Goal: Task Accomplishment & Management: Manage account settings

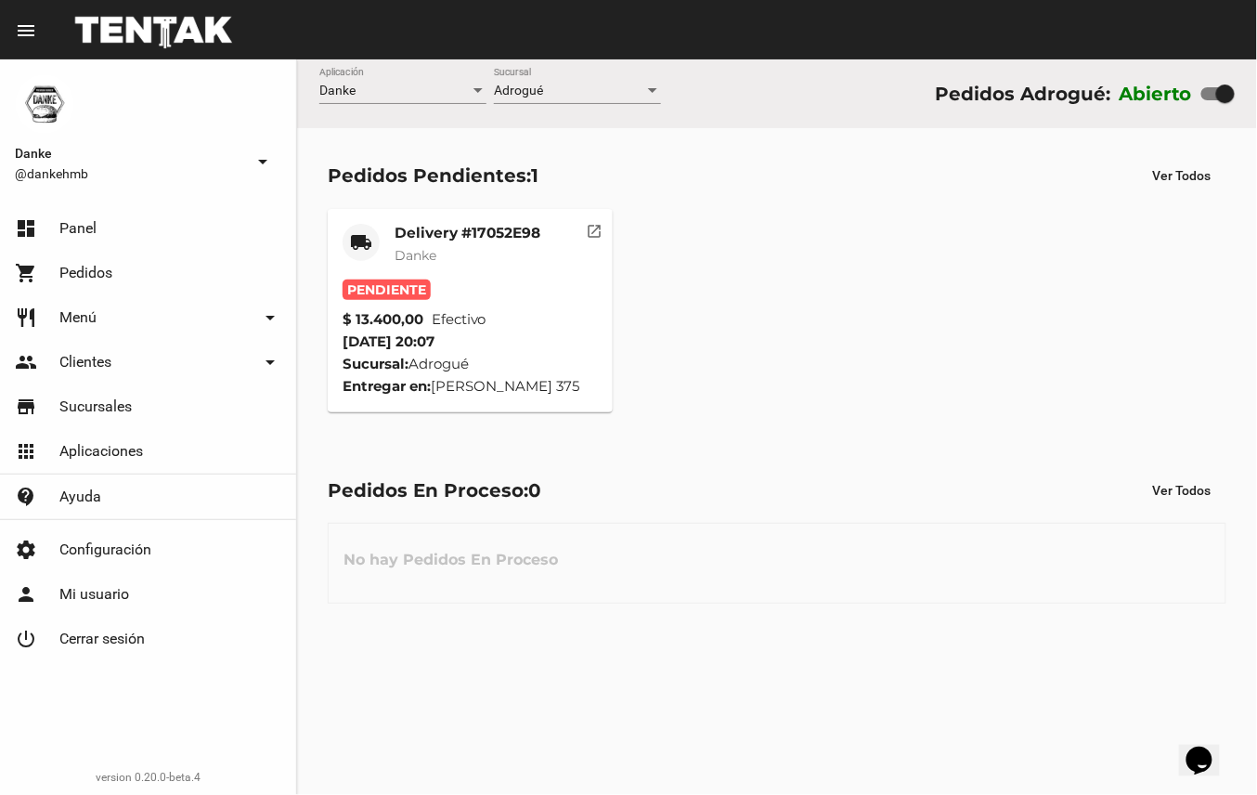
click at [470, 228] on mat-card-title "Delivery #17052E98" at bounding box center [468, 233] width 146 height 19
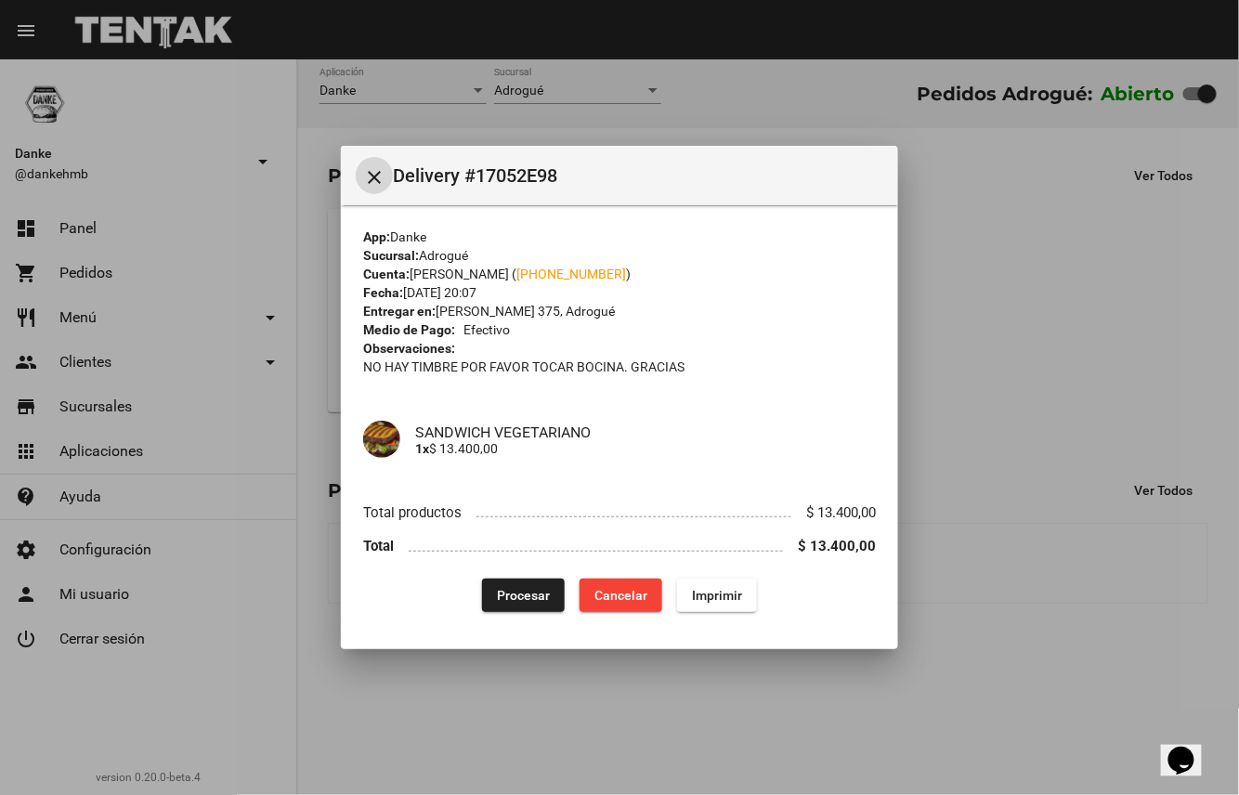
click at [520, 585] on button "Procesar" at bounding box center [523, 594] width 83 height 33
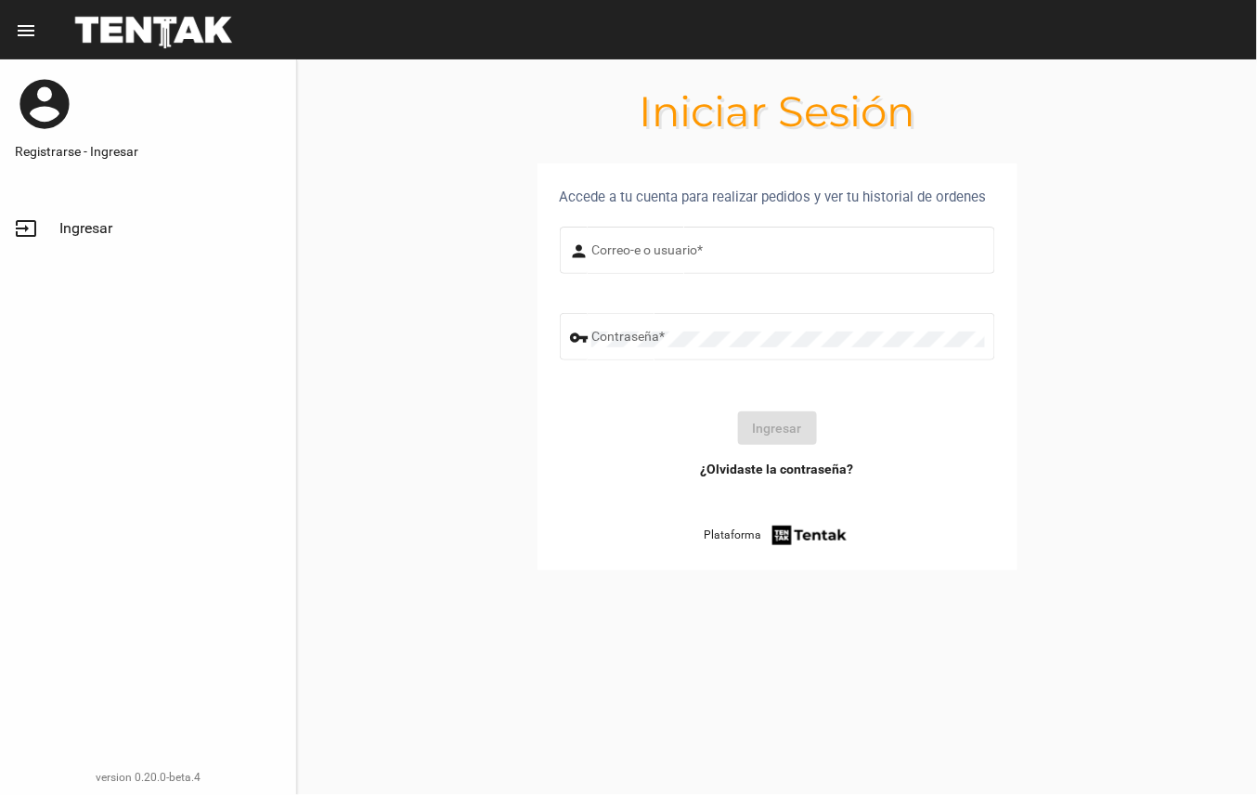
type input "DANKEHMB"
click at [799, 438] on button "Ingresar" at bounding box center [777, 427] width 79 height 33
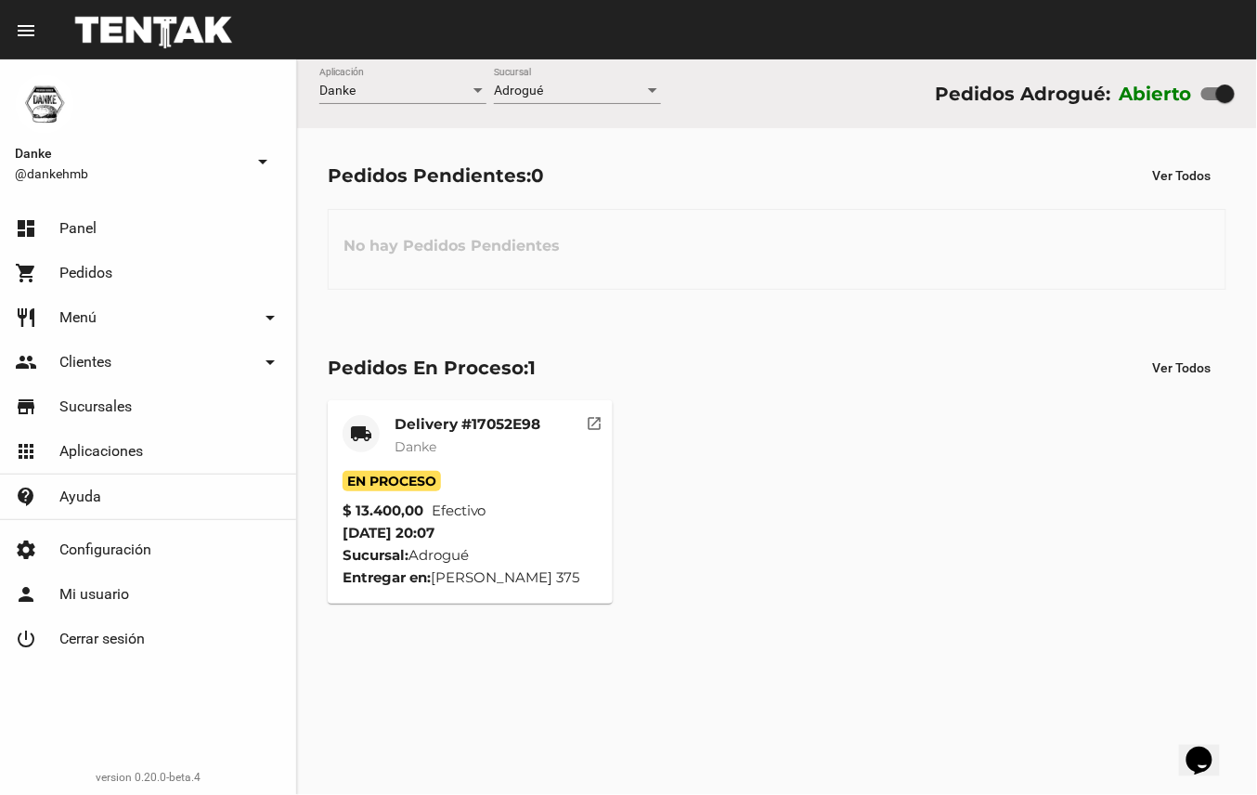
click at [425, 421] on mat-card-title "Delivery #17052E98" at bounding box center [468, 424] width 146 height 19
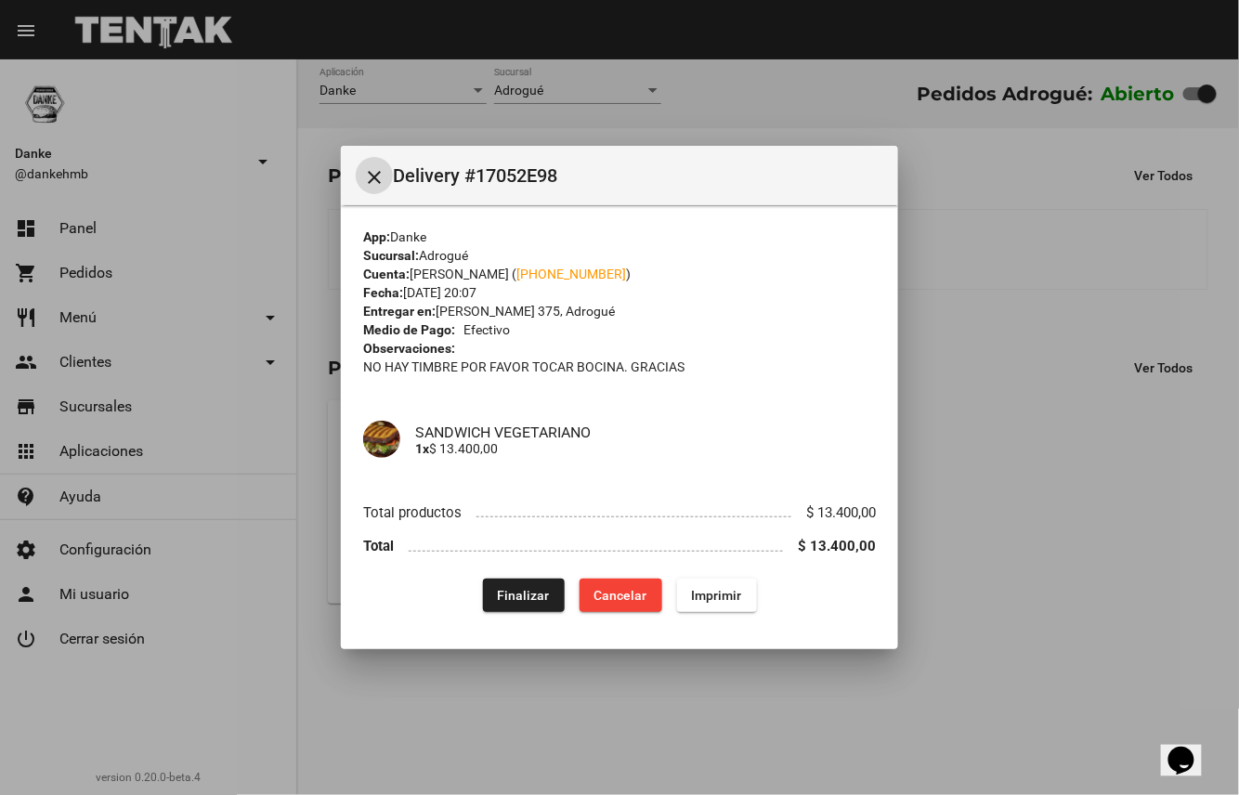
click at [505, 598] on span "Finalizar" at bounding box center [524, 595] width 52 height 15
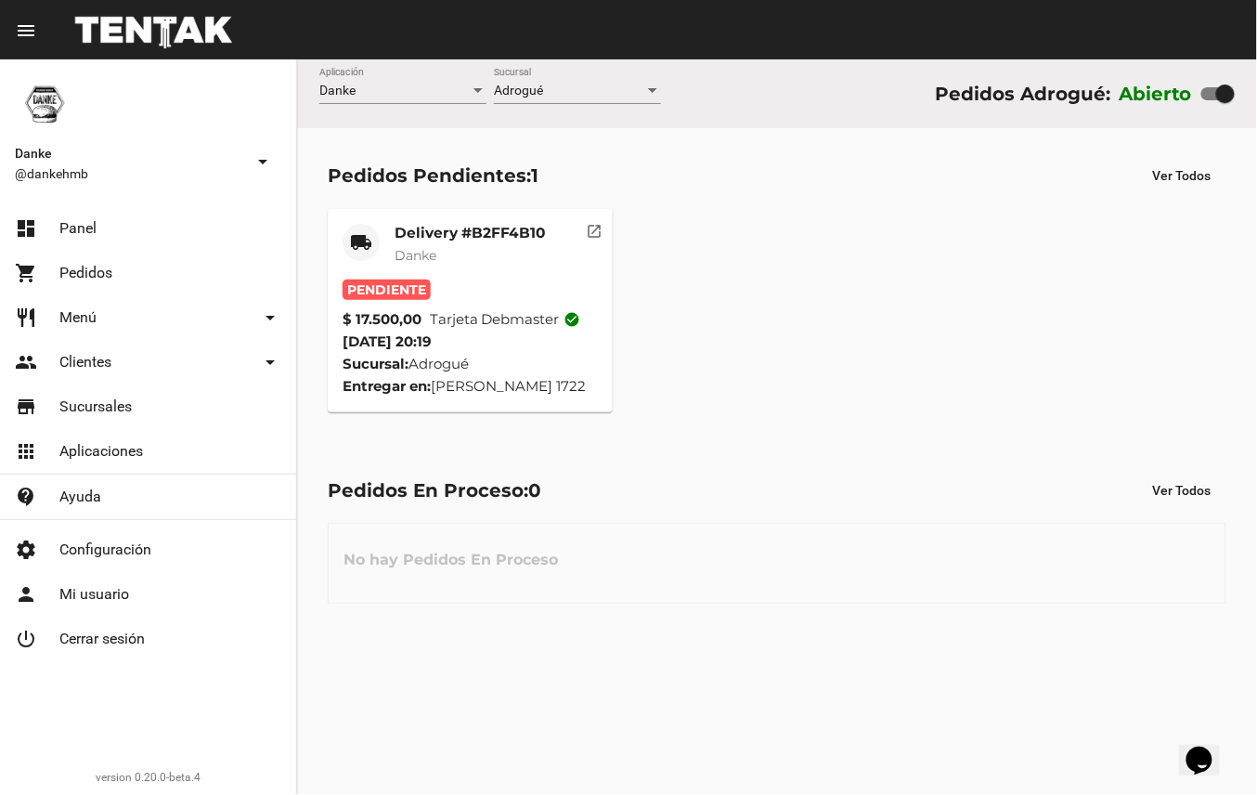
click at [509, 231] on mat-card-title "Delivery #B2FF4B10" at bounding box center [470, 233] width 150 height 19
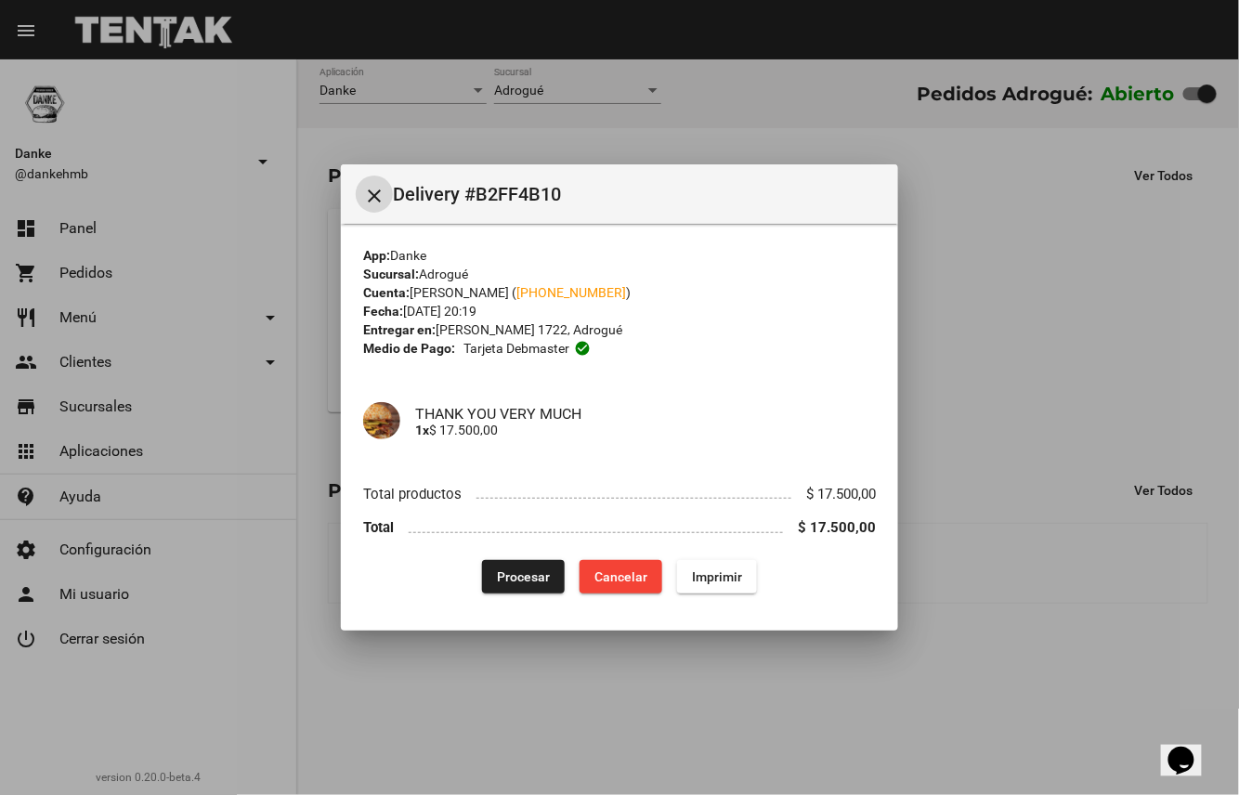
click at [528, 577] on span "Procesar" at bounding box center [523, 576] width 53 height 15
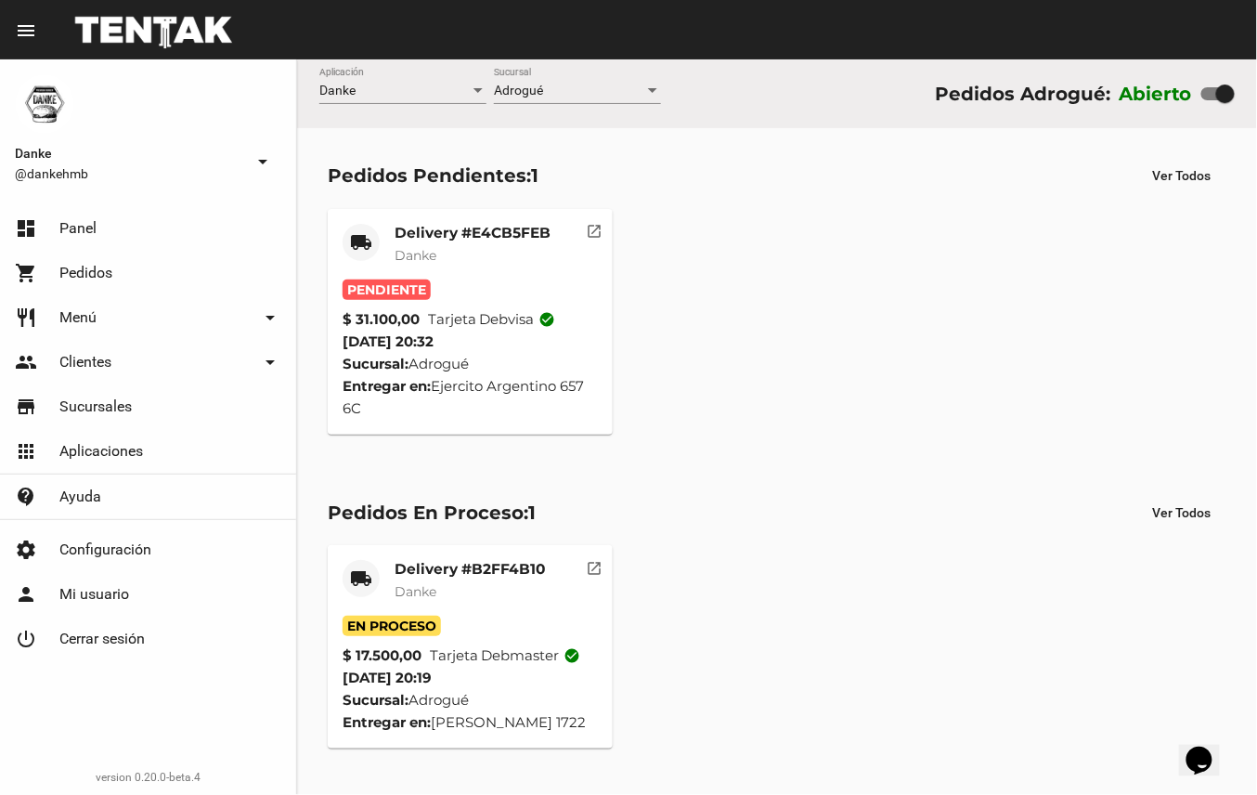
click at [496, 256] on mat-card-subtitle "Danke" at bounding box center [473, 255] width 156 height 19
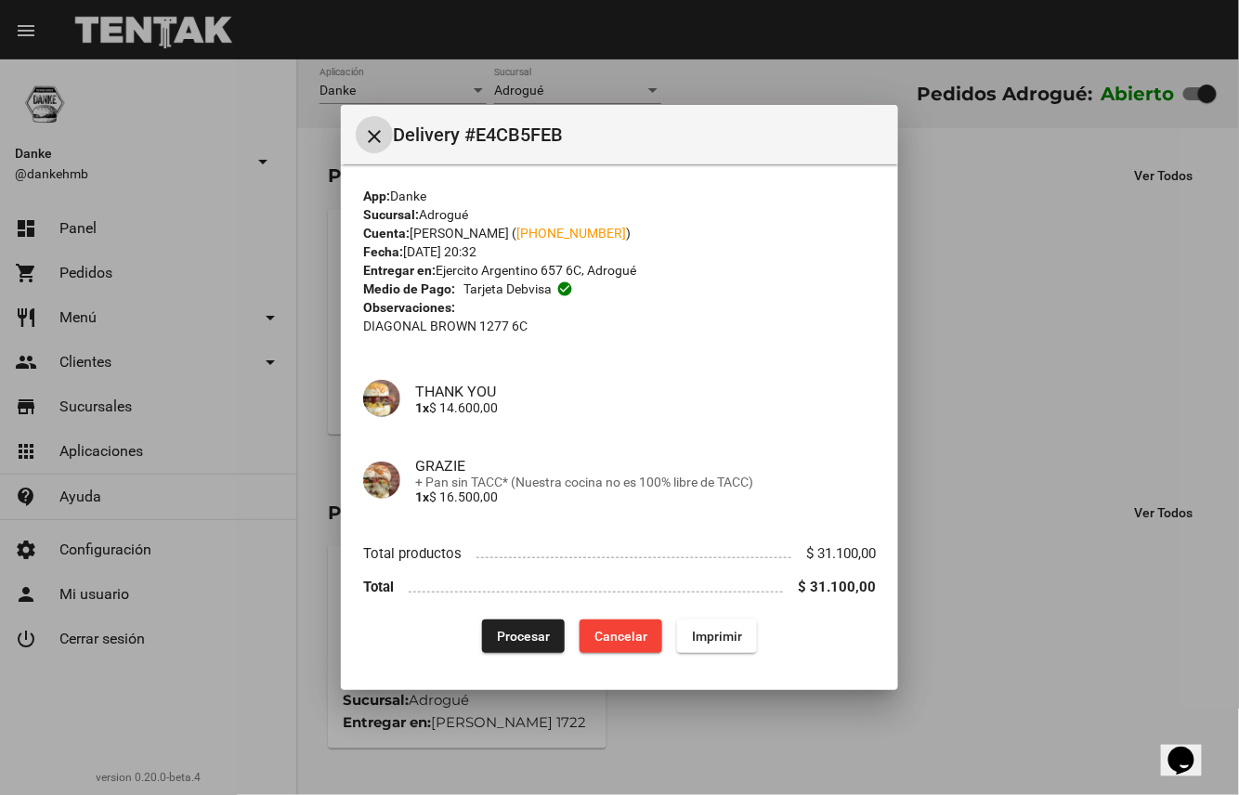
click at [539, 633] on span "Procesar" at bounding box center [523, 636] width 53 height 15
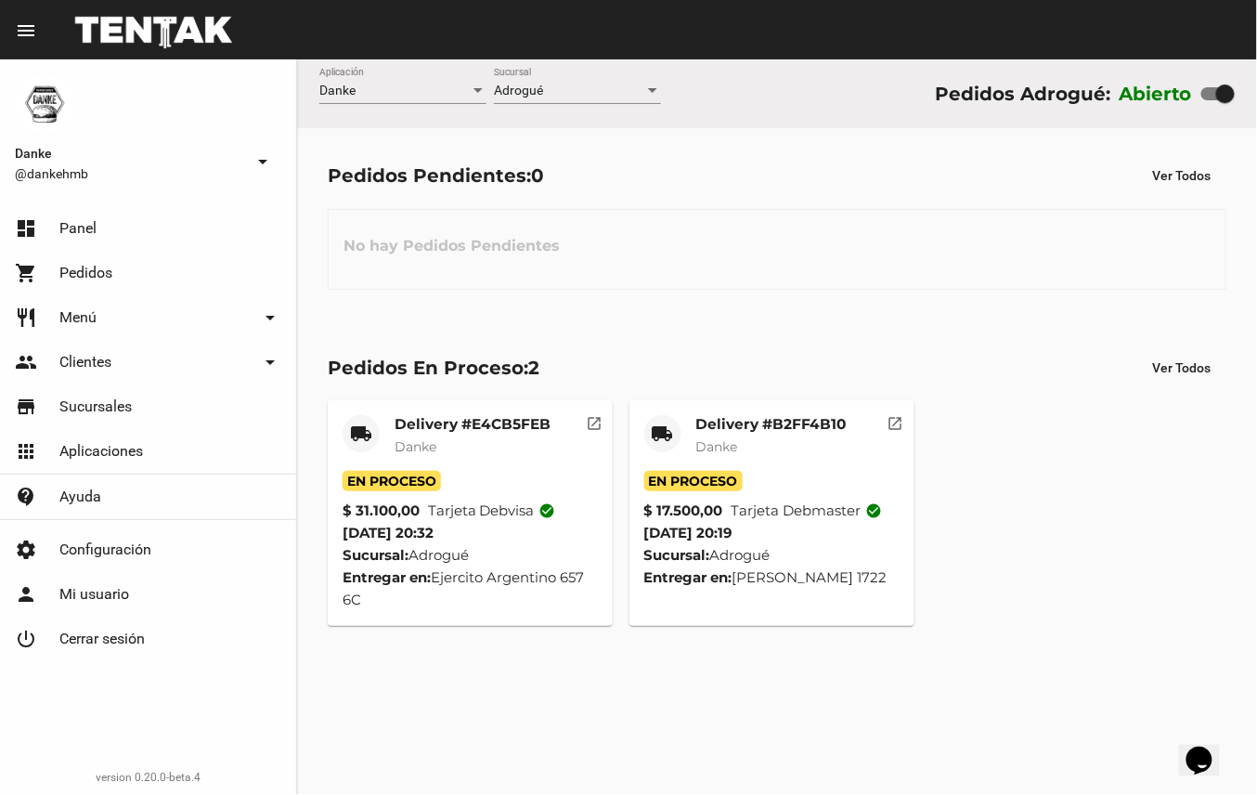
click at [818, 418] on mat-card-title "Delivery #B2FF4B10" at bounding box center [771, 424] width 150 height 19
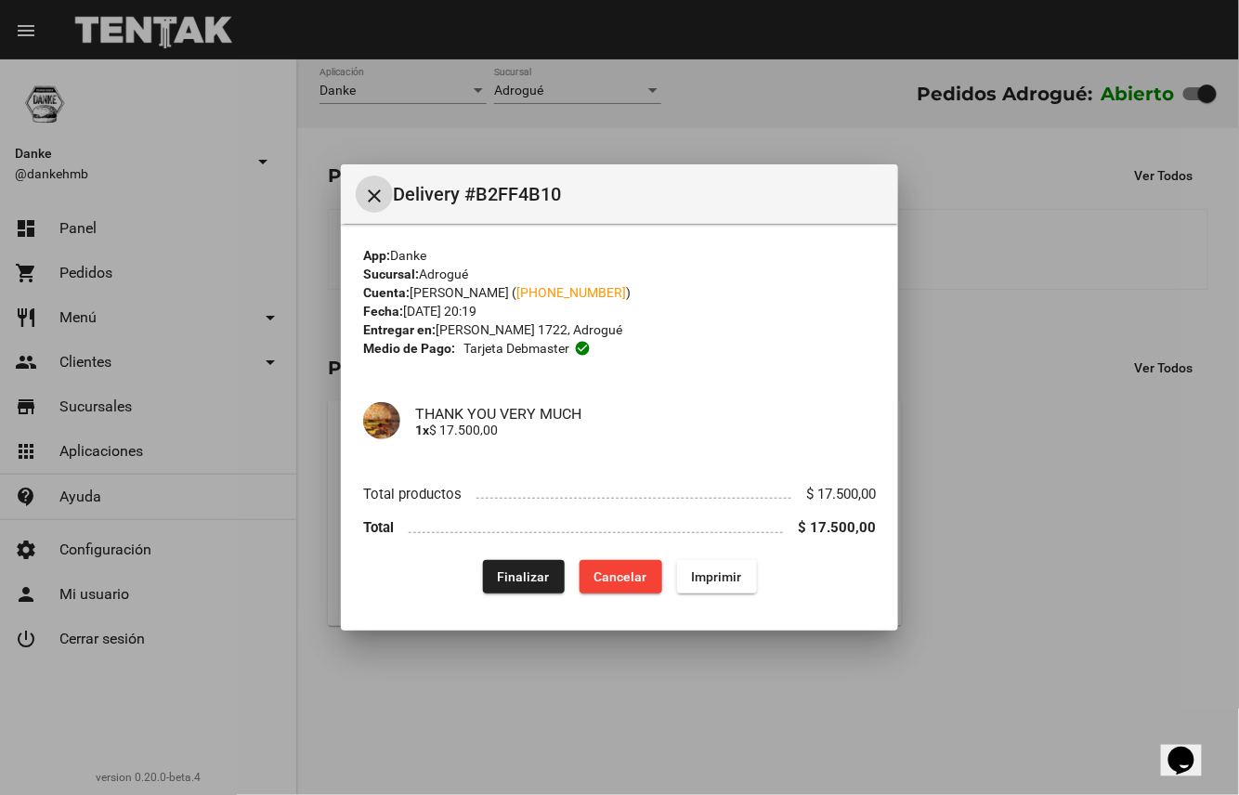
click at [537, 581] on span "Finalizar" at bounding box center [524, 576] width 52 height 15
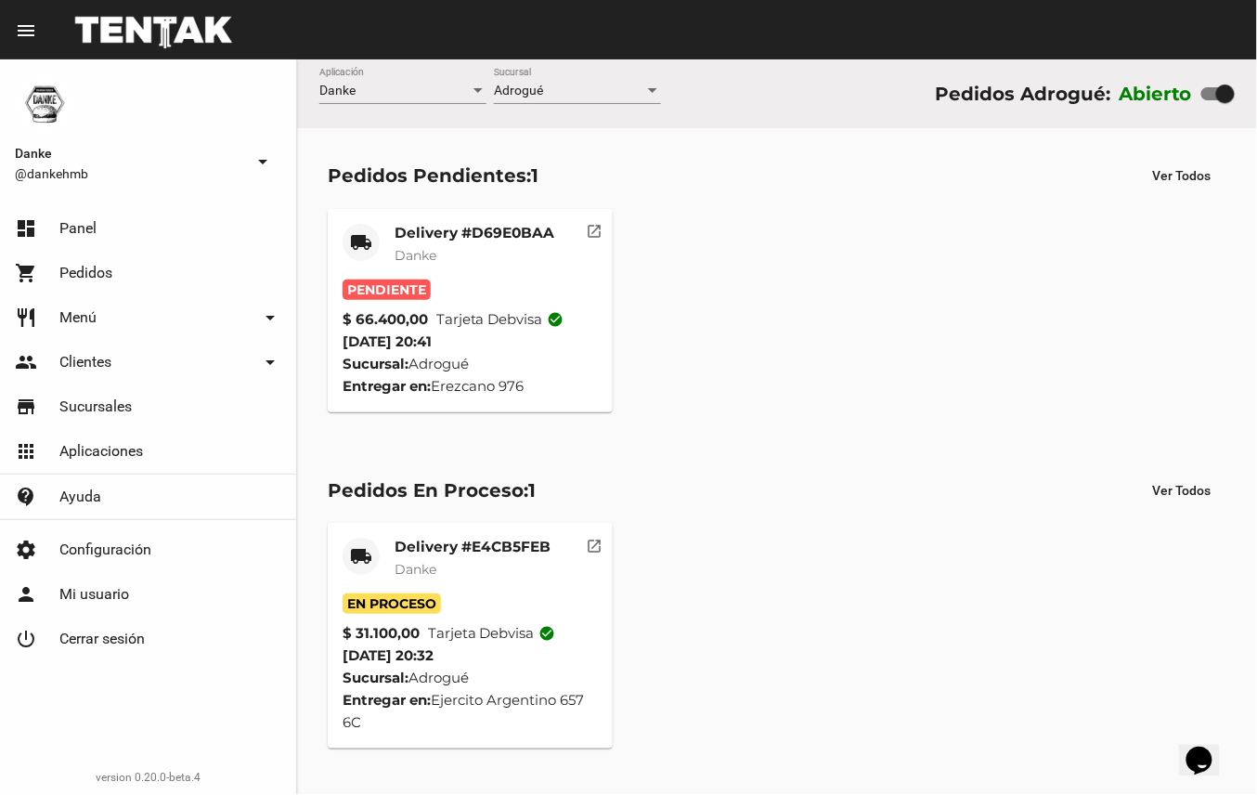
click at [507, 225] on mat-card-title "Delivery #D69E0BAA" at bounding box center [475, 233] width 160 height 19
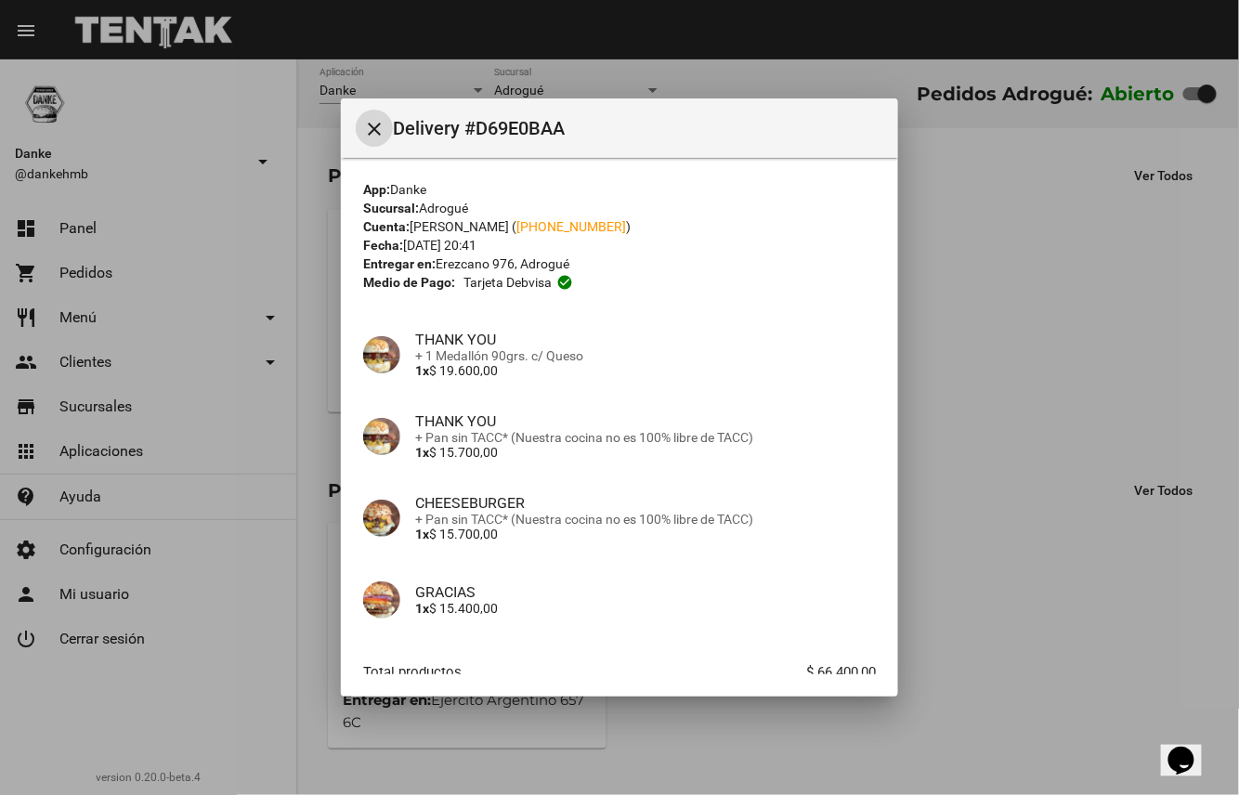
scroll to position [112, 0]
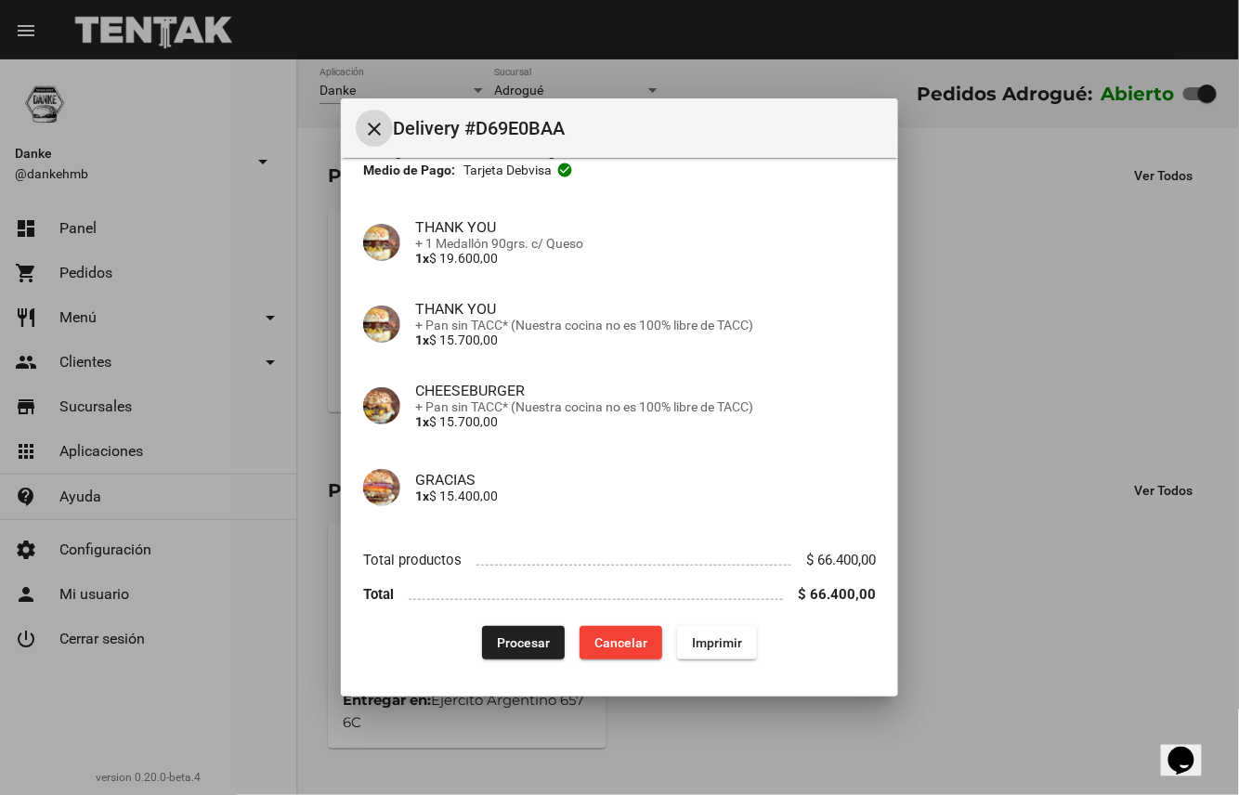
click at [497, 640] on span "Procesar" at bounding box center [523, 642] width 53 height 15
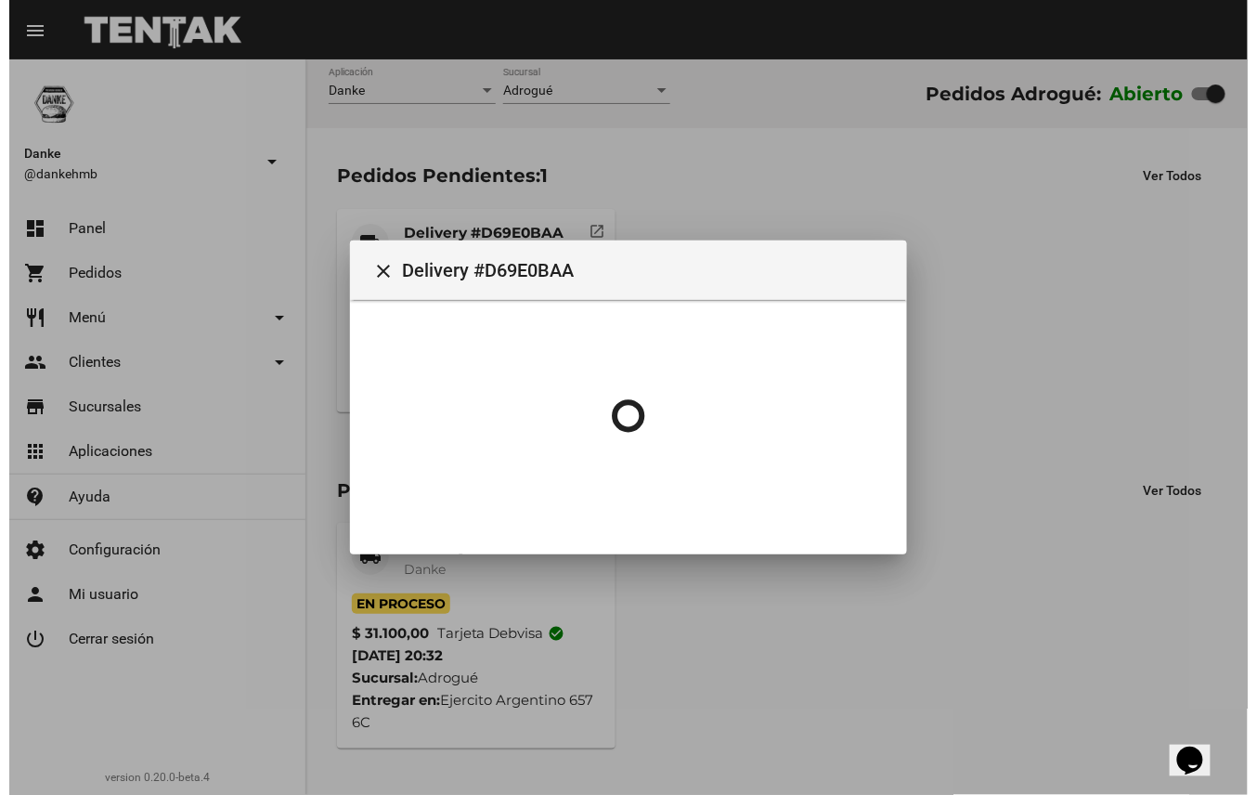
scroll to position [0, 0]
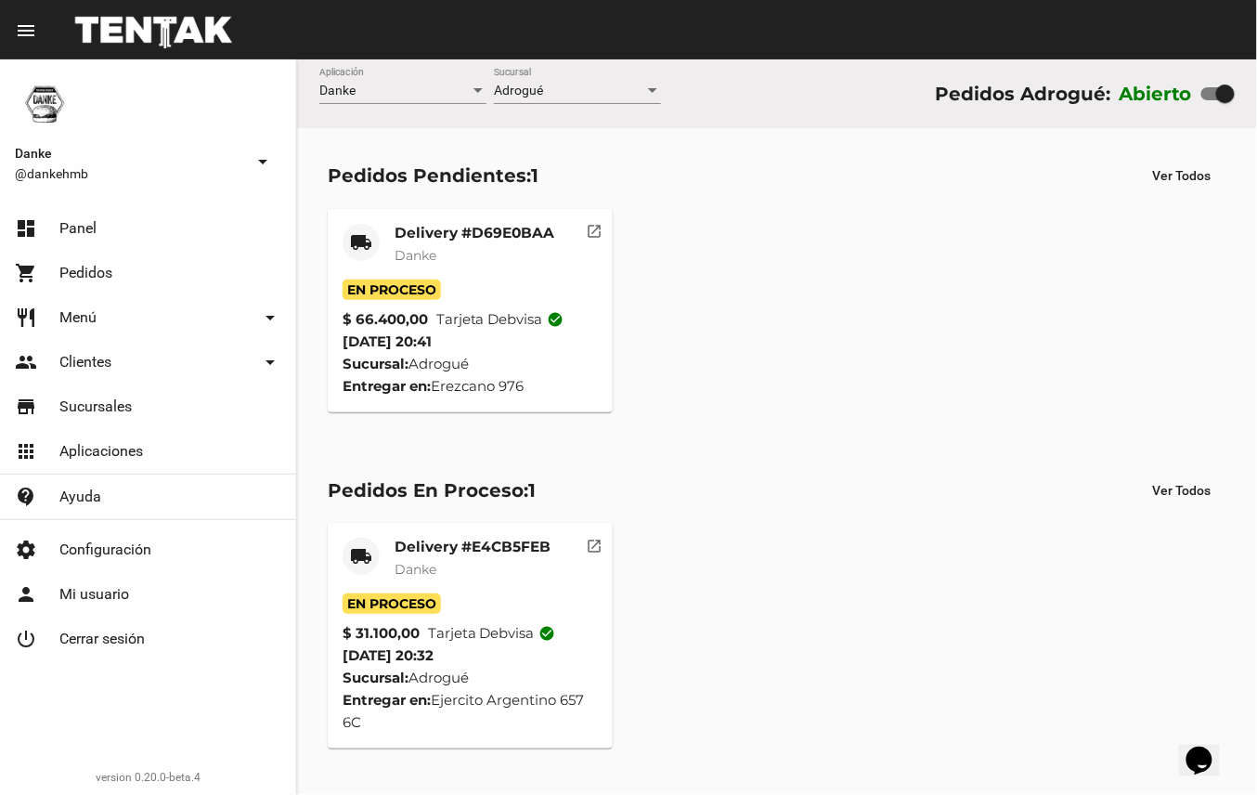
click at [509, 560] on mat-card-subtitle "Danke" at bounding box center [473, 569] width 156 height 19
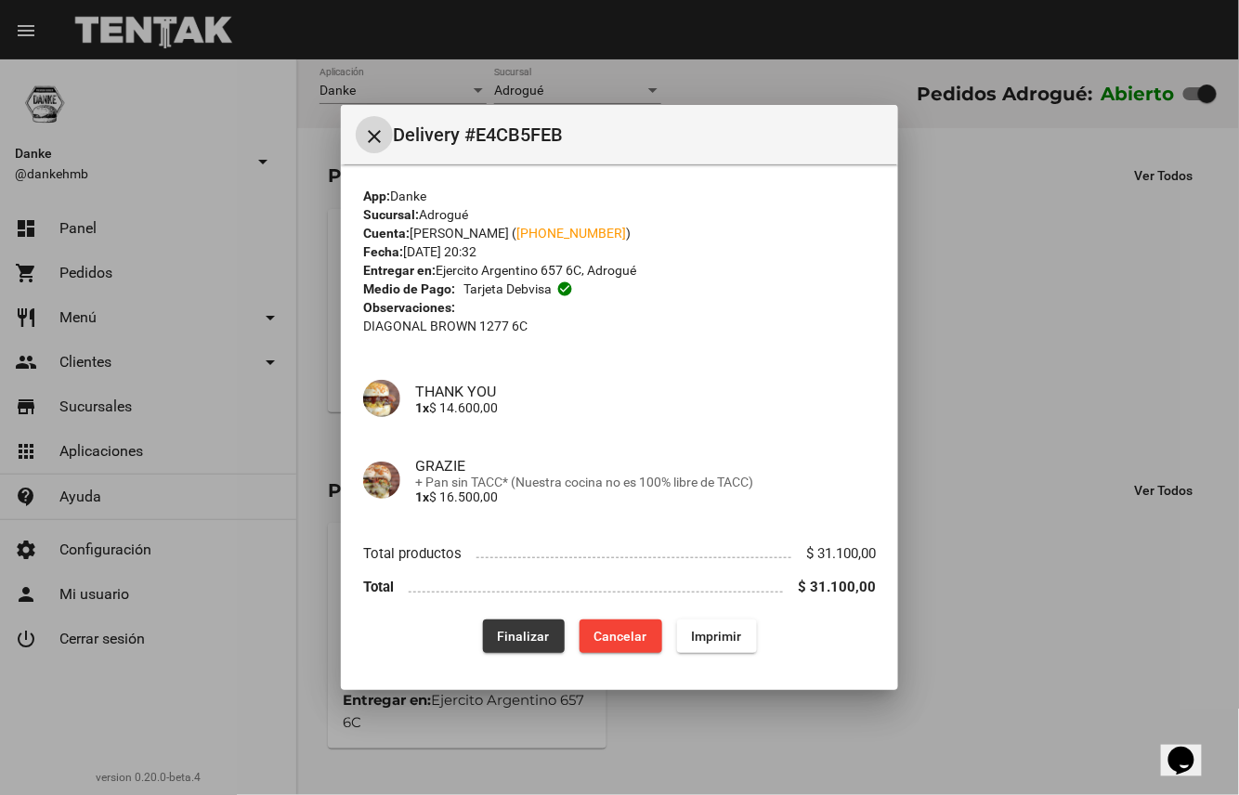
click at [546, 622] on button "Finalizar" at bounding box center [524, 635] width 82 height 33
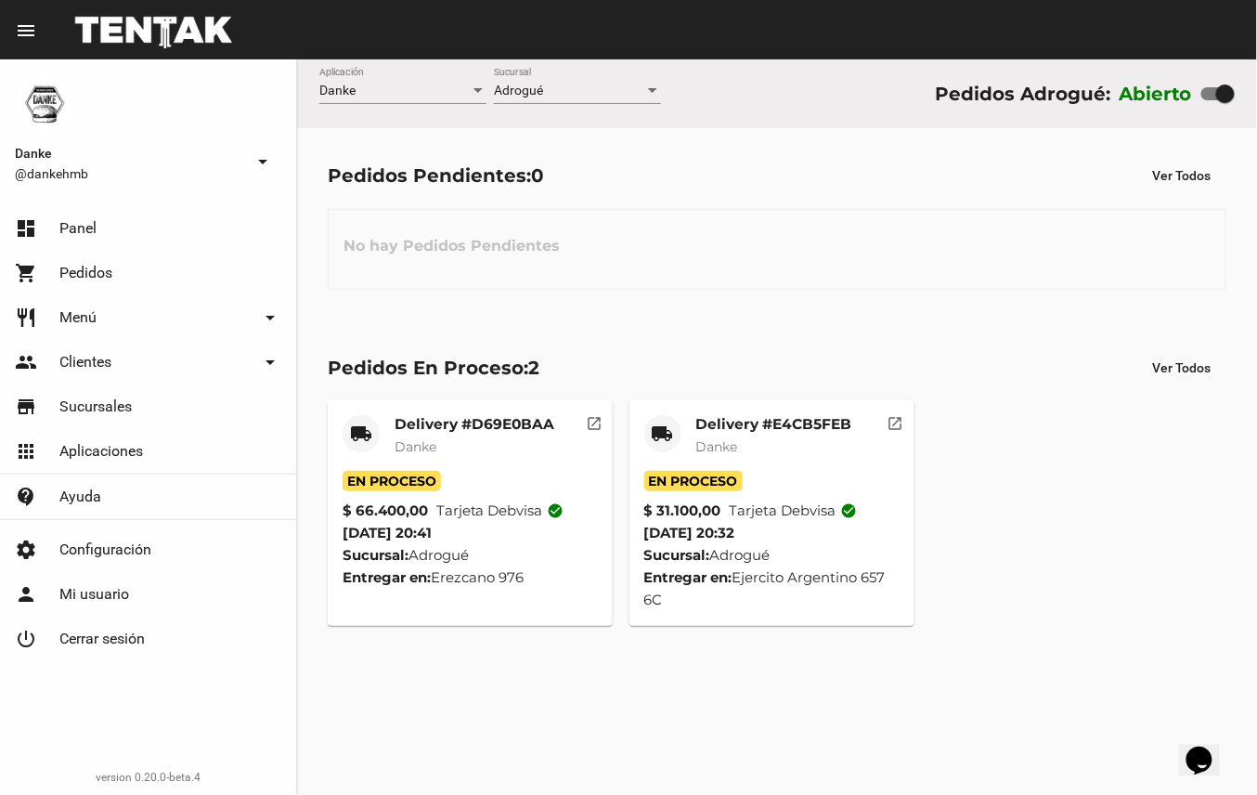
click at [777, 448] on mat-card-subtitle "Danke" at bounding box center [774, 446] width 156 height 19
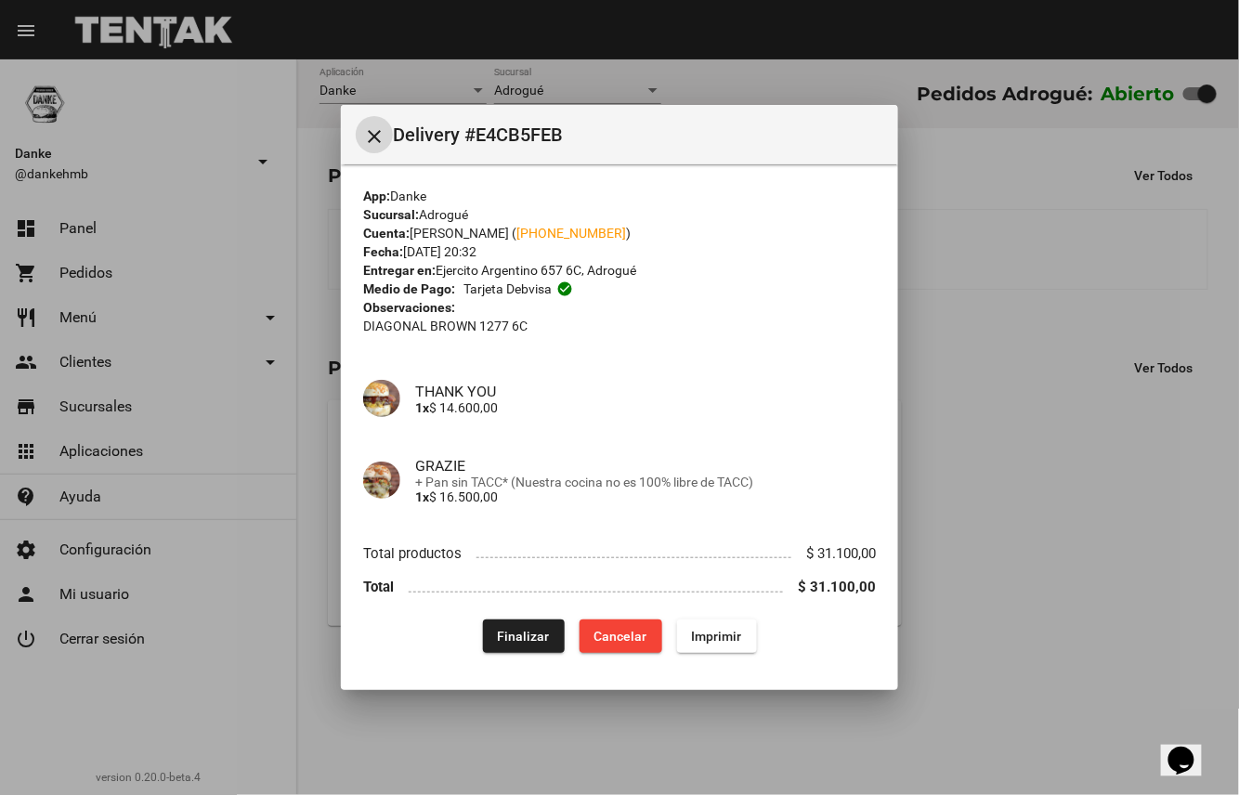
click at [513, 639] on span "Finalizar" at bounding box center [524, 636] width 52 height 15
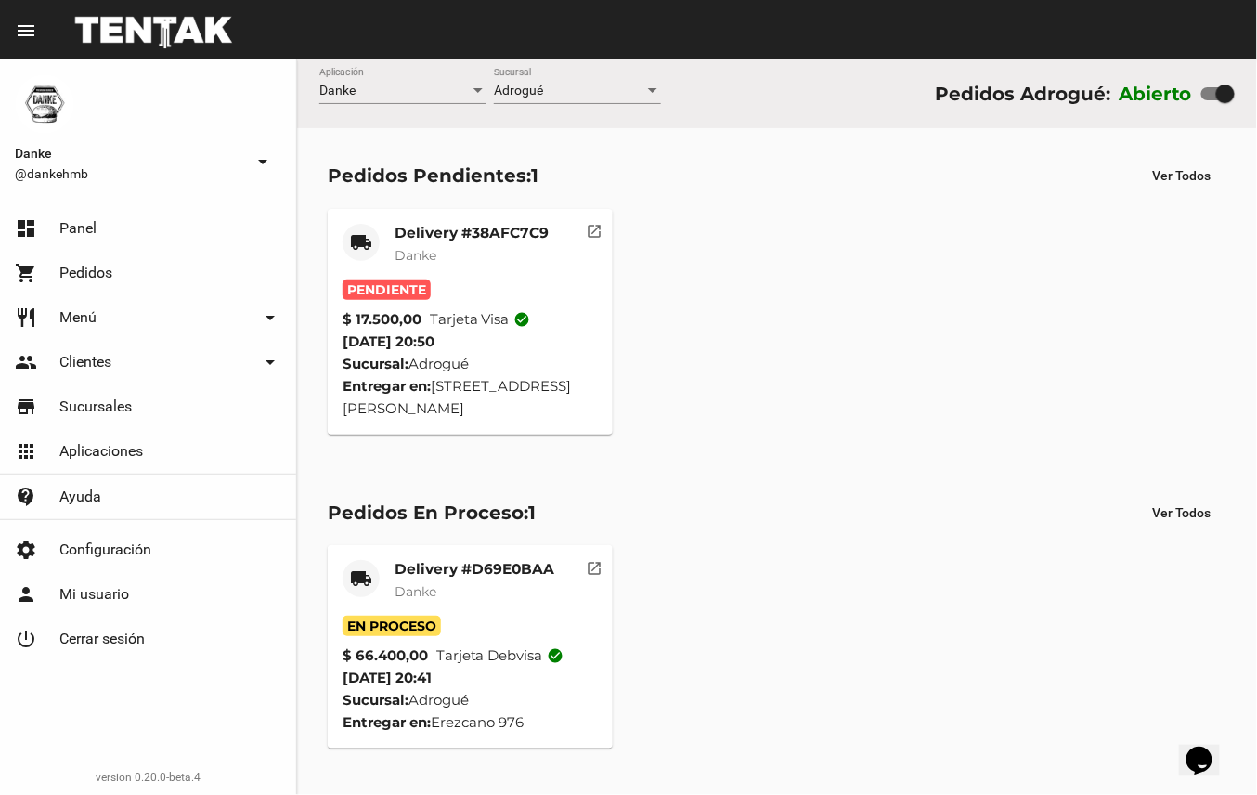
click at [477, 256] on mat-card-subtitle "Danke" at bounding box center [472, 255] width 154 height 19
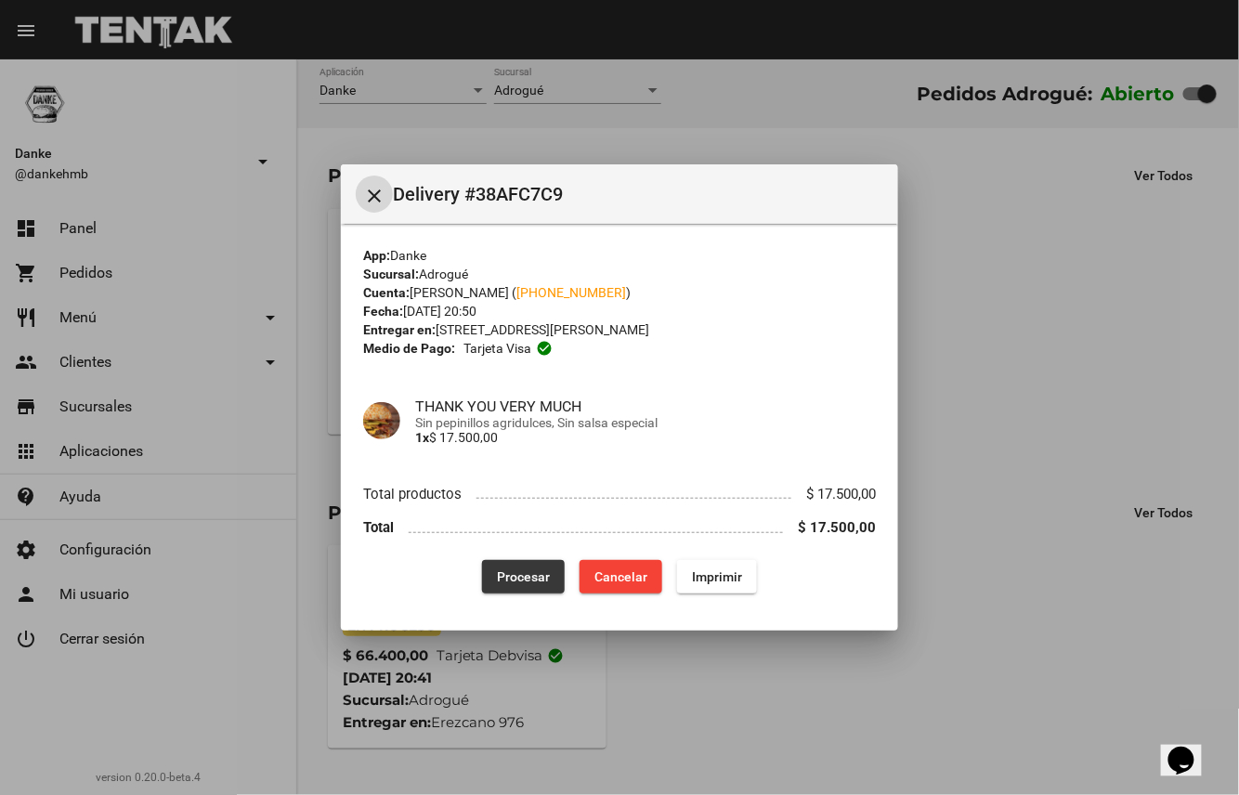
click at [524, 570] on span "Procesar" at bounding box center [523, 576] width 53 height 15
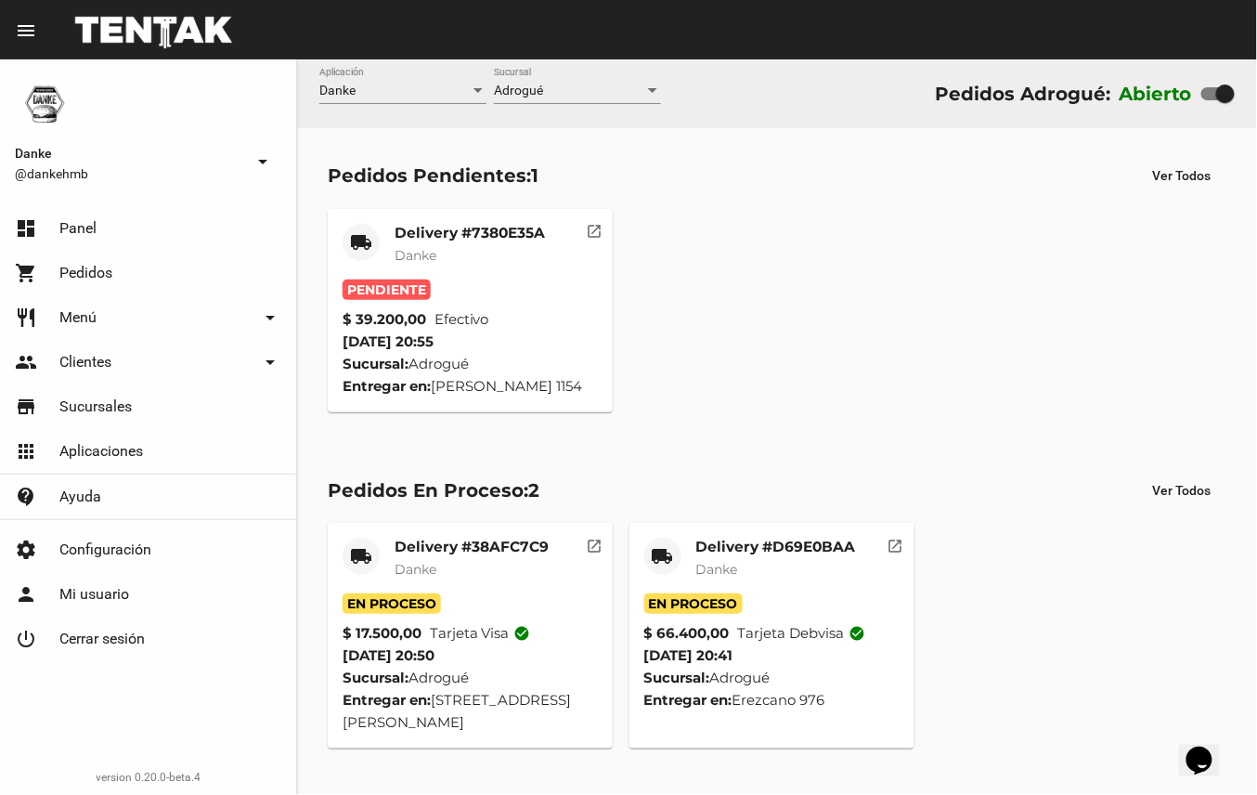
click at [473, 246] on mat-card-subtitle "Danke" at bounding box center [470, 255] width 150 height 19
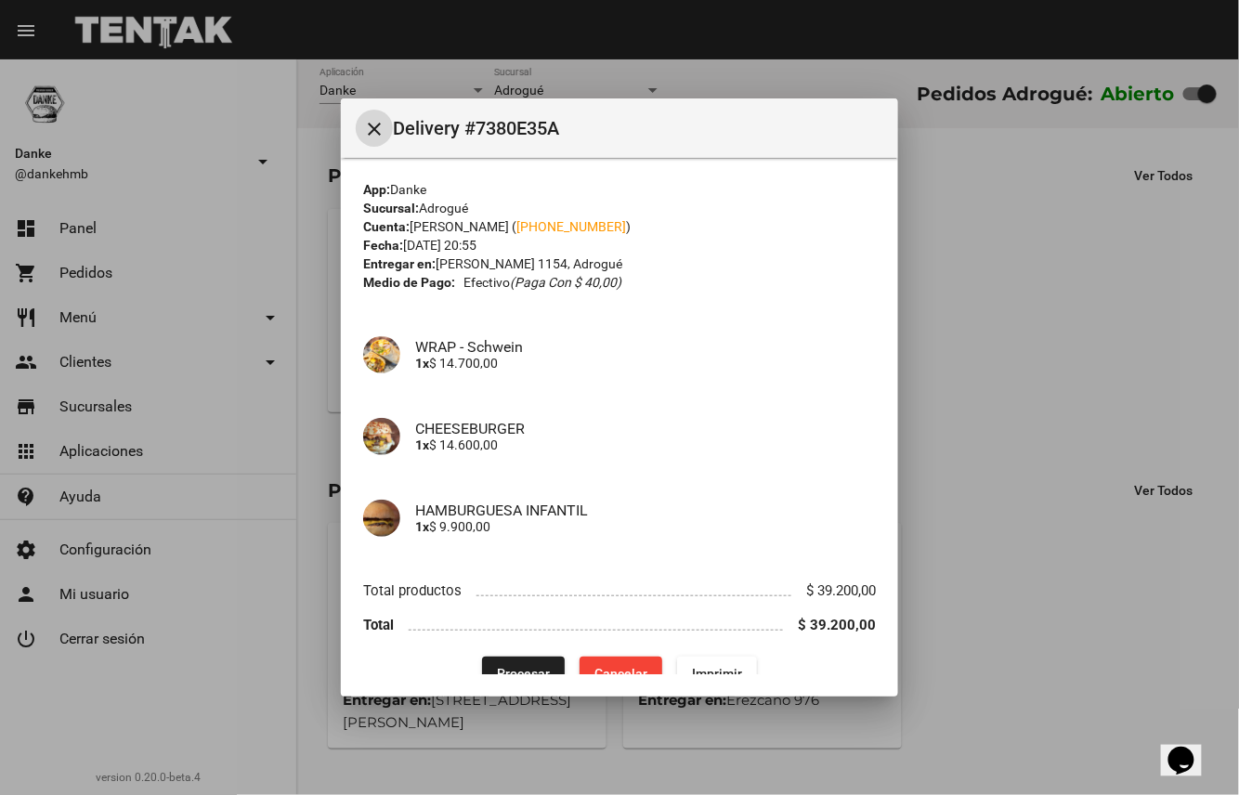
scroll to position [31, 0]
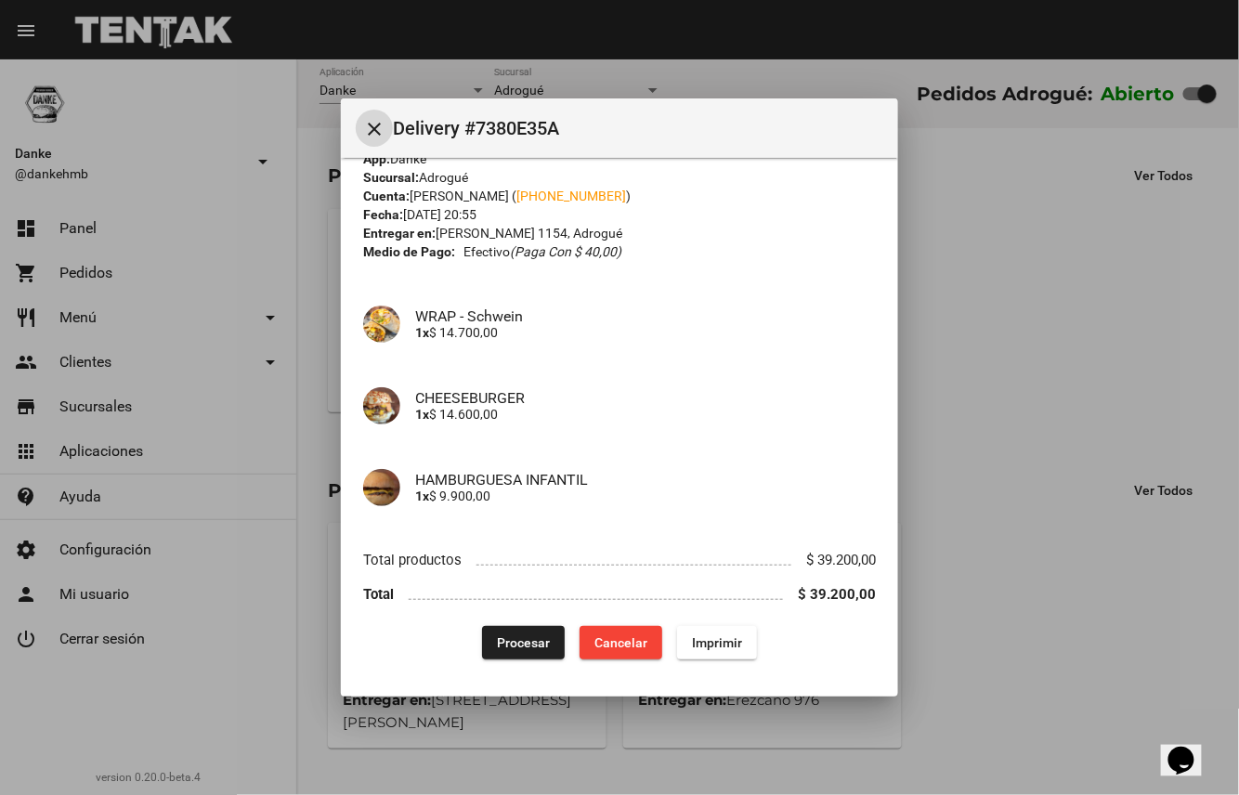
click at [524, 635] on span "Procesar" at bounding box center [523, 642] width 53 height 15
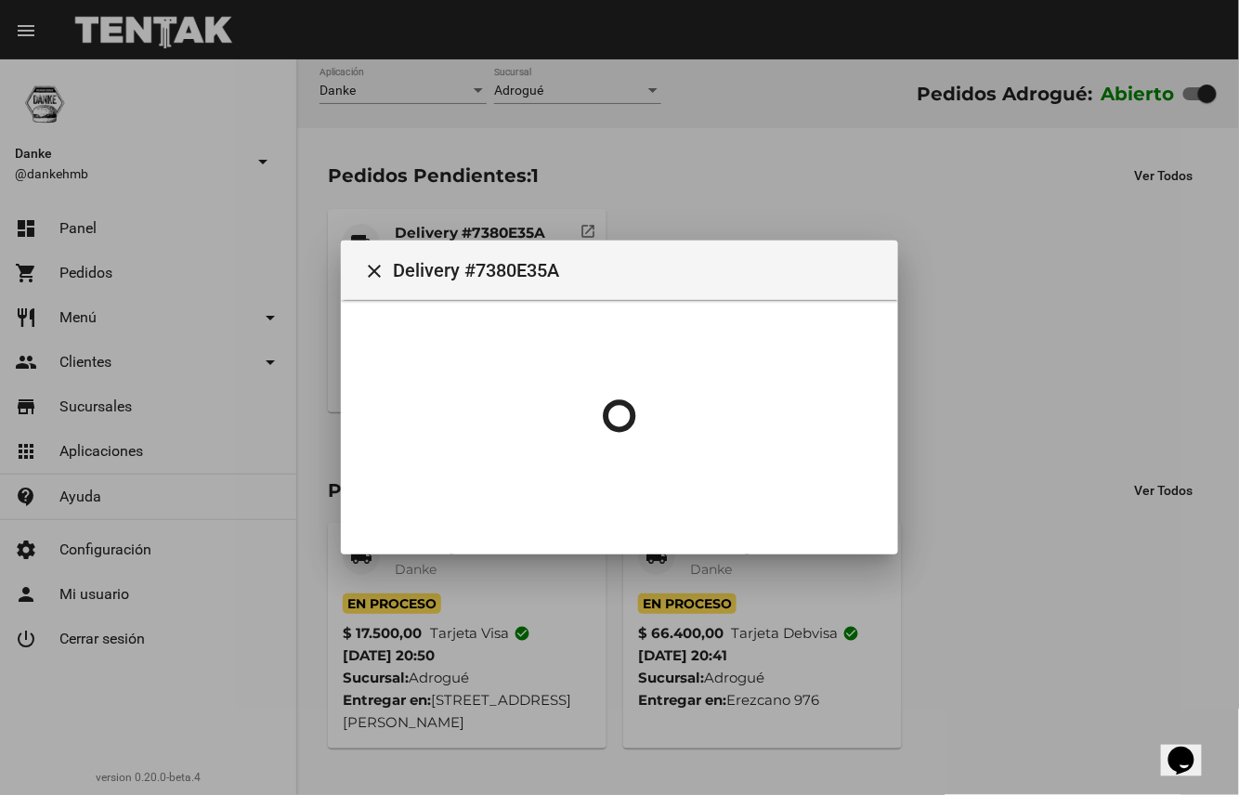
scroll to position [0, 0]
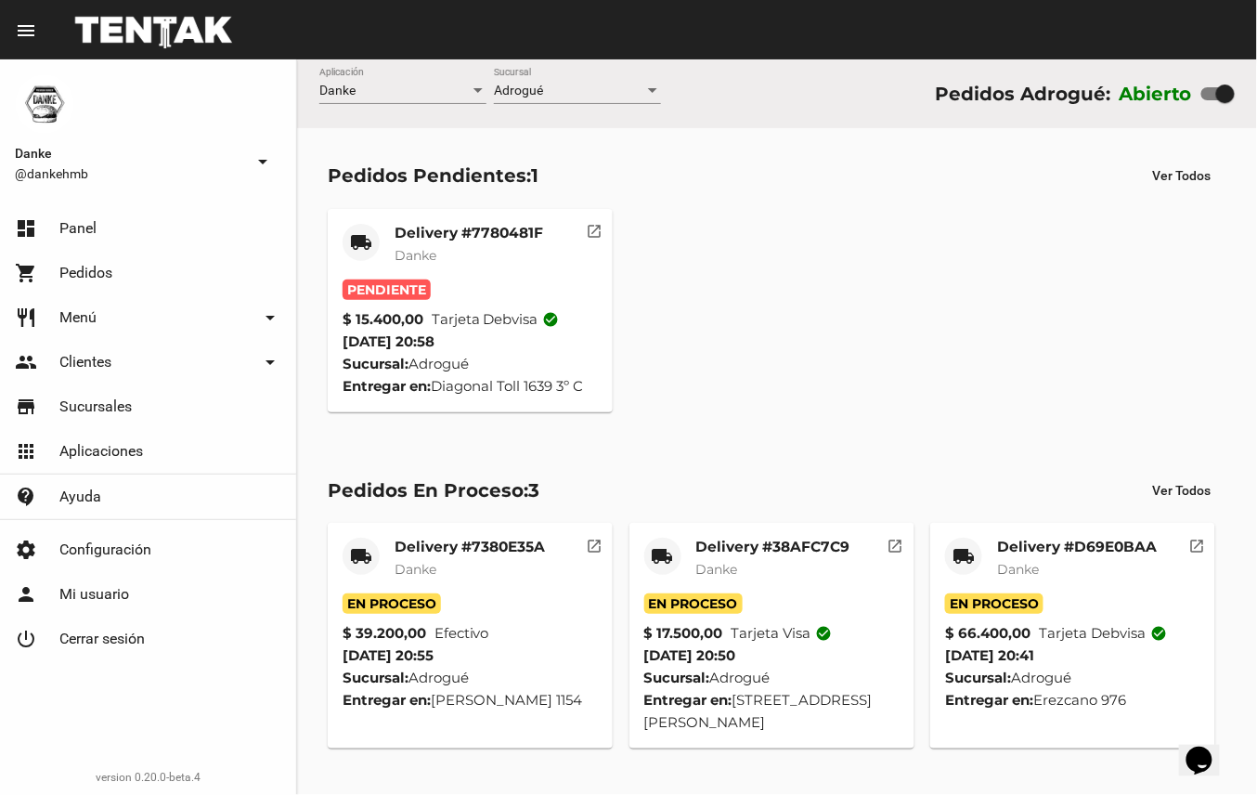
click at [494, 235] on mat-card-title "Delivery #7780481F" at bounding box center [469, 233] width 149 height 19
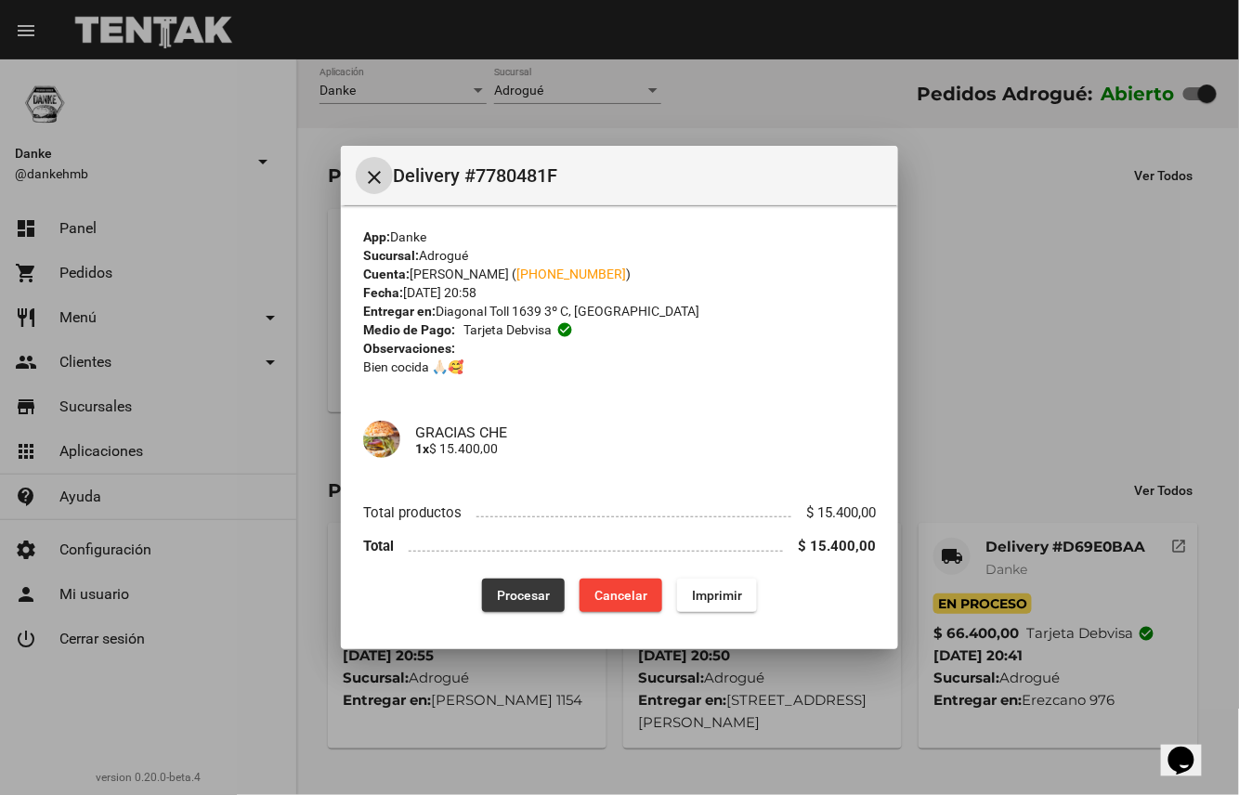
click at [529, 598] on span "Procesar" at bounding box center [523, 595] width 53 height 15
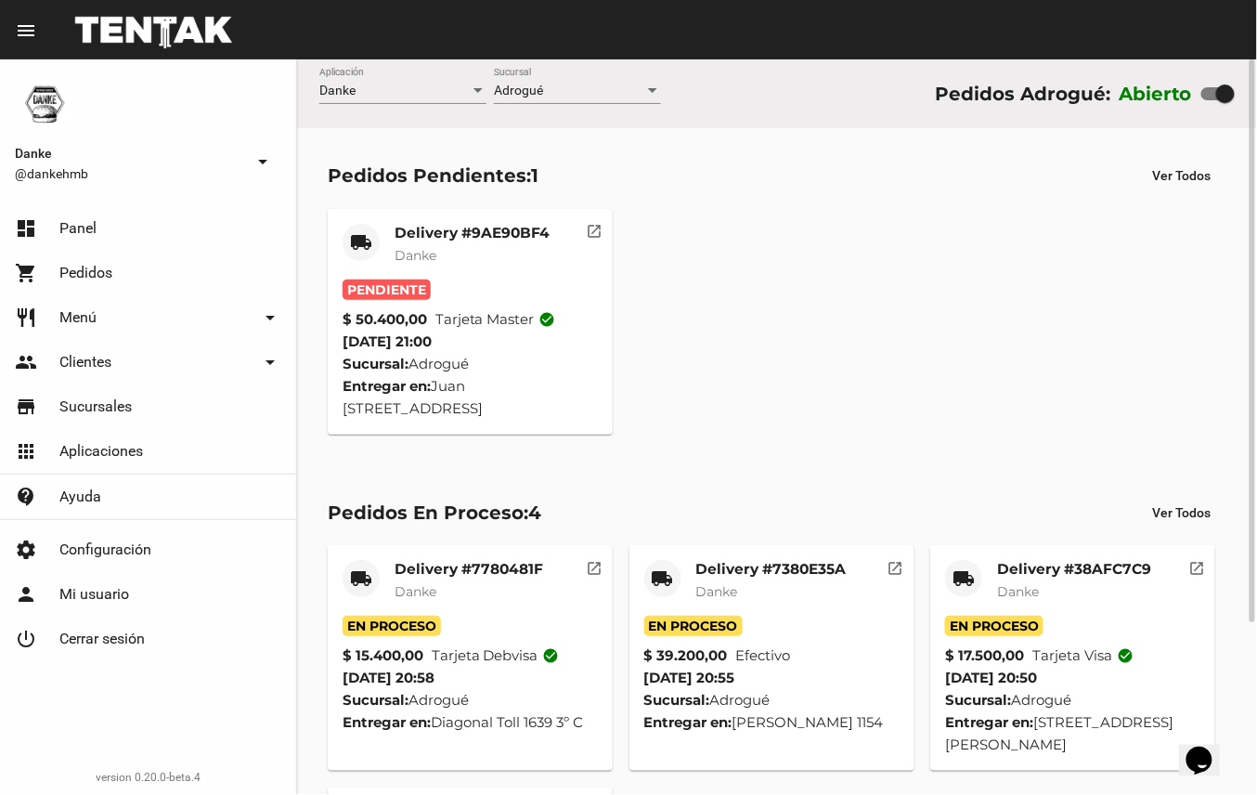
click at [485, 232] on mat-card-title "Delivery #9AE90BF4" at bounding box center [472, 233] width 155 height 19
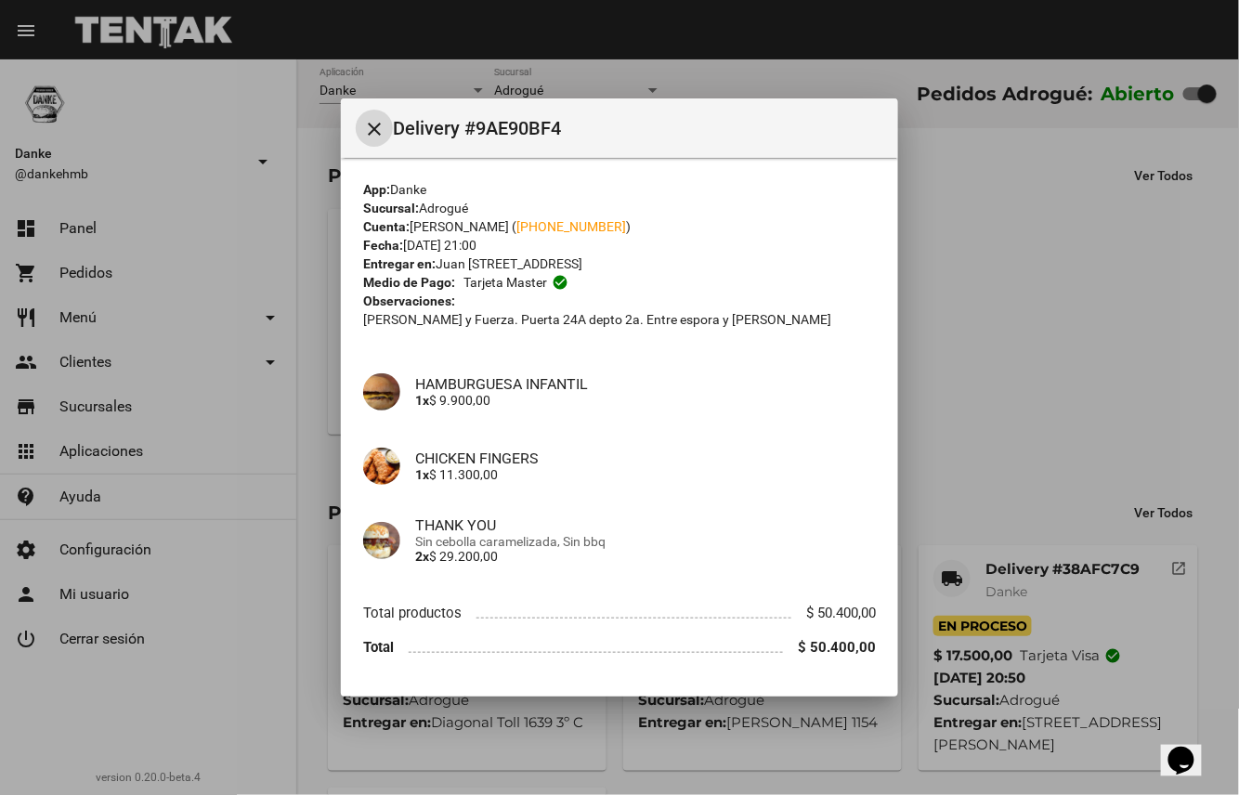
scroll to position [53, 0]
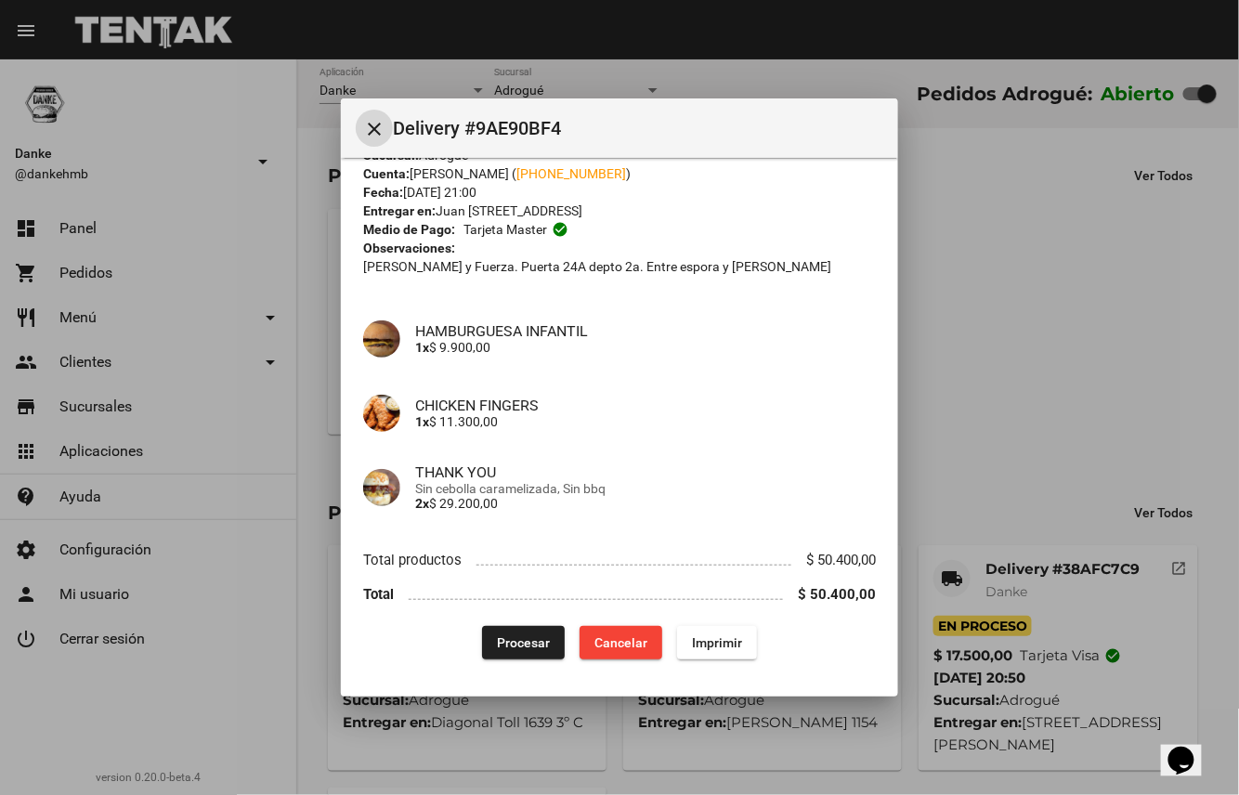
click at [514, 643] on span "Procesar" at bounding box center [523, 642] width 53 height 15
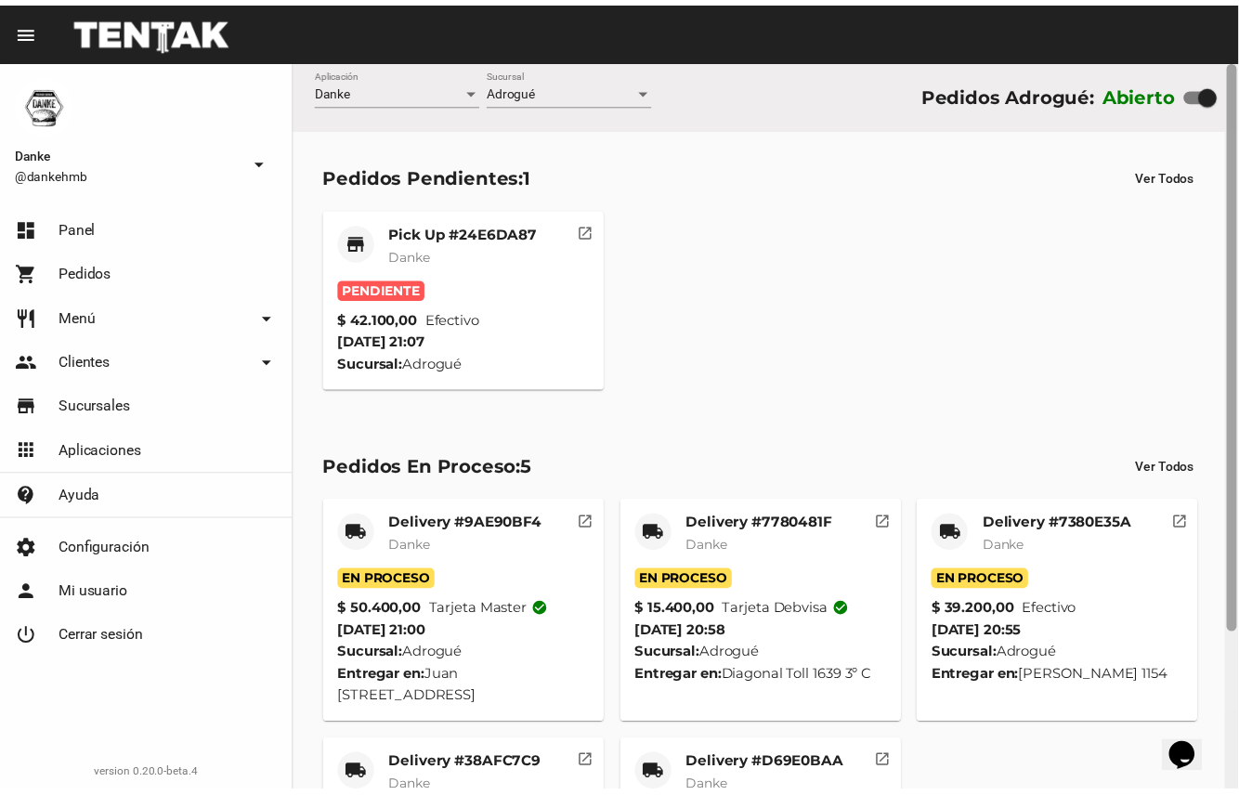
scroll to position [202, 0]
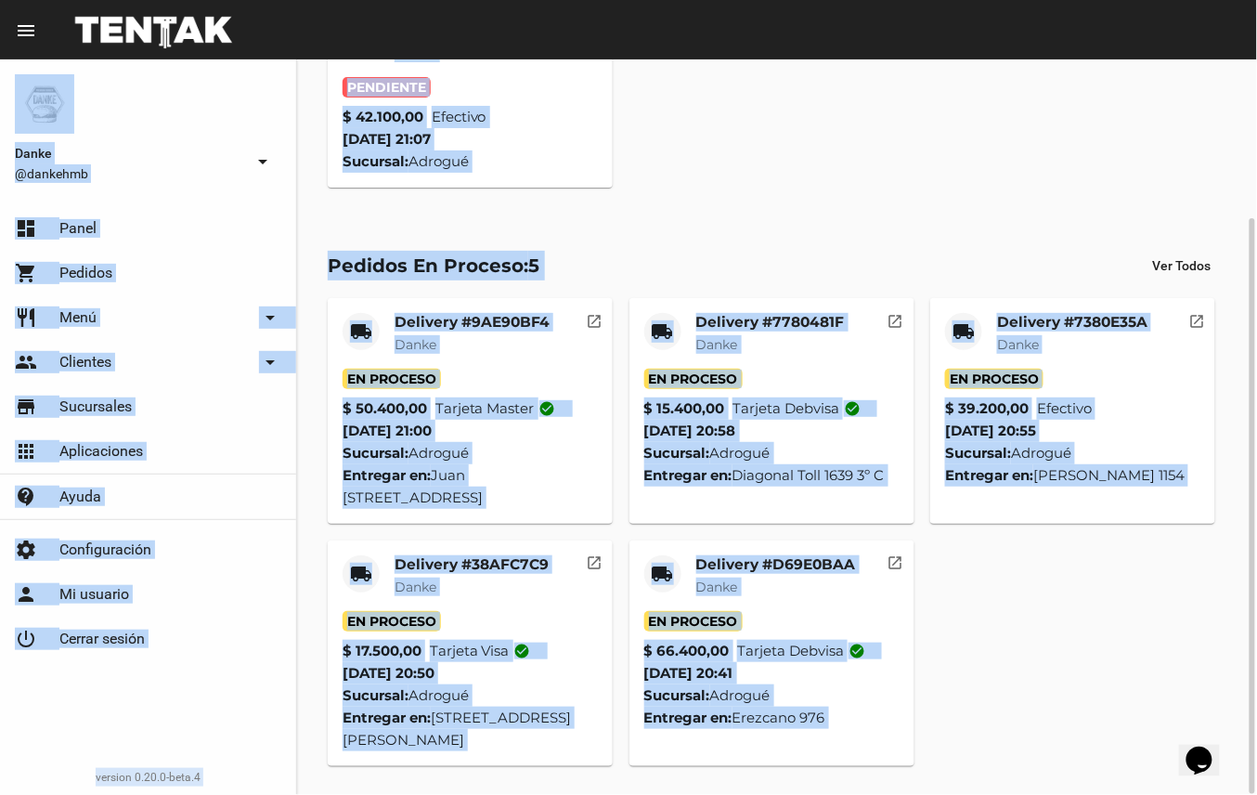
drag, startPoint x: 1256, startPoint y: 227, endPoint x: 1261, endPoint y: 386, distance: 159.8
click at [1256, 386] on html "menu Resumen Danke @dankehmb arrow_drop_down dashboard Panel shopping_cart Pedi…" at bounding box center [628, 397] width 1257 height 795
click at [969, 611] on div "local_shipping Delivery #9AE90BF4 Danke En Proceso $ 50.400,00 Tarjeta master c…" at bounding box center [777, 532] width 916 height 484
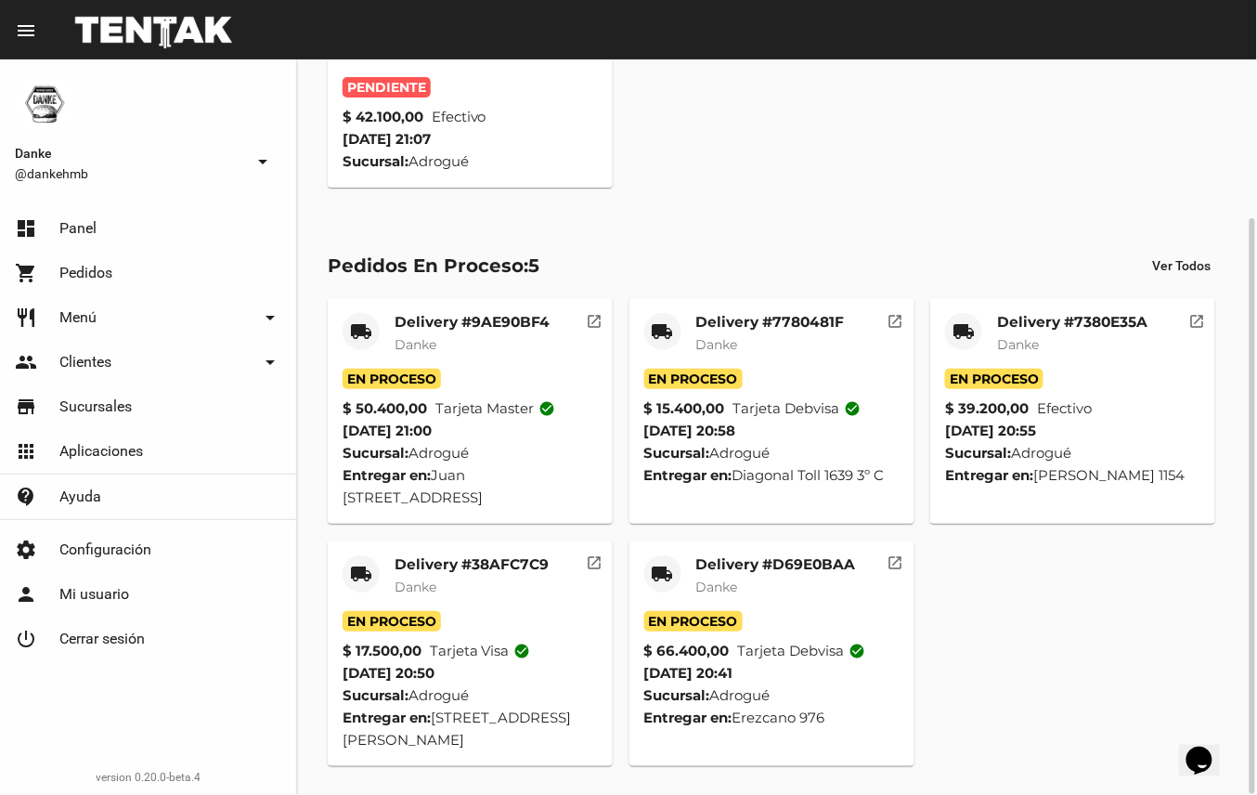
click at [747, 570] on mat-card-title "Delivery #D69E0BAA" at bounding box center [776, 564] width 160 height 19
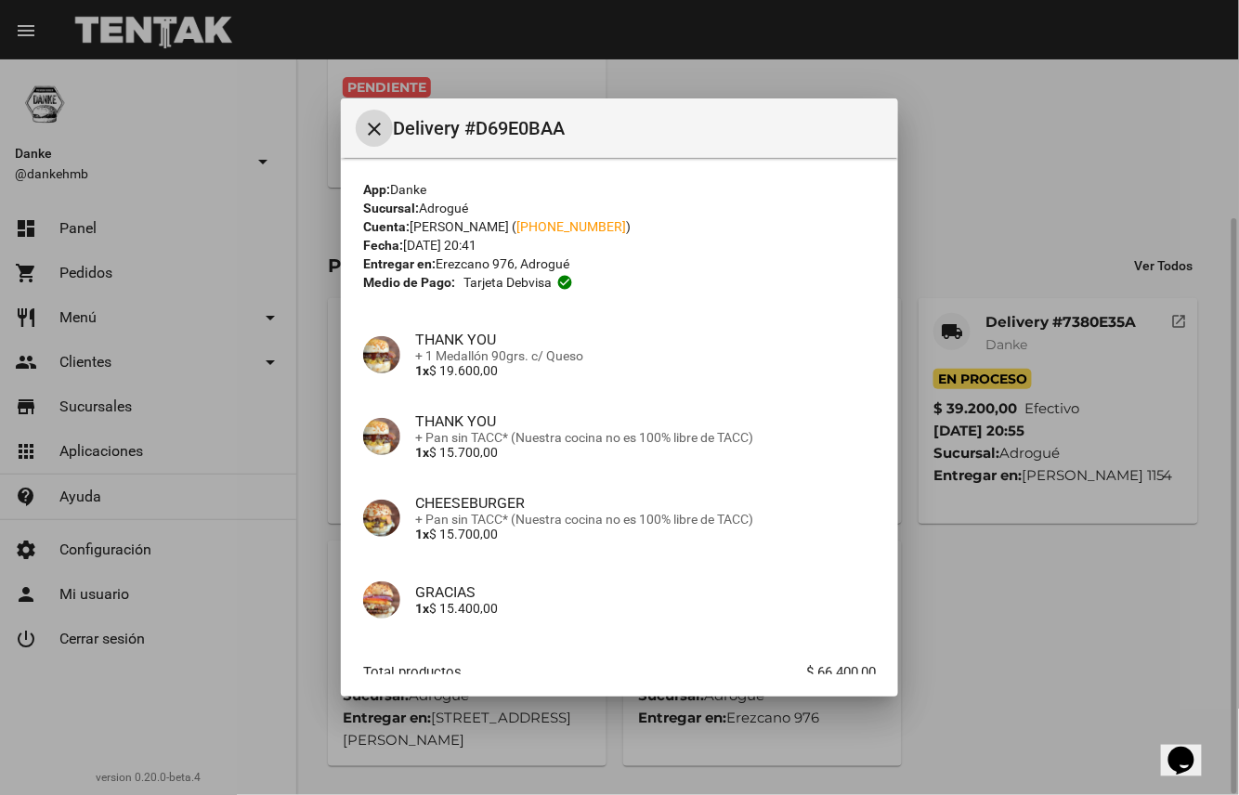
scroll to position [112, 0]
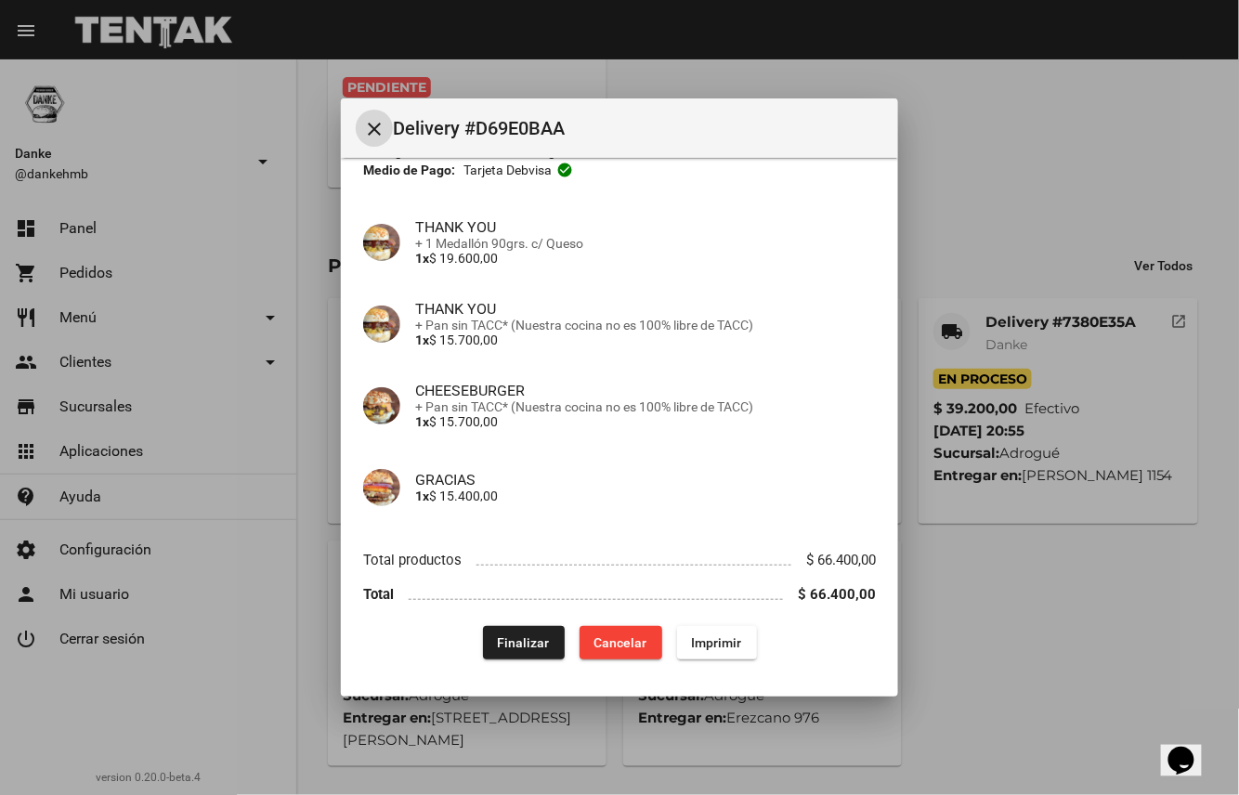
click at [521, 640] on span "Finalizar" at bounding box center [524, 642] width 52 height 15
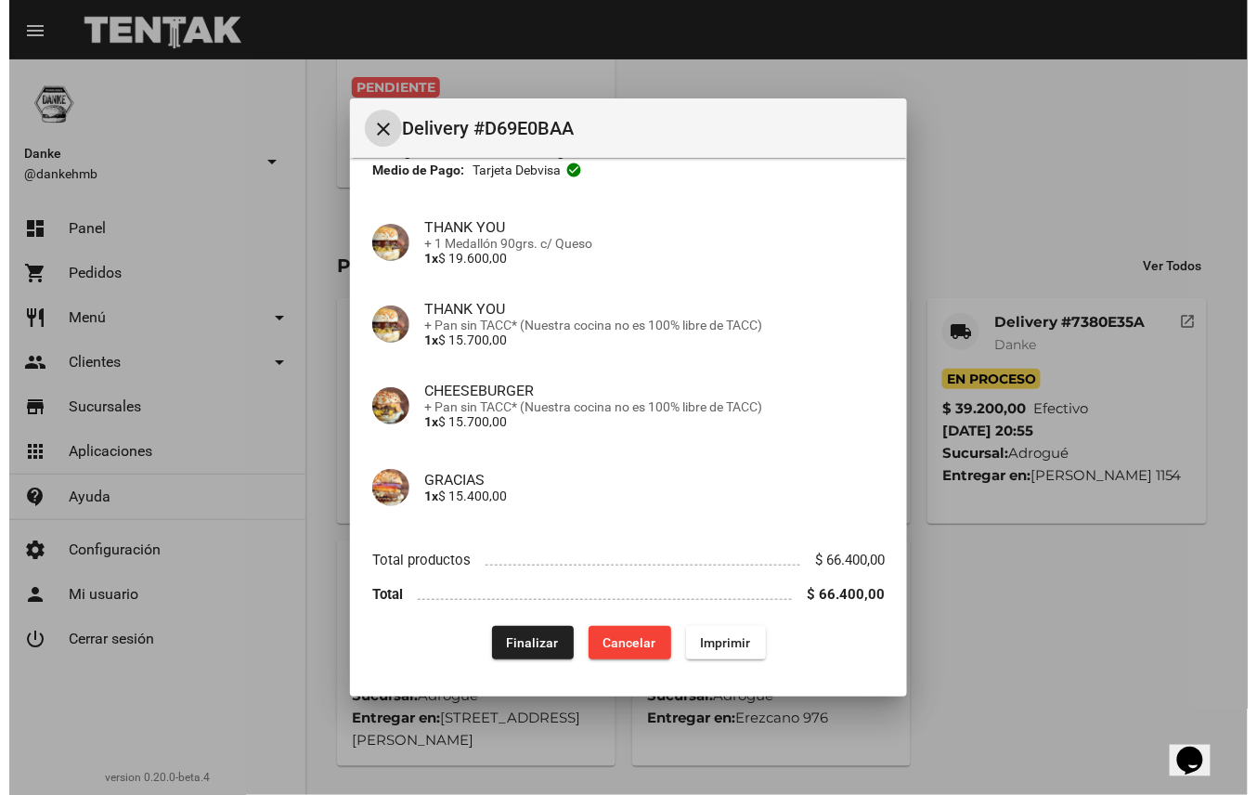
scroll to position [0, 0]
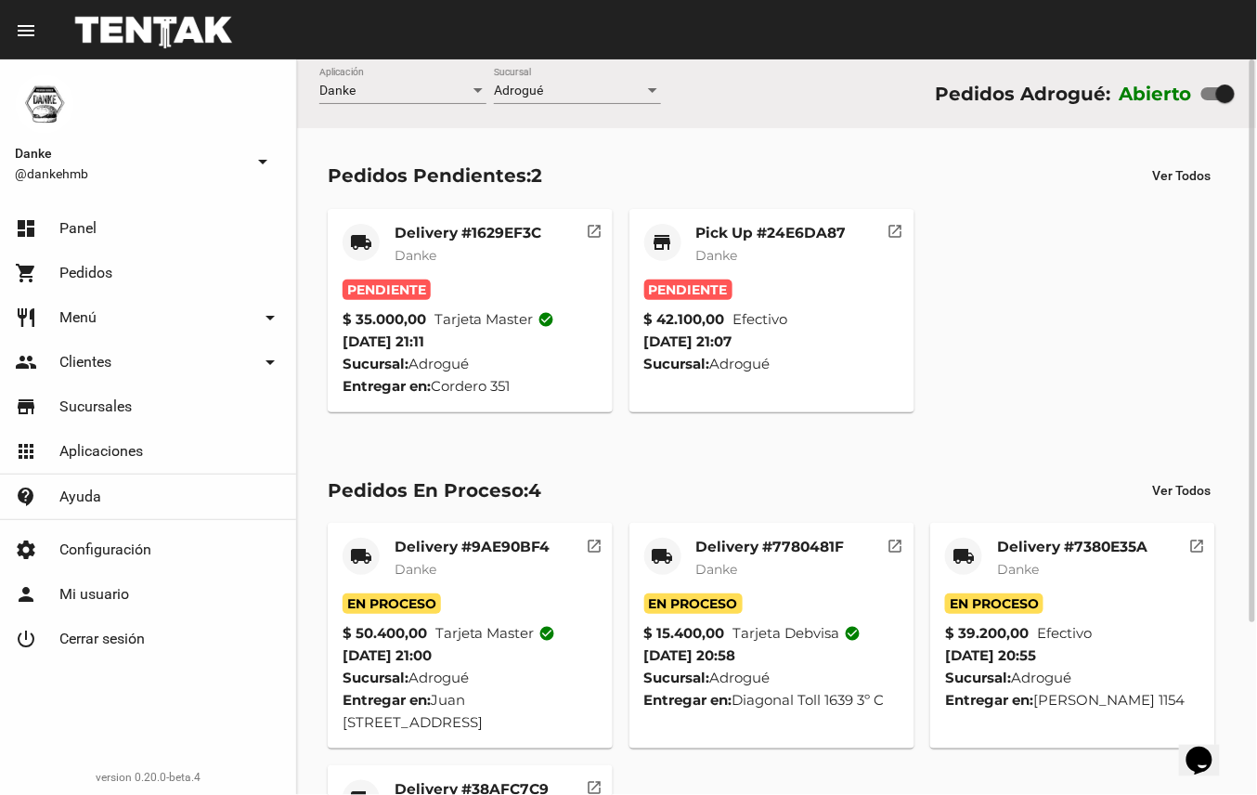
click at [785, 224] on mat-card-title "Pick Up #24E6DA87" at bounding box center [771, 233] width 150 height 19
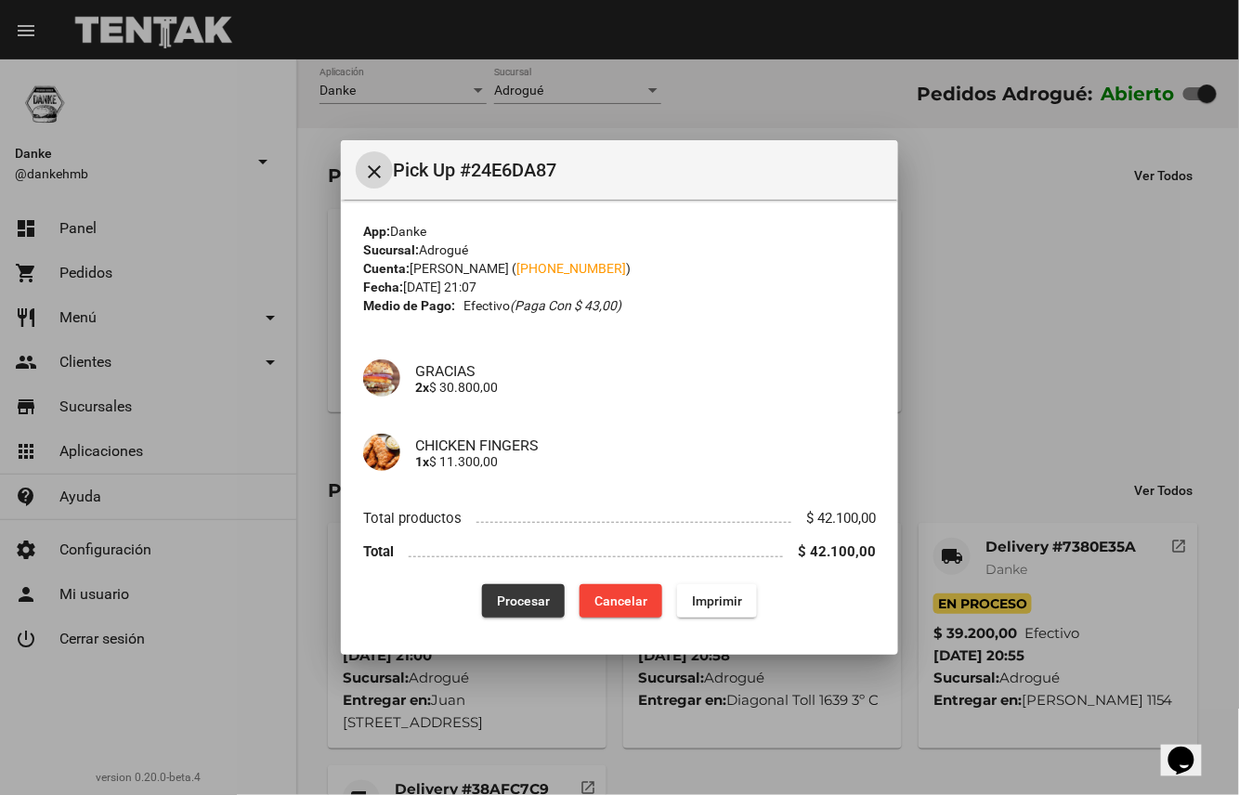
click at [525, 603] on span "Procesar" at bounding box center [523, 600] width 53 height 15
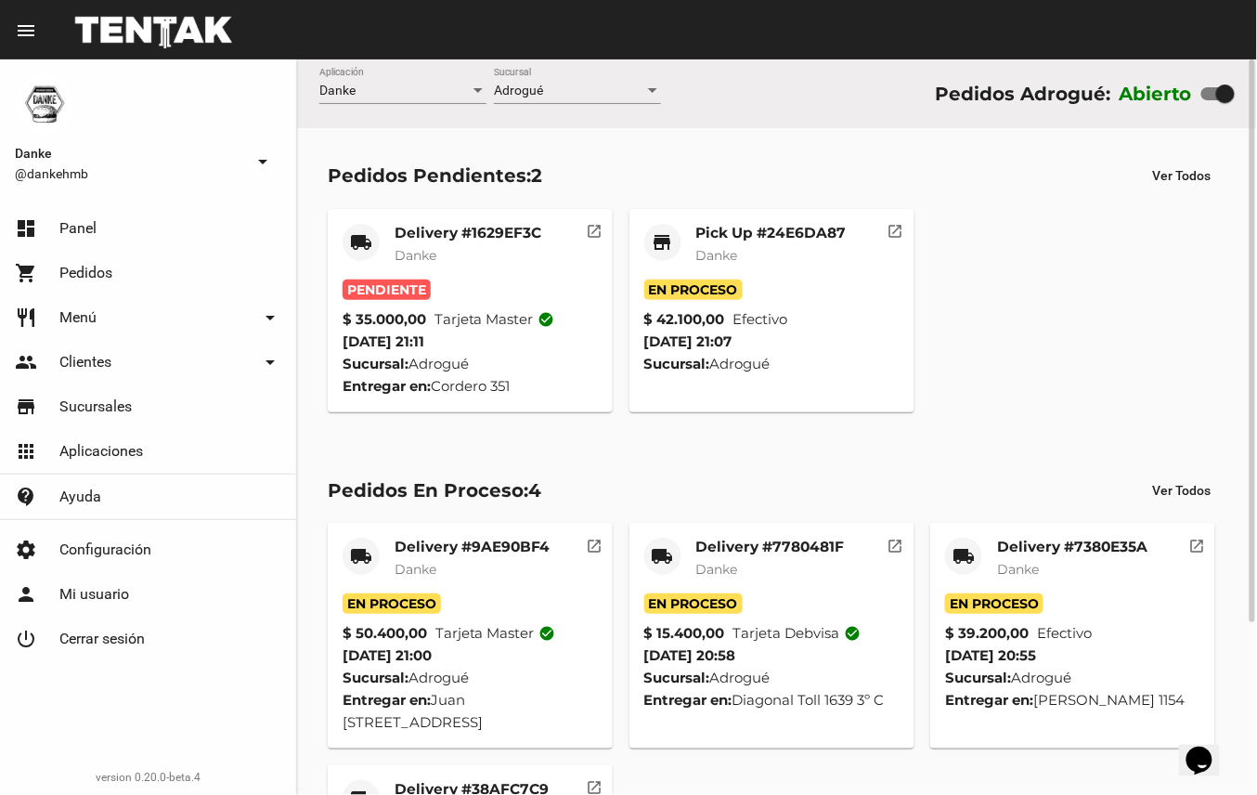
click at [506, 246] on mat-card-subtitle "Danke" at bounding box center [468, 255] width 147 height 19
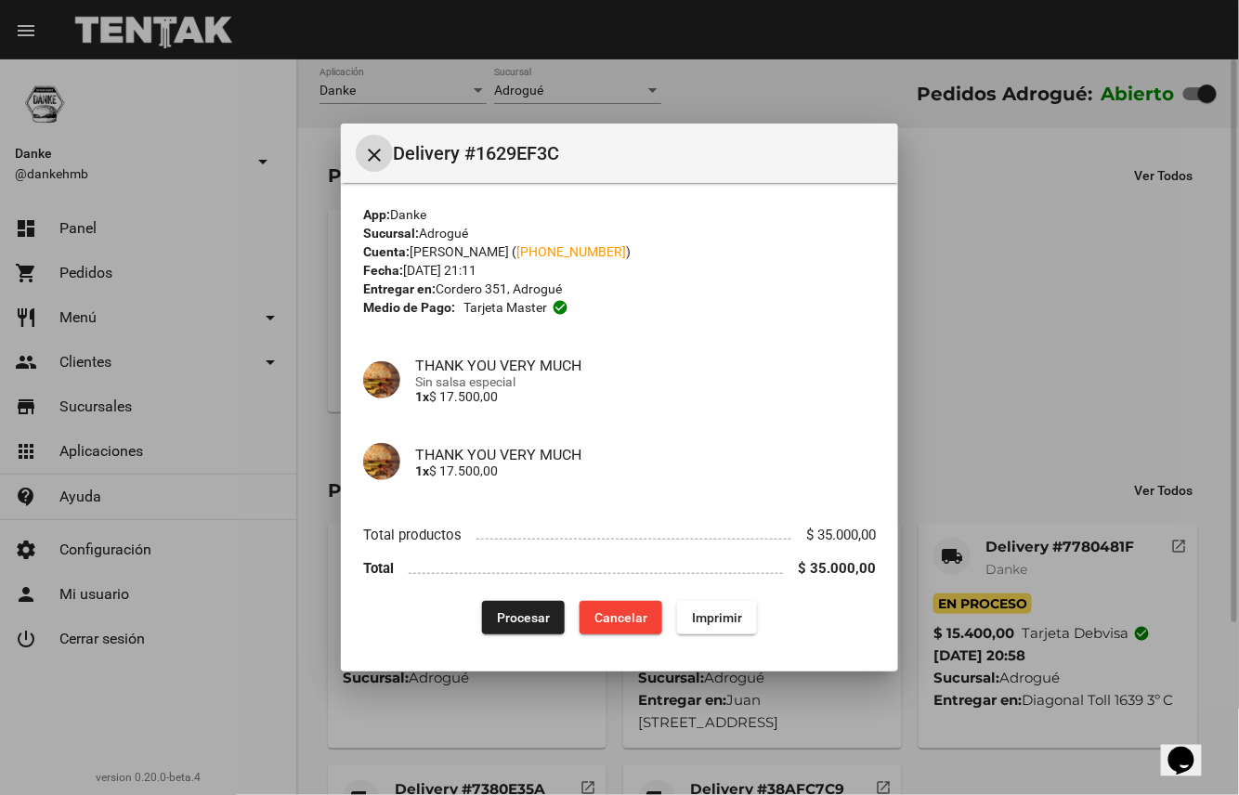
click at [511, 611] on span "Procesar" at bounding box center [523, 617] width 53 height 15
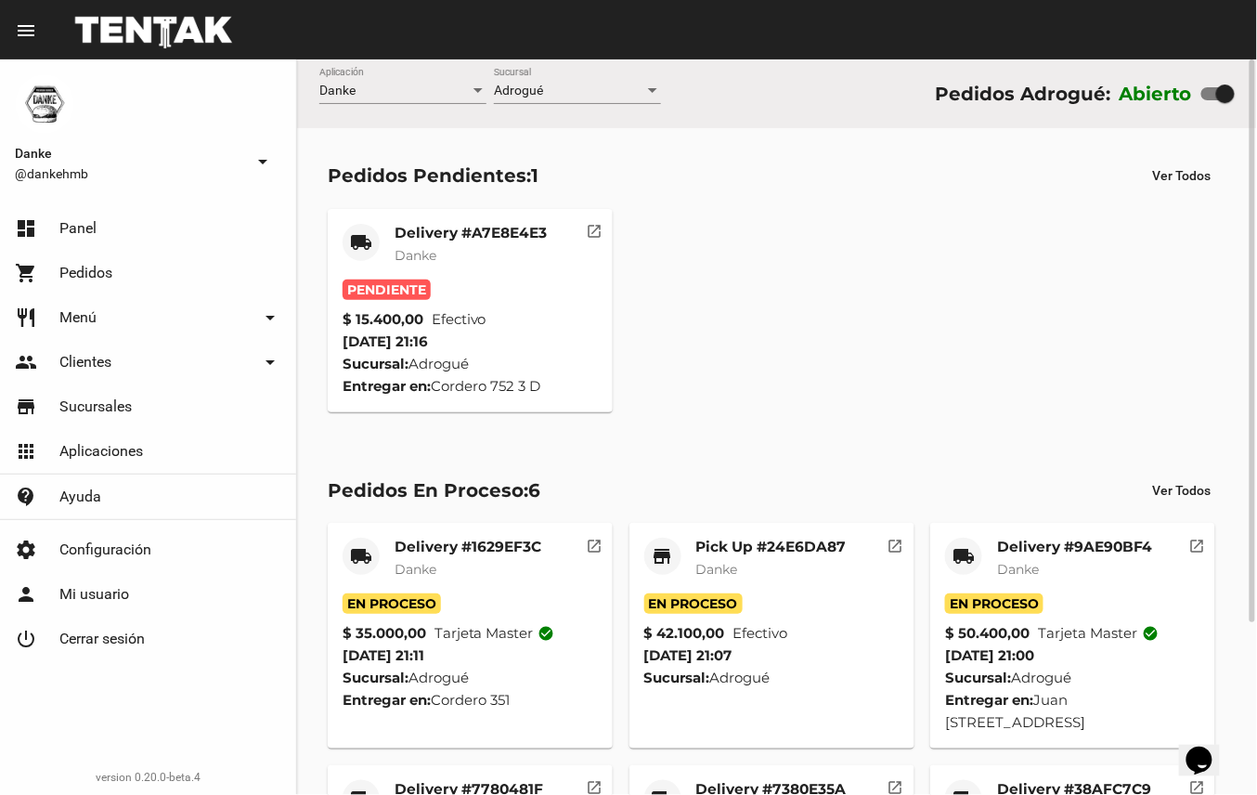
click at [476, 240] on mat-card-title "Delivery #A7E8E4E3" at bounding box center [471, 233] width 152 height 19
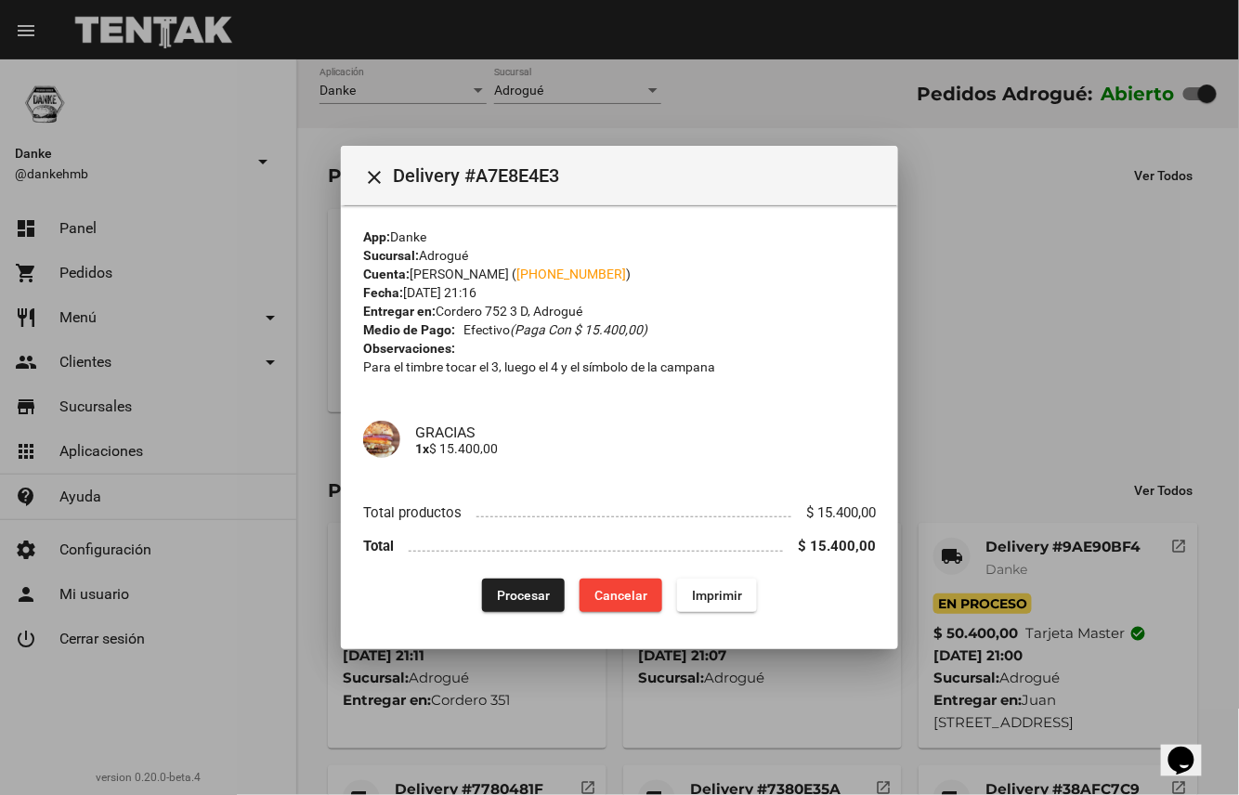
click at [511, 588] on span "Procesar" at bounding box center [523, 595] width 53 height 15
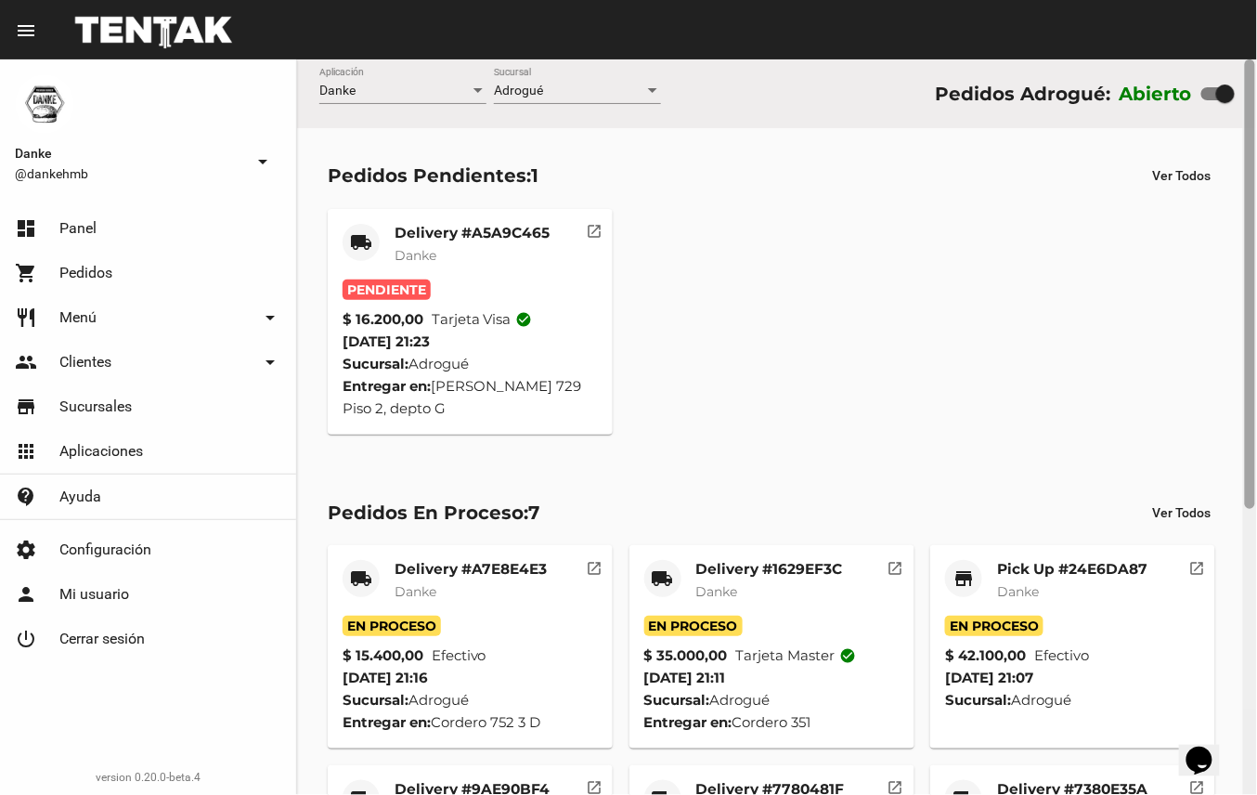
scroll to position [468, 0]
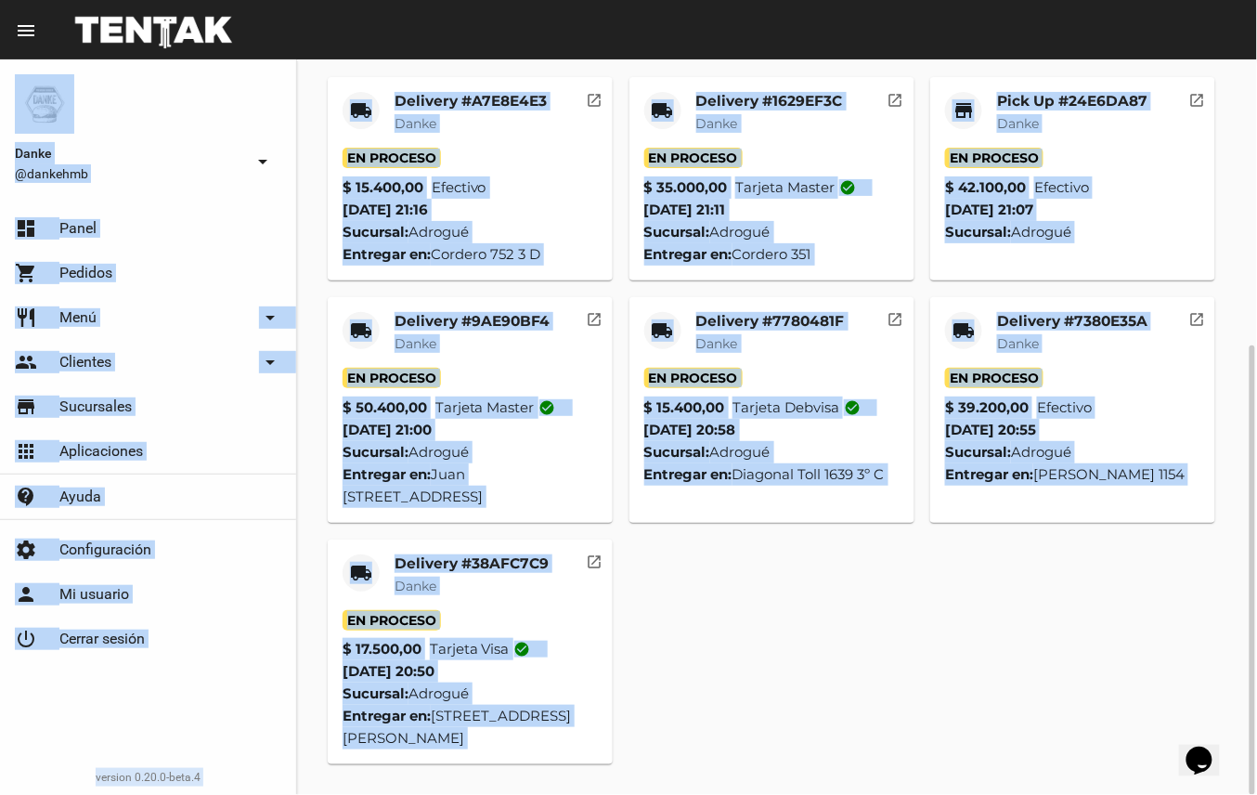
drag, startPoint x: 1256, startPoint y: 251, endPoint x: 1261, endPoint y: 641, distance: 390.0
click at [1256, 641] on html "menu Resumen Danke @dankehmb arrow_drop_down dashboard Panel shopping_cart Pedi…" at bounding box center [628, 397] width 1257 height 795
click at [759, 658] on div "local_shipping Delivery #A7E8E4E3 Danke En Proceso $ 15.400,00 Efectivo 27/9/25…" at bounding box center [777, 421] width 916 height 704
click at [465, 562] on mat-card-title "Delivery #38AFC7C9" at bounding box center [472, 563] width 154 height 19
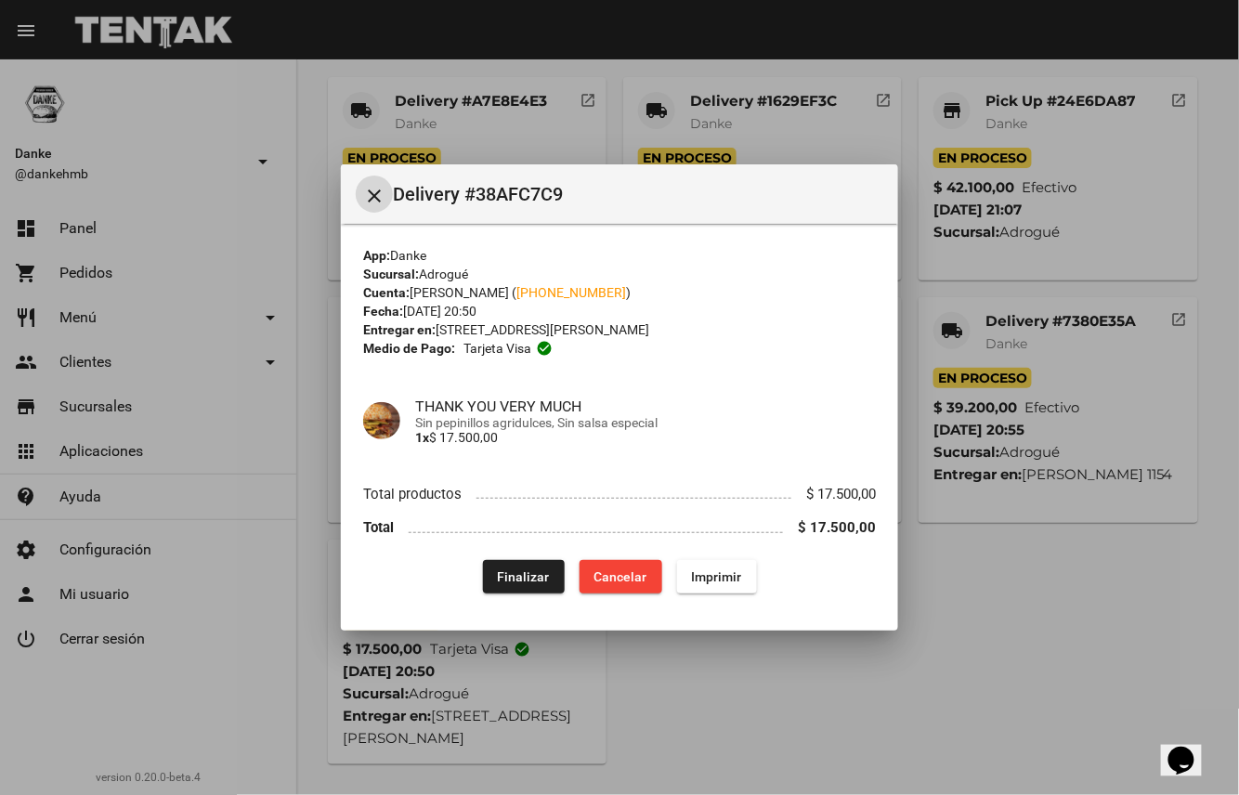
click at [521, 570] on span "Finalizar" at bounding box center [524, 576] width 52 height 15
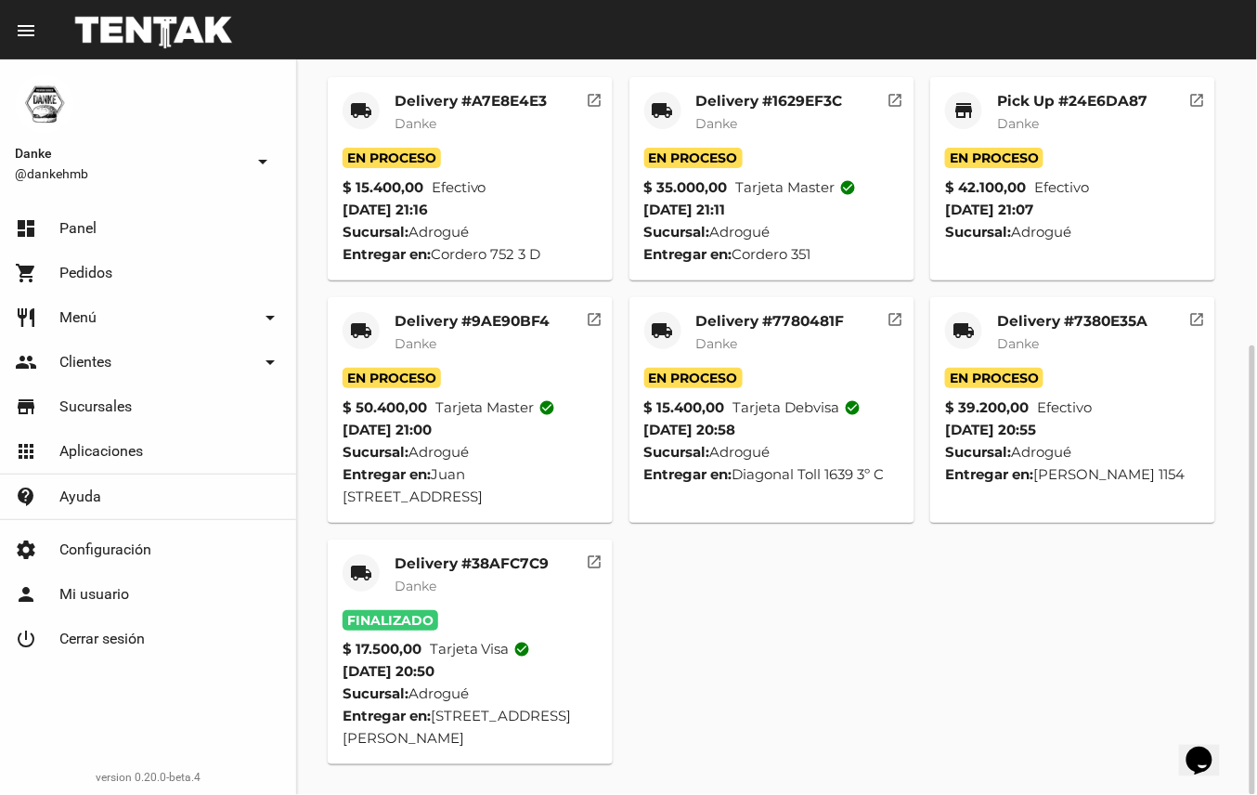
click at [1100, 325] on mat-card-title "Delivery #7380E35A" at bounding box center [1072, 321] width 150 height 19
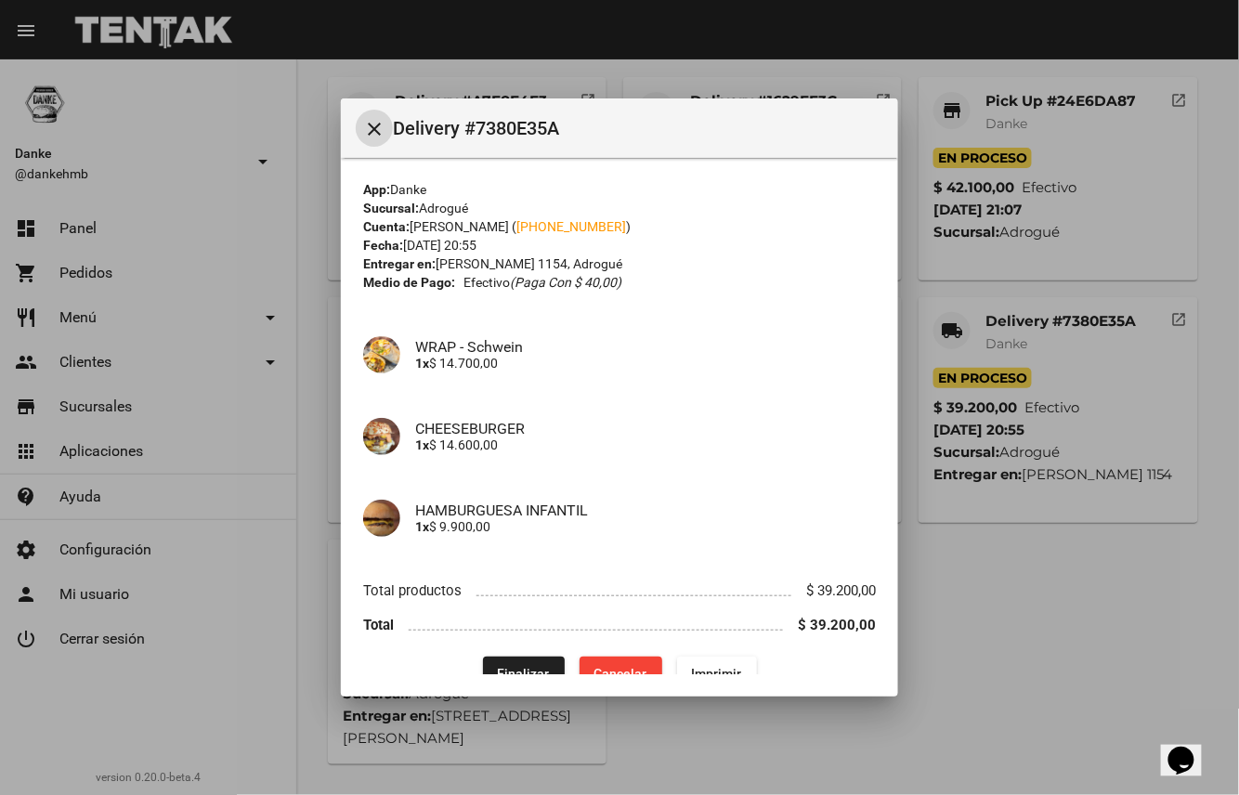
click at [537, 666] on span "Finalizar" at bounding box center [524, 673] width 52 height 15
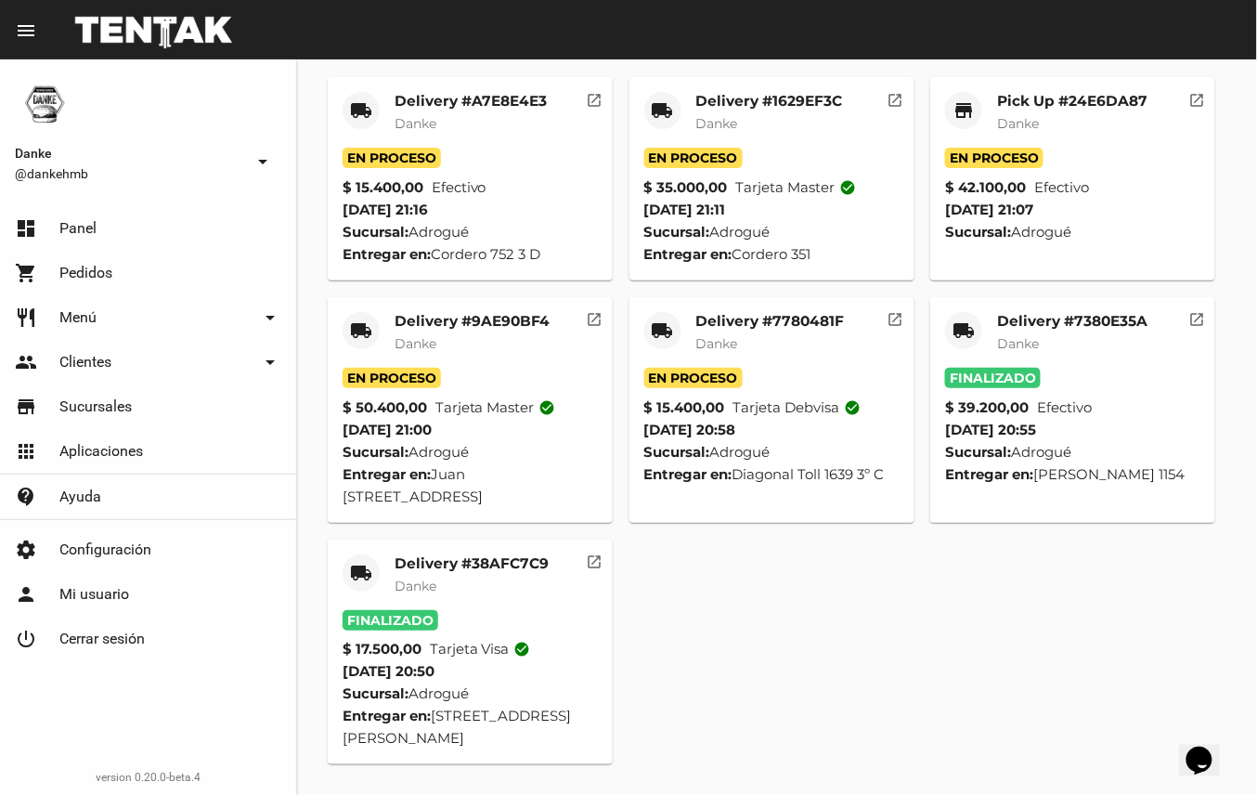
scroll to position [225, 0]
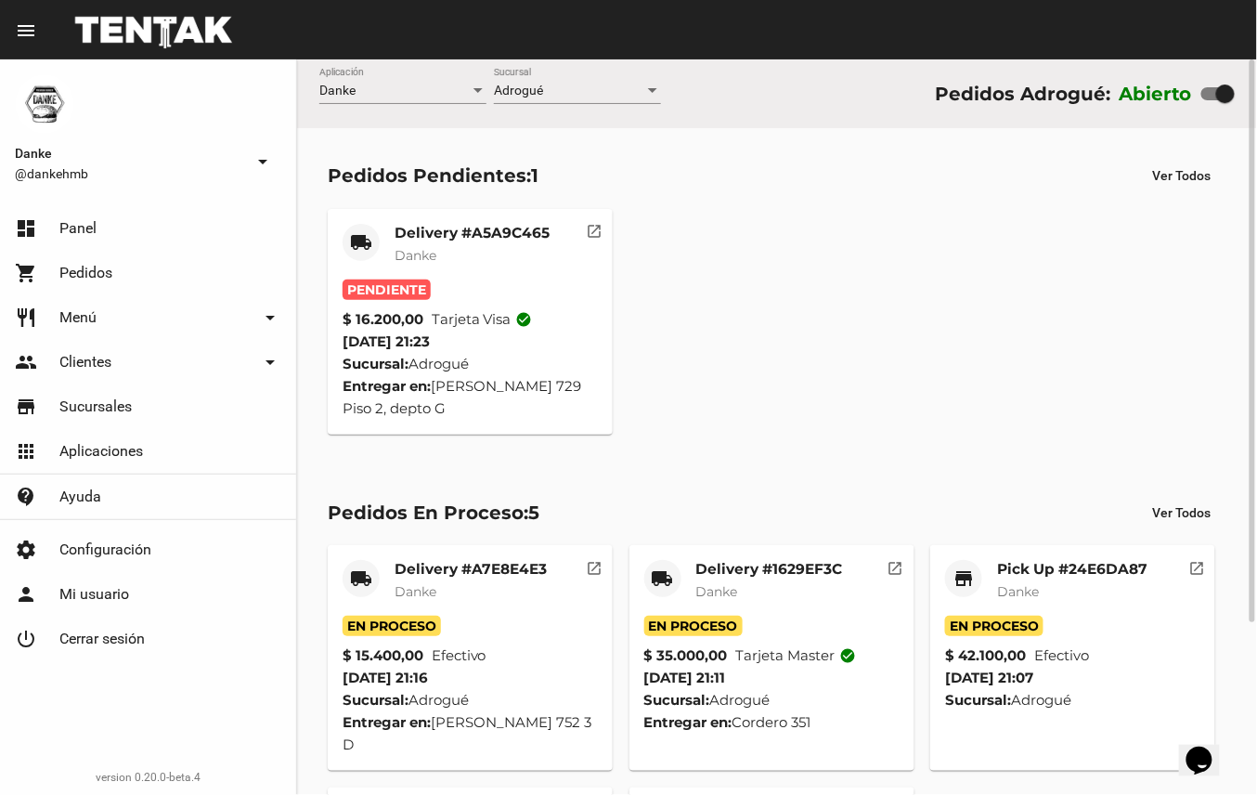
click at [528, 253] on mat-card-subtitle "Danke" at bounding box center [472, 255] width 155 height 19
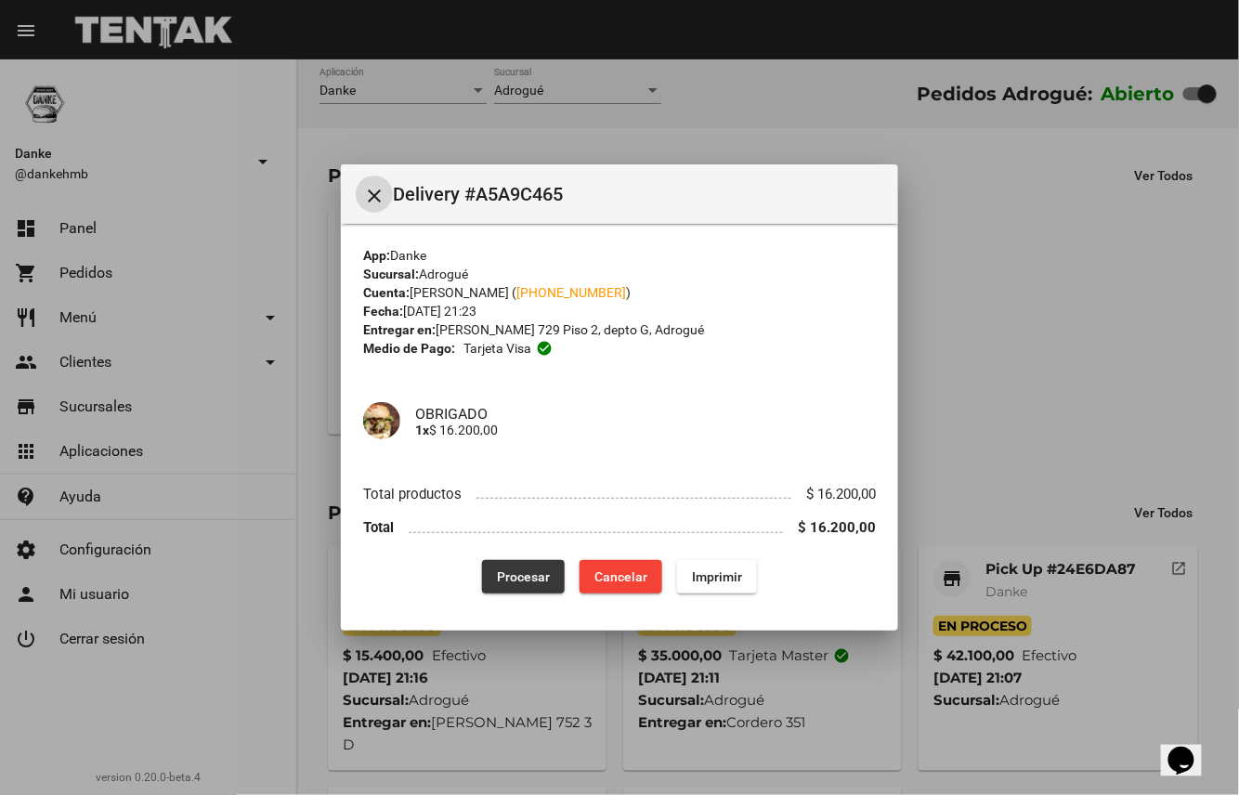
click at [520, 580] on span "Procesar" at bounding box center [523, 576] width 53 height 15
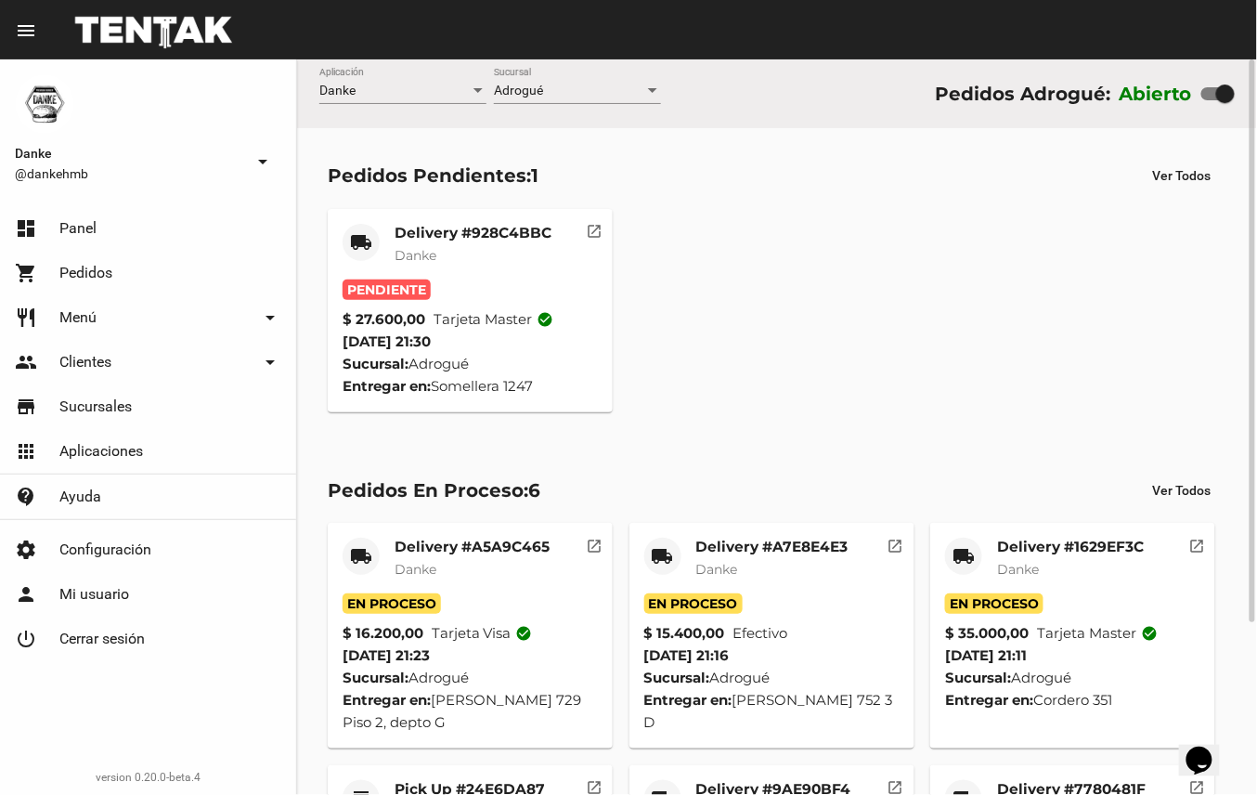
click at [510, 238] on mat-card-title "Delivery #928C4BBC" at bounding box center [473, 233] width 157 height 19
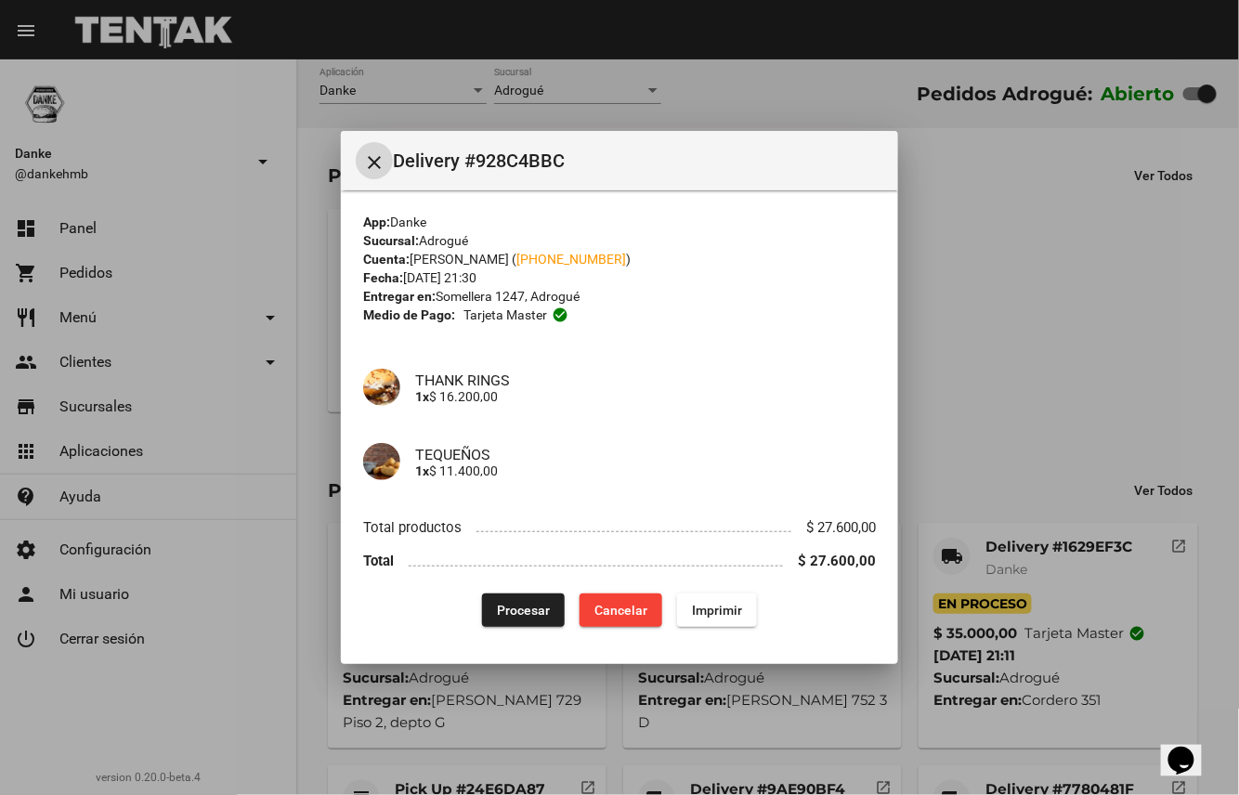
click at [356, 142] on button "close" at bounding box center [374, 160] width 37 height 37
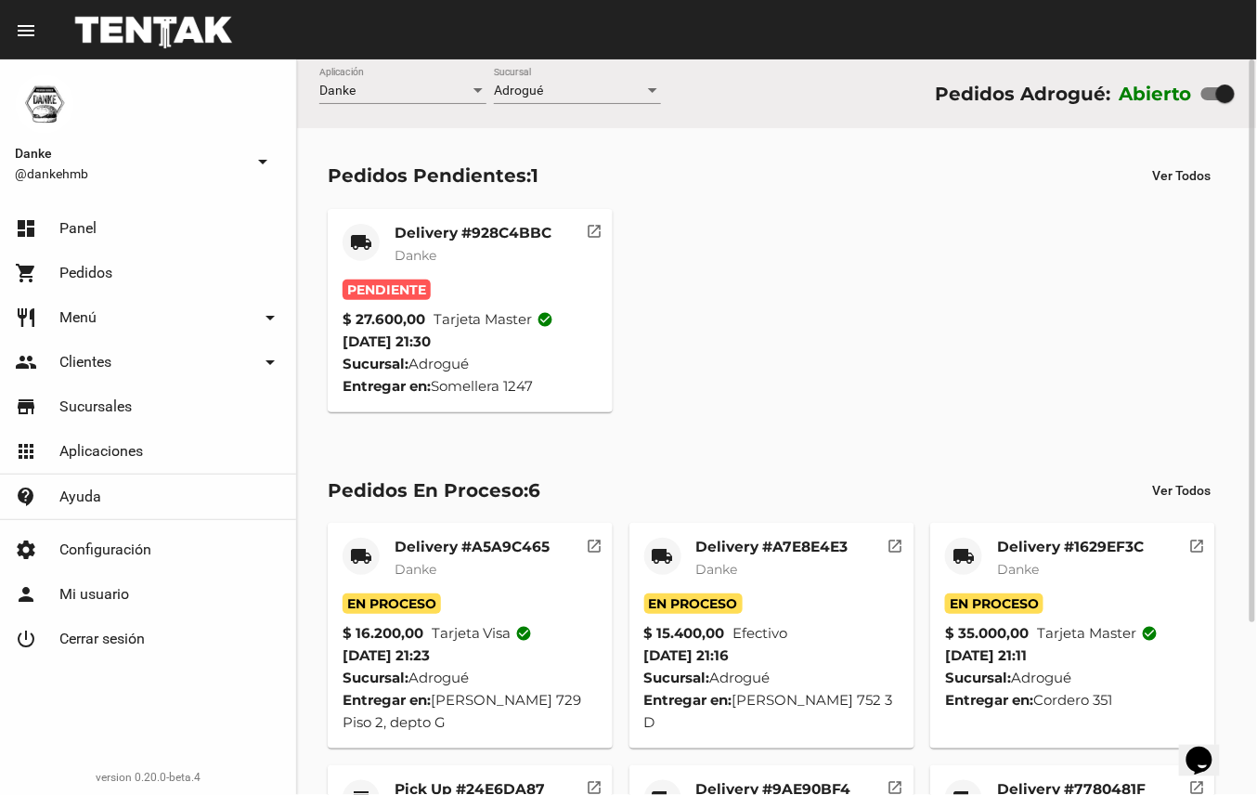
click at [505, 236] on mat-card-title "Delivery #928C4BBC" at bounding box center [473, 233] width 157 height 19
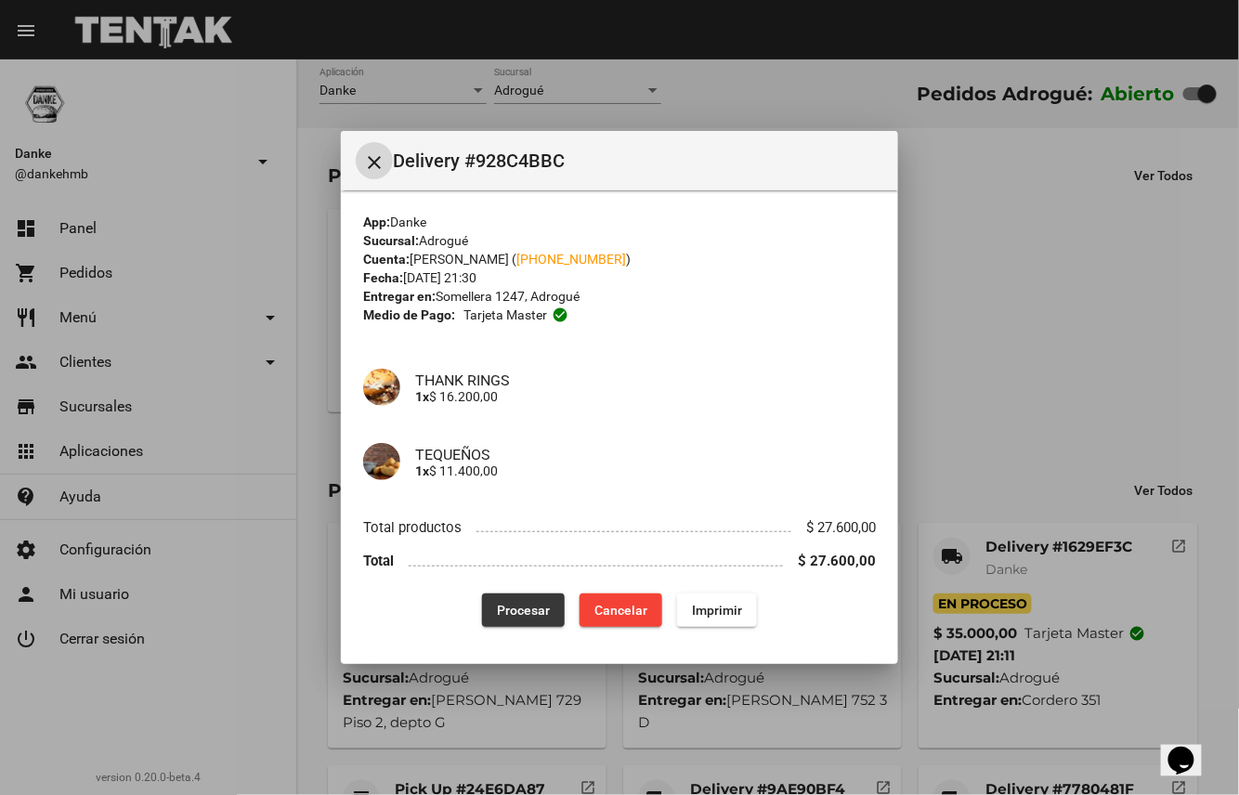
click at [527, 610] on span "Procesar" at bounding box center [523, 610] width 53 height 15
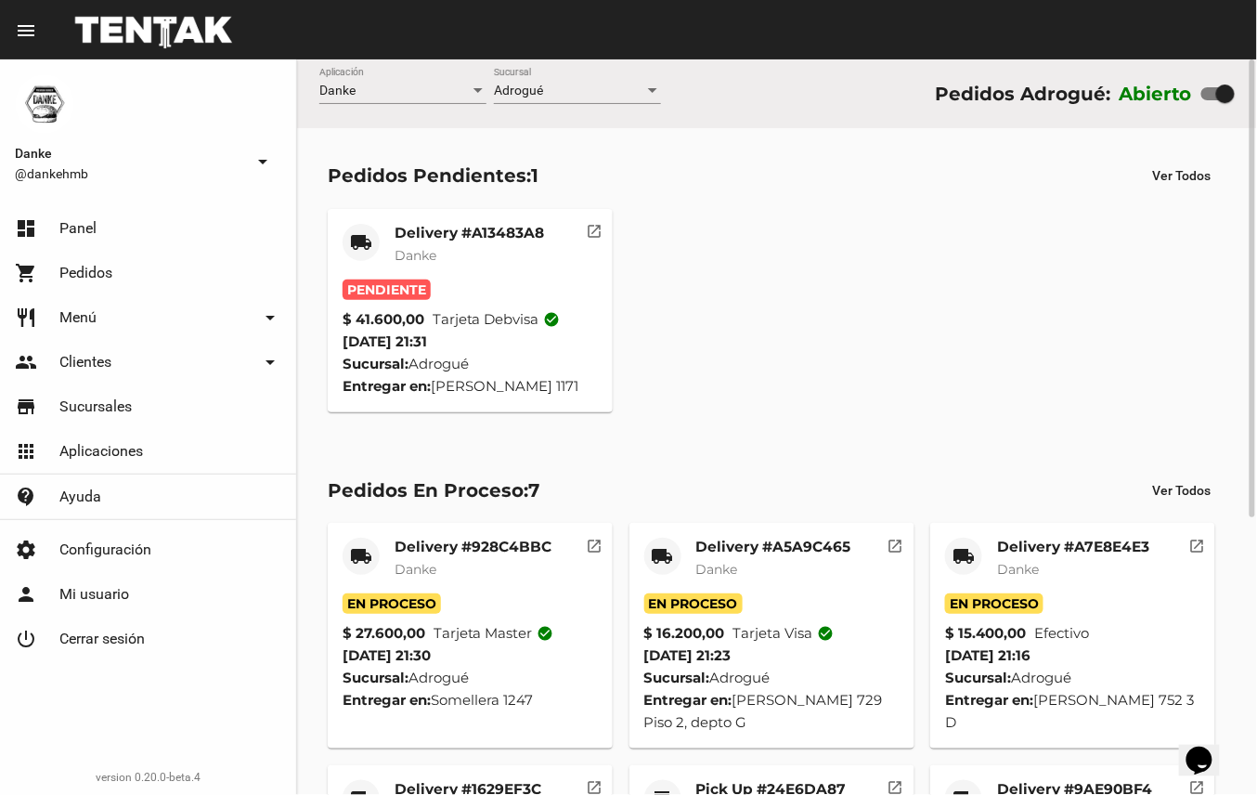
click at [505, 239] on mat-card-title "Delivery #A13483A8" at bounding box center [469, 233] width 149 height 19
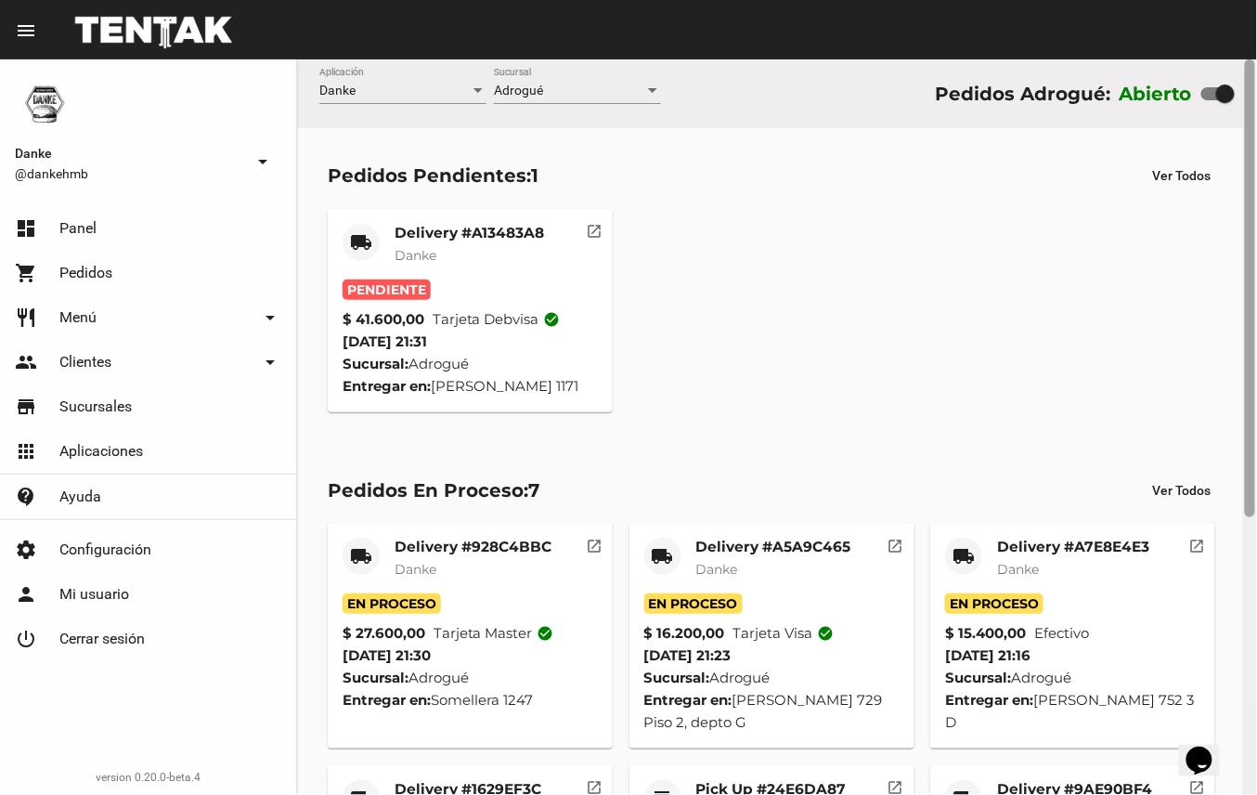
scroll to position [446, 0]
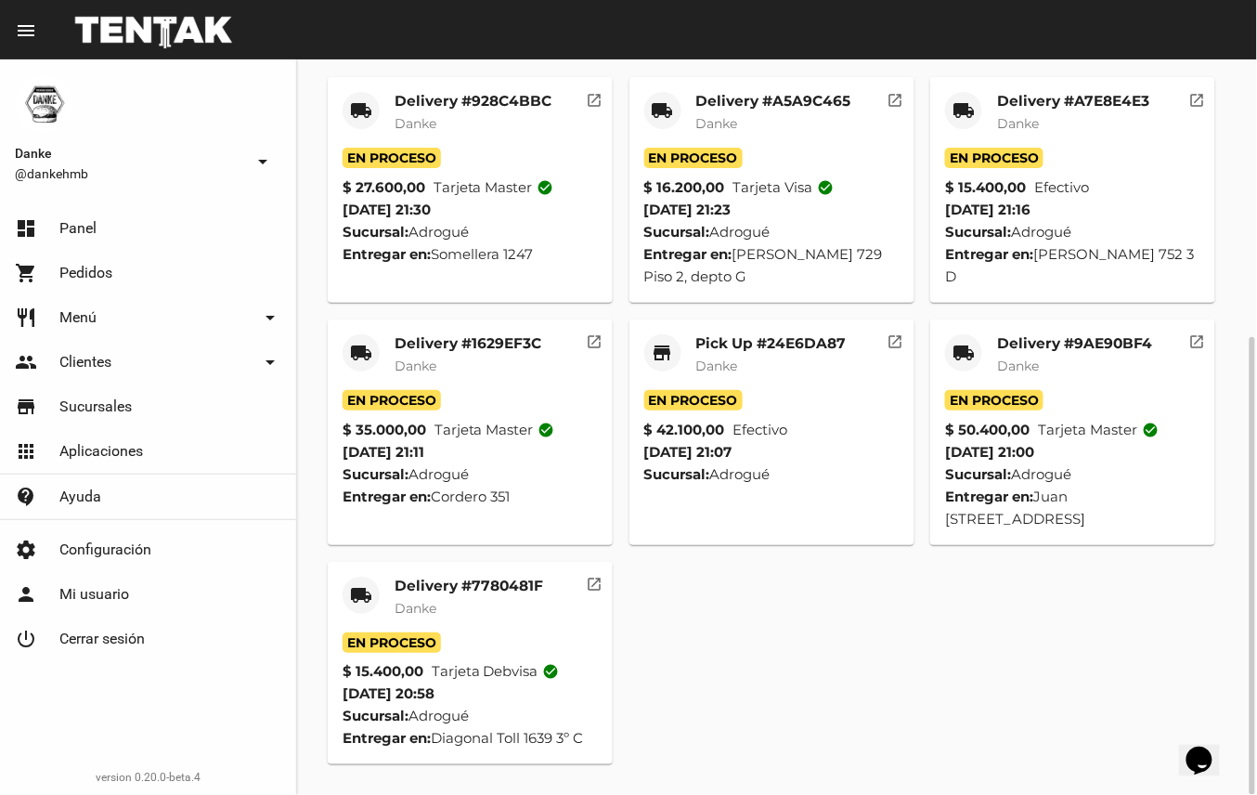
drag, startPoint x: 2435, startPoint y: 1029, endPoint x: 1230, endPoint y: 727, distance: 1241.6
click at [841, 643] on div "local_shipping Delivery #928C4BBC Danke En Proceso $ 27.600,00 Tarjeta master c…" at bounding box center [777, 421] width 916 height 704
click at [510, 604] on mat-card-subtitle "Danke" at bounding box center [469, 608] width 149 height 19
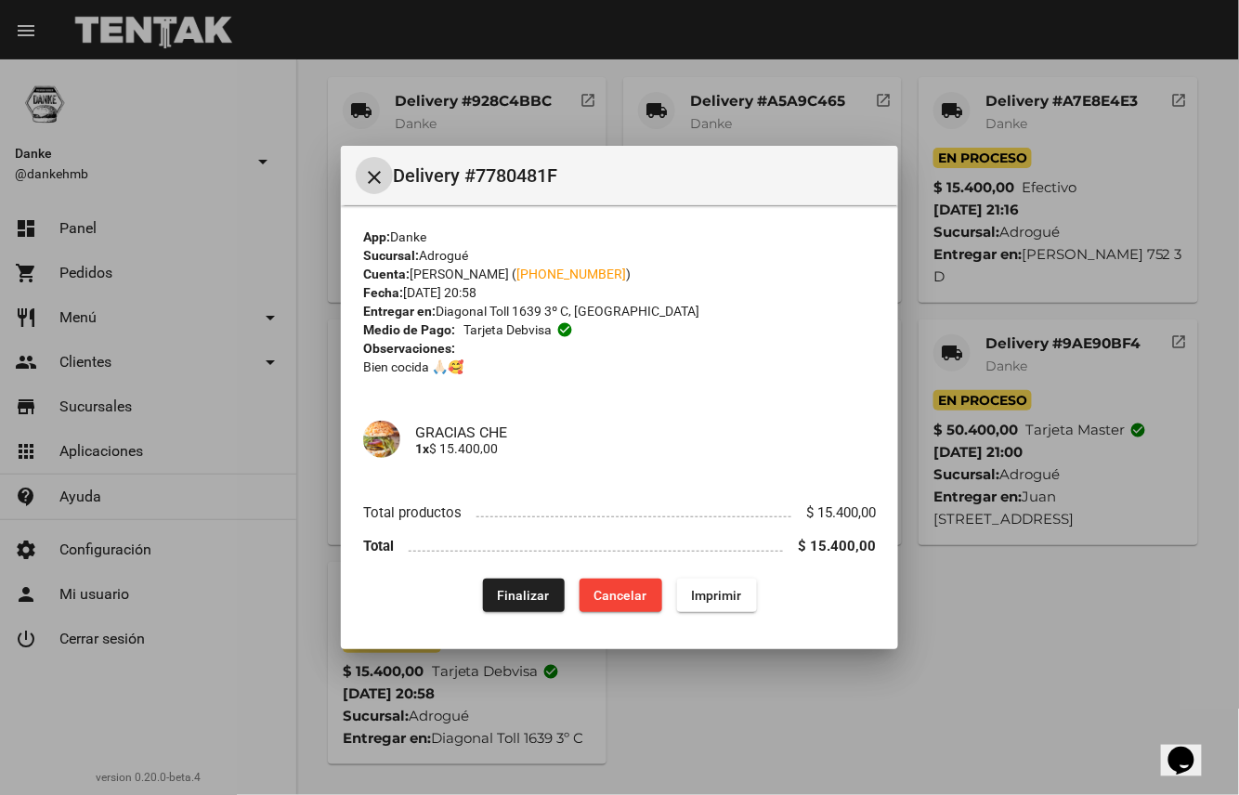
click at [527, 592] on span "Finalizar" at bounding box center [524, 595] width 52 height 15
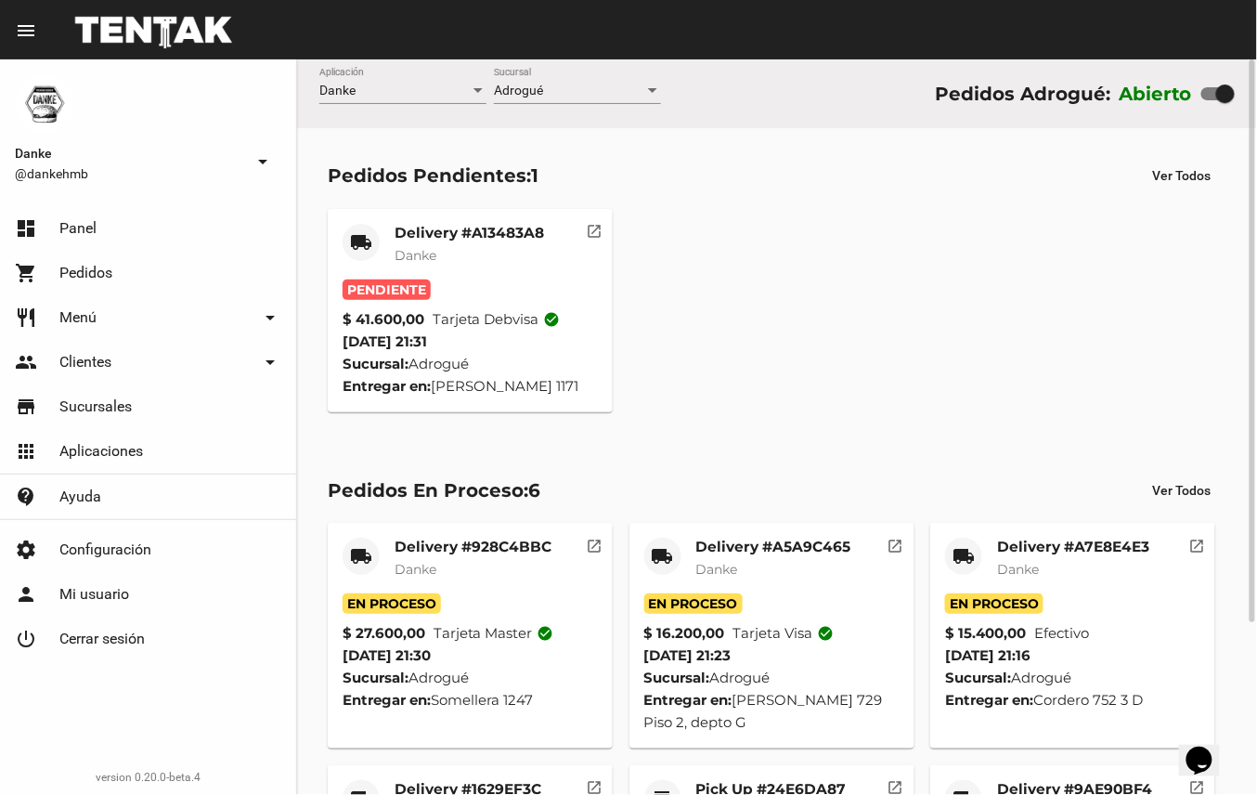
click at [500, 247] on mat-card-subtitle "Danke" at bounding box center [469, 255] width 149 height 19
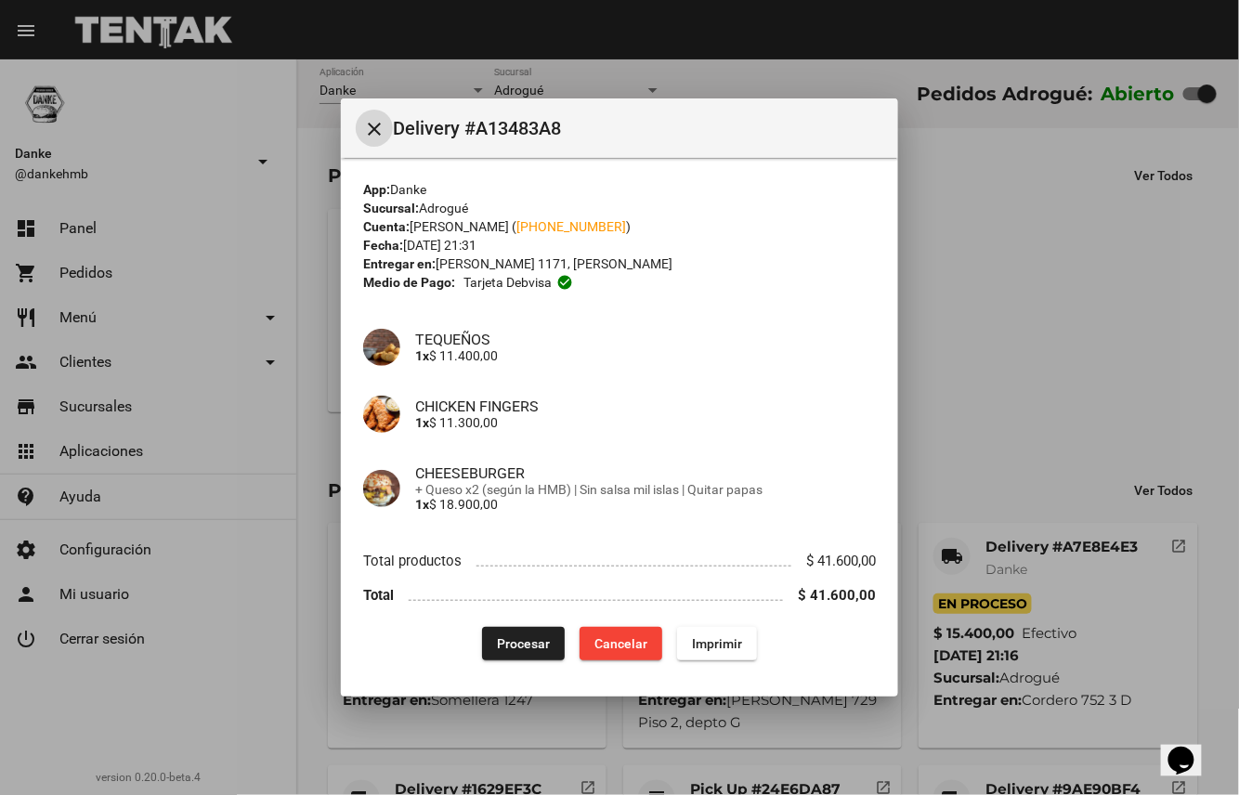
click at [513, 643] on span "Procesar" at bounding box center [523, 643] width 53 height 15
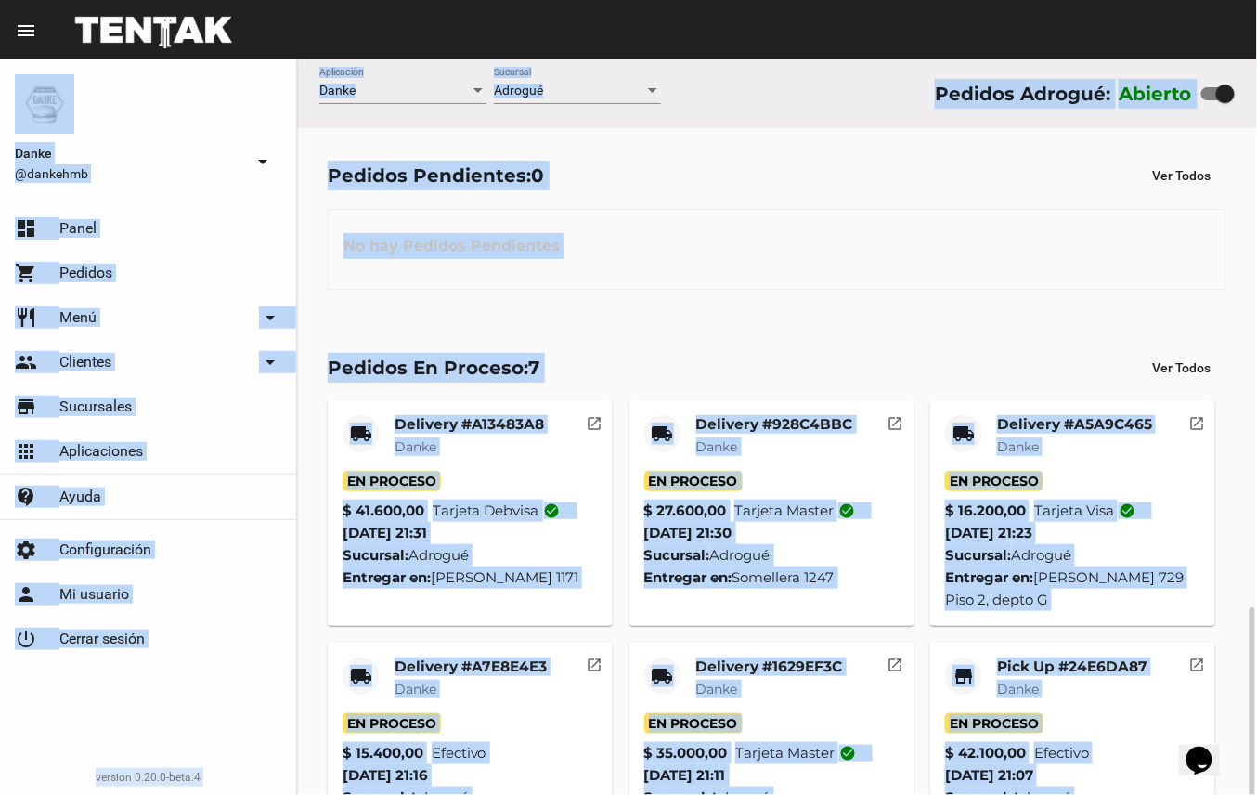
scroll to position [323, 0]
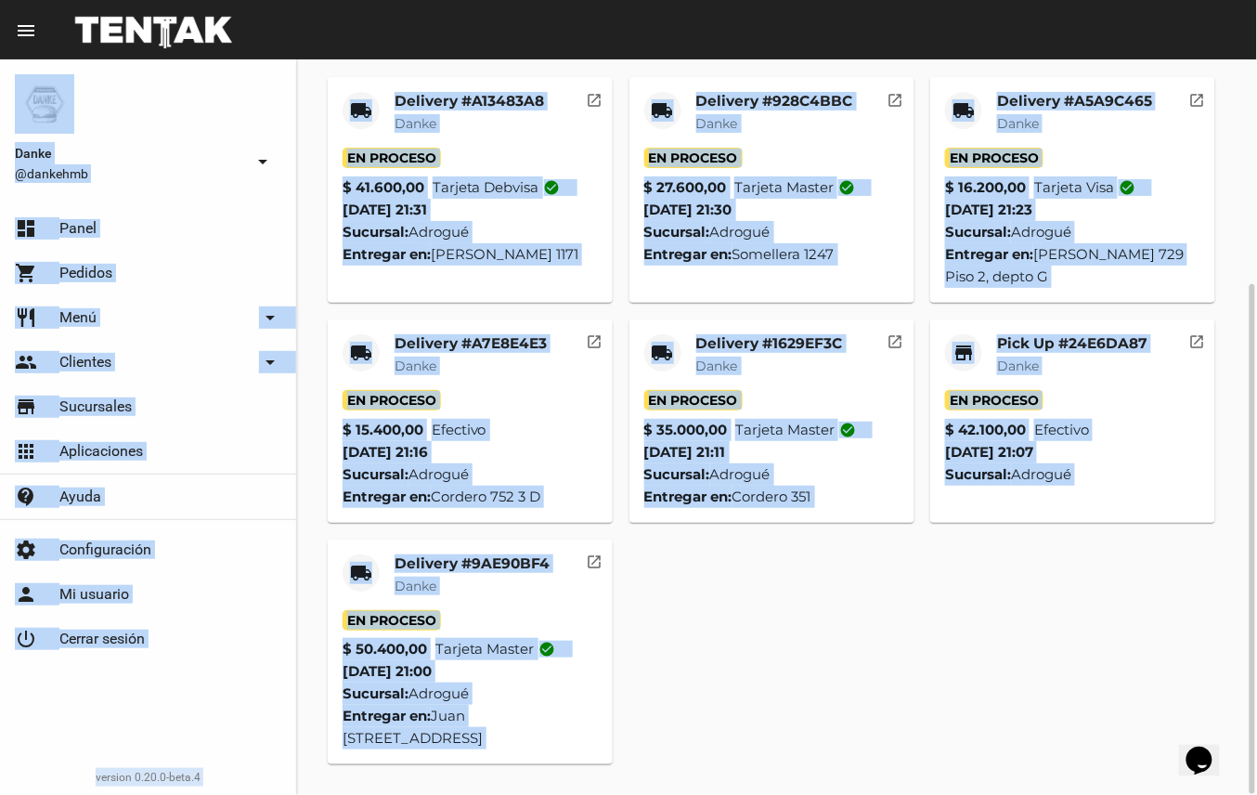
drag, startPoint x: 1256, startPoint y: 476, endPoint x: 1261, endPoint y: 858, distance: 381.7
click at [1256, 794] on html "menu Resumen Danke @dankehmb arrow_drop_down dashboard Panel shopping_cart Pedi…" at bounding box center [628, 397] width 1257 height 795
click at [707, 721] on div "local_shipping Delivery #A13483A8 Danke En Proceso $ 41.600,00 Tarjeta debvisa …" at bounding box center [777, 421] width 916 height 704
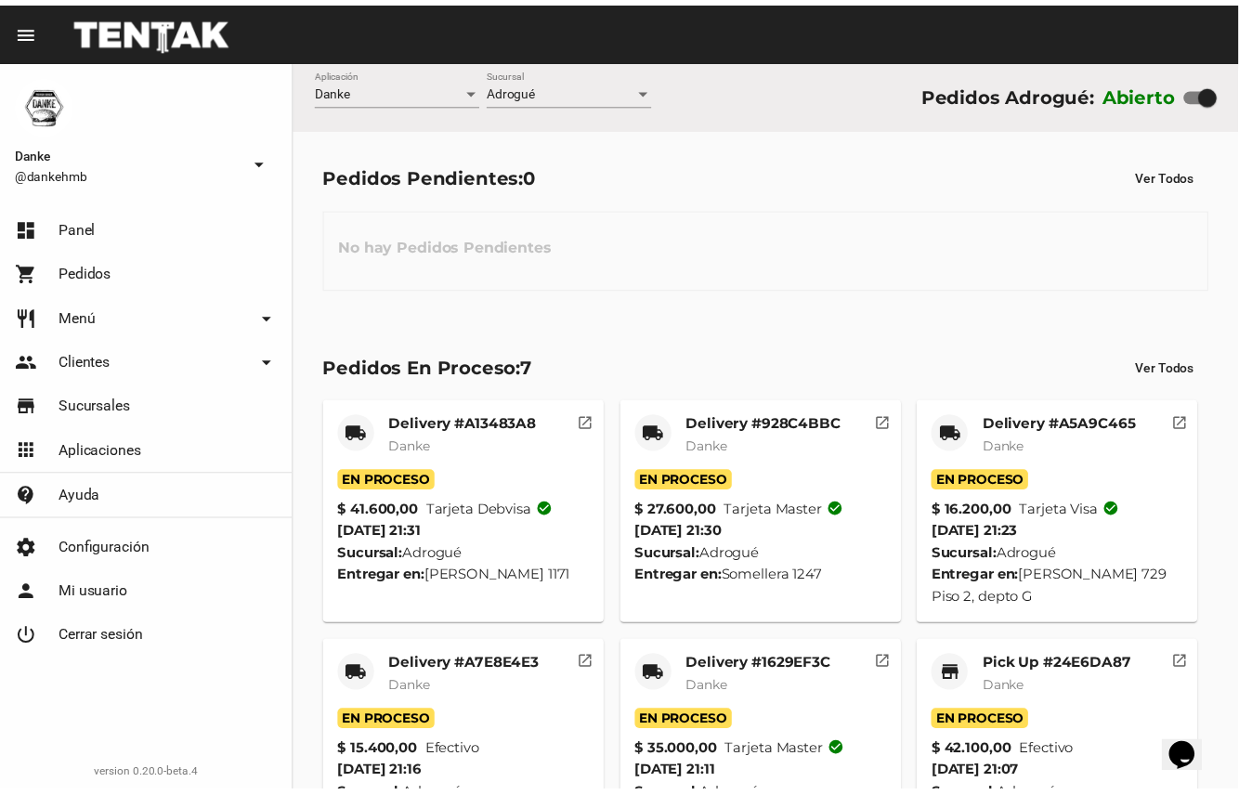
scroll to position [323, 0]
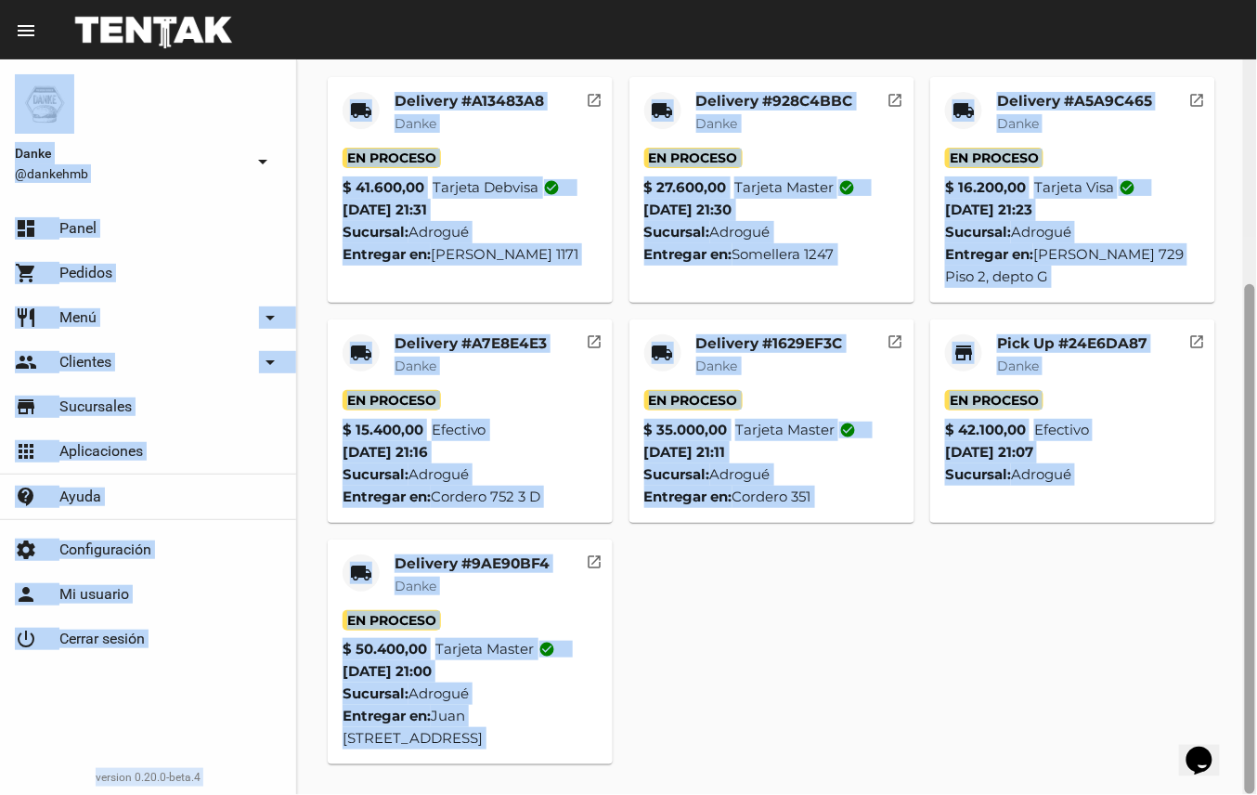
drag, startPoint x: 1256, startPoint y: 320, endPoint x: 1256, endPoint y: 454, distance: 133.7
click at [1256, 454] on html "menu Resumen Danke @dankehmb arrow_drop_down dashboard Panel shopping_cart Pedi…" at bounding box center [628, 397] width 1257 height 795
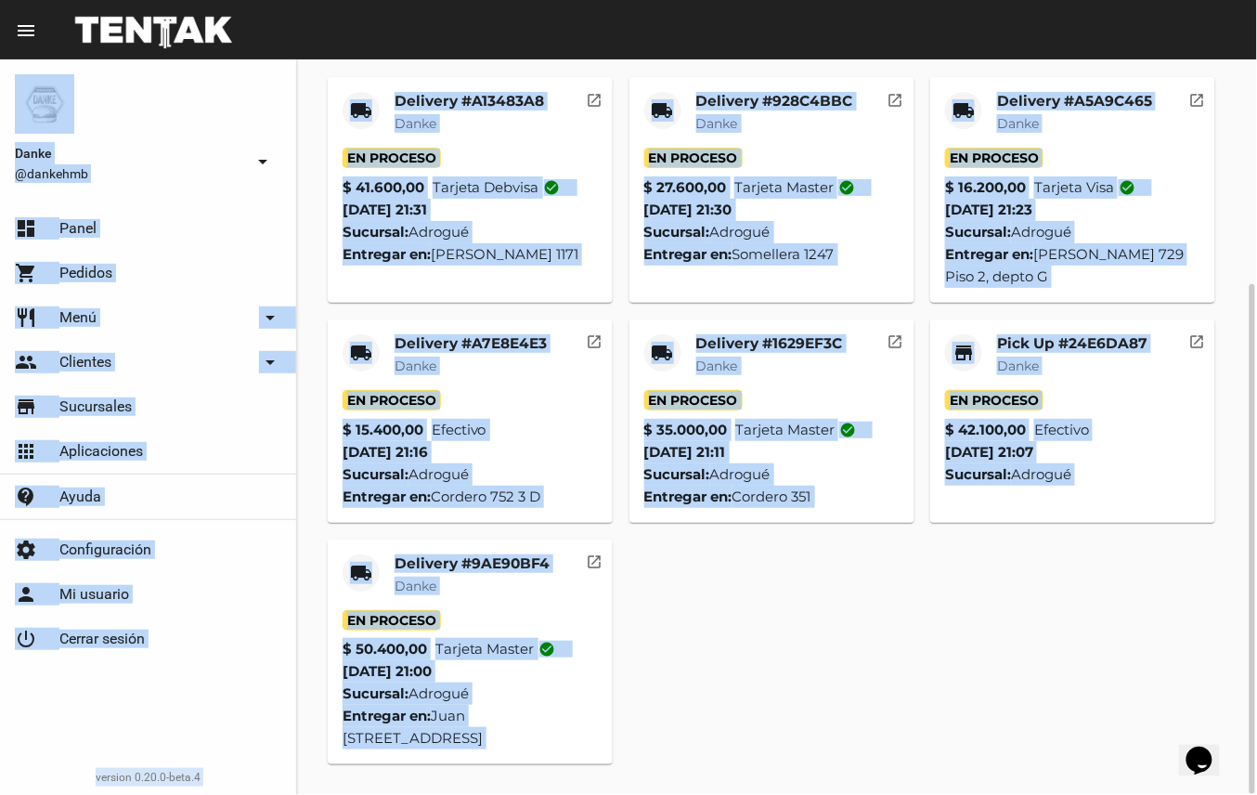
click at [778, 646] on div "local_shipping Delivery #A13483A8 Danke En Proceso $ 41.600,00 Tarjeta debvisa …" at bounding box center [777, 421] width 916 height 704
click at [481, 581] on mat-card-subtitle "Danke" at bounding box center [472, 586] width 155 height 19
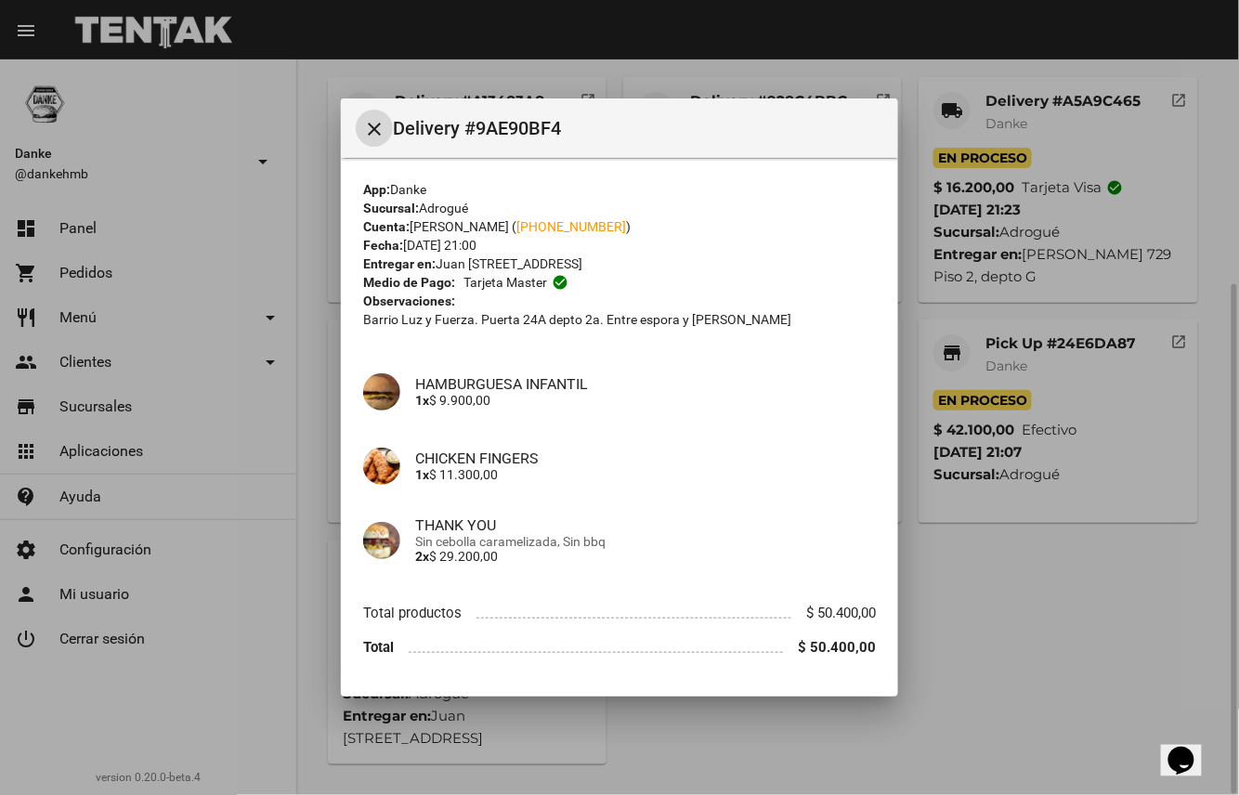
scroll to position [53, 0]
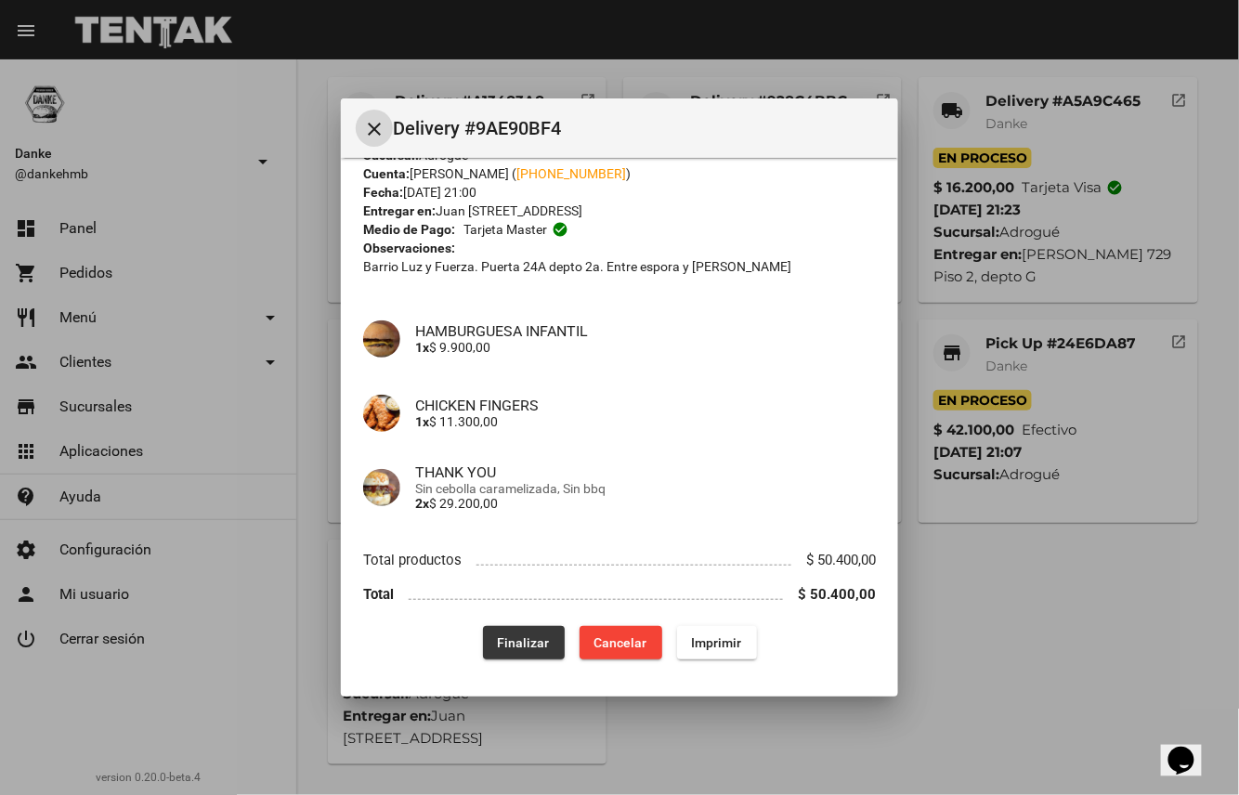
click at [528, 639] on span "Finalizar" at bounding box center [524, 642] width 52 height 15
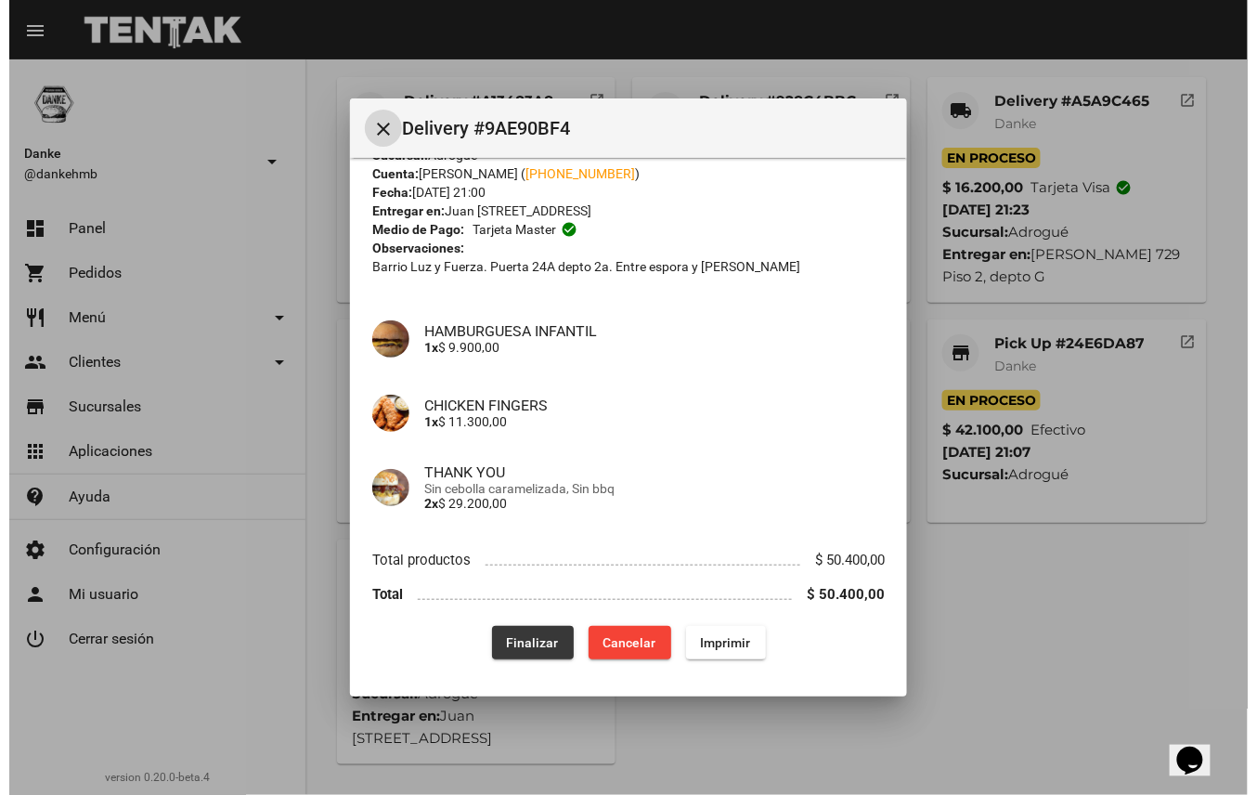
scroll to position [0, 0]
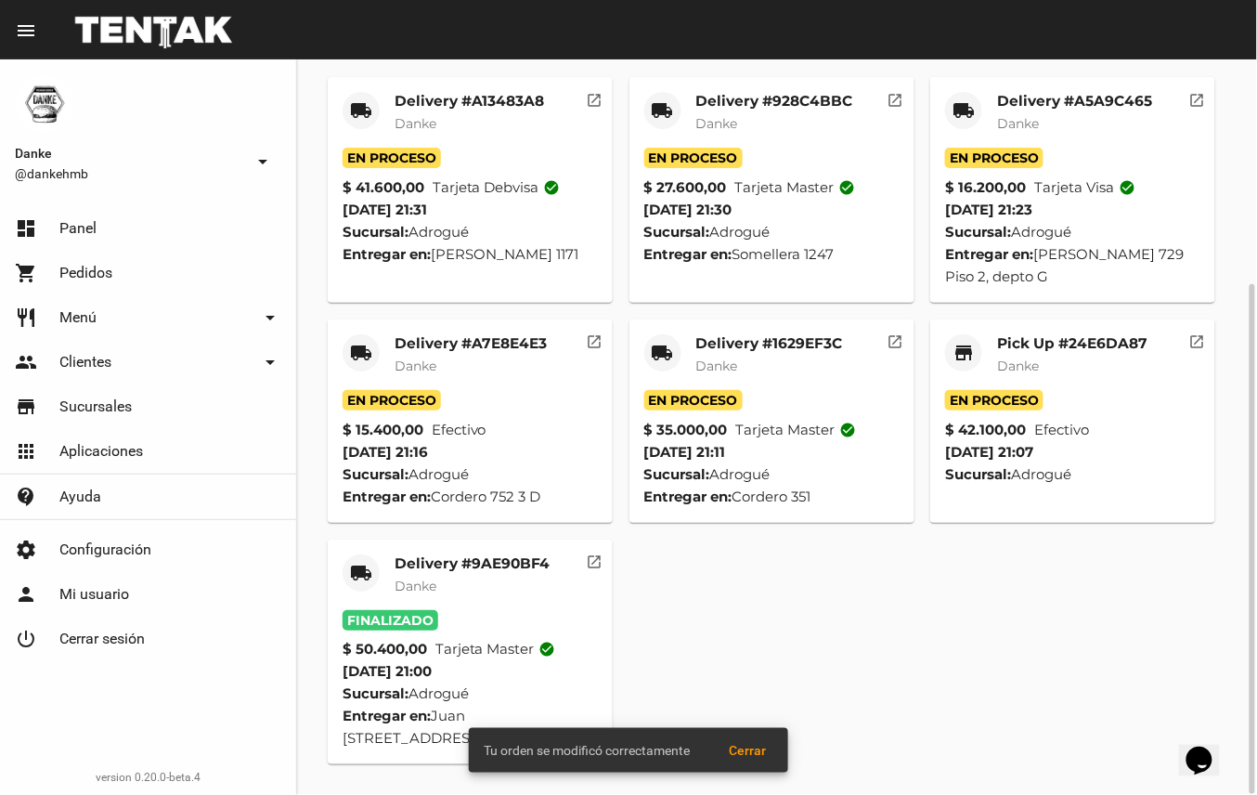
click at [1016, 357] on span "Danke" at bounding box center [1018, 365] width 42 height 17
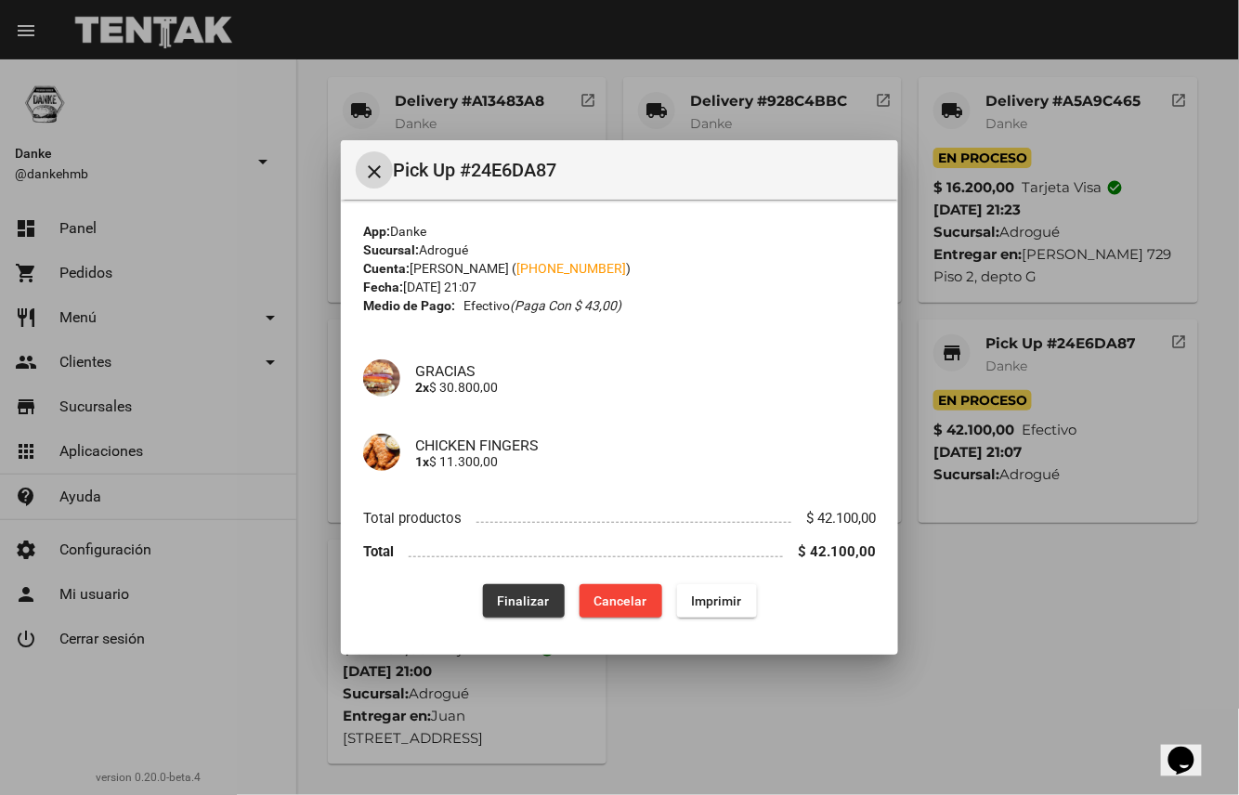
click at [536, 603] on span "Finalizar" at bounding box center [524, 600] width 52 height 15
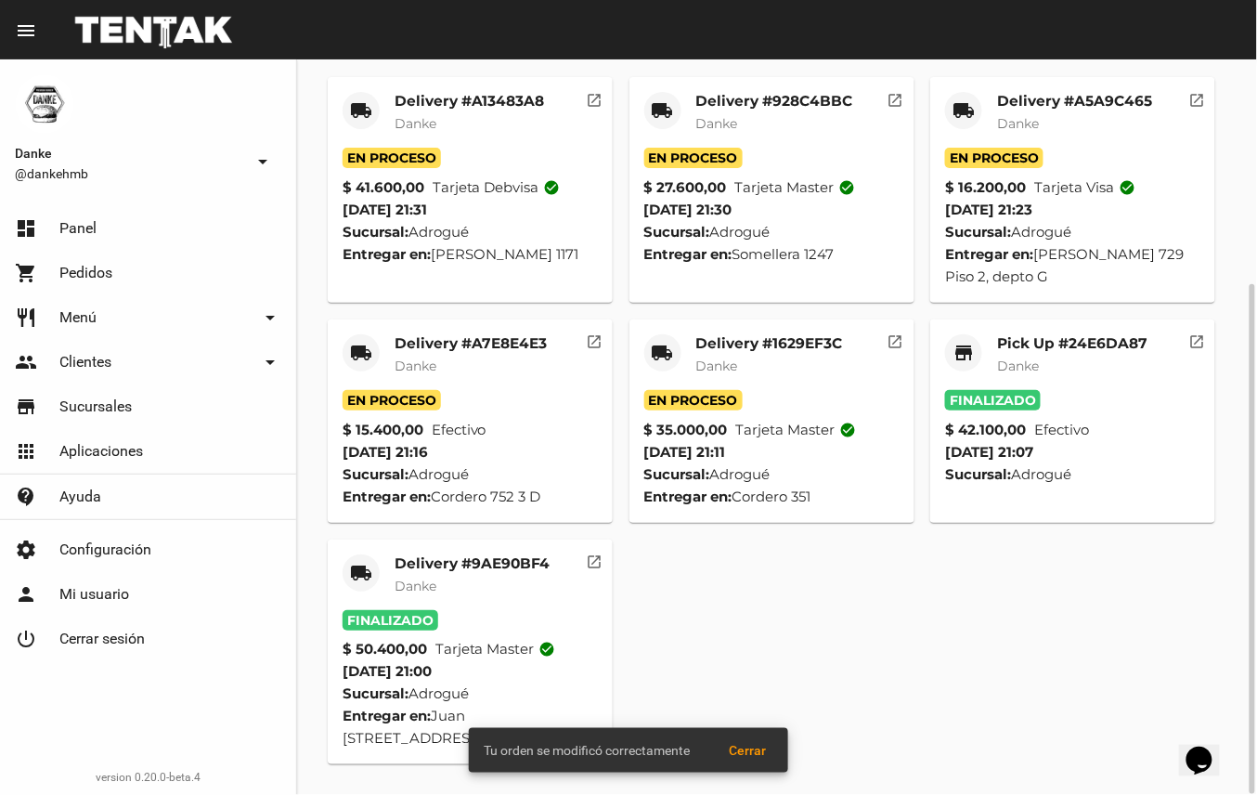
click at [803, 358] on mat-card-subtitle "Danke" at bounding box center [769, 366] width 147 height 19
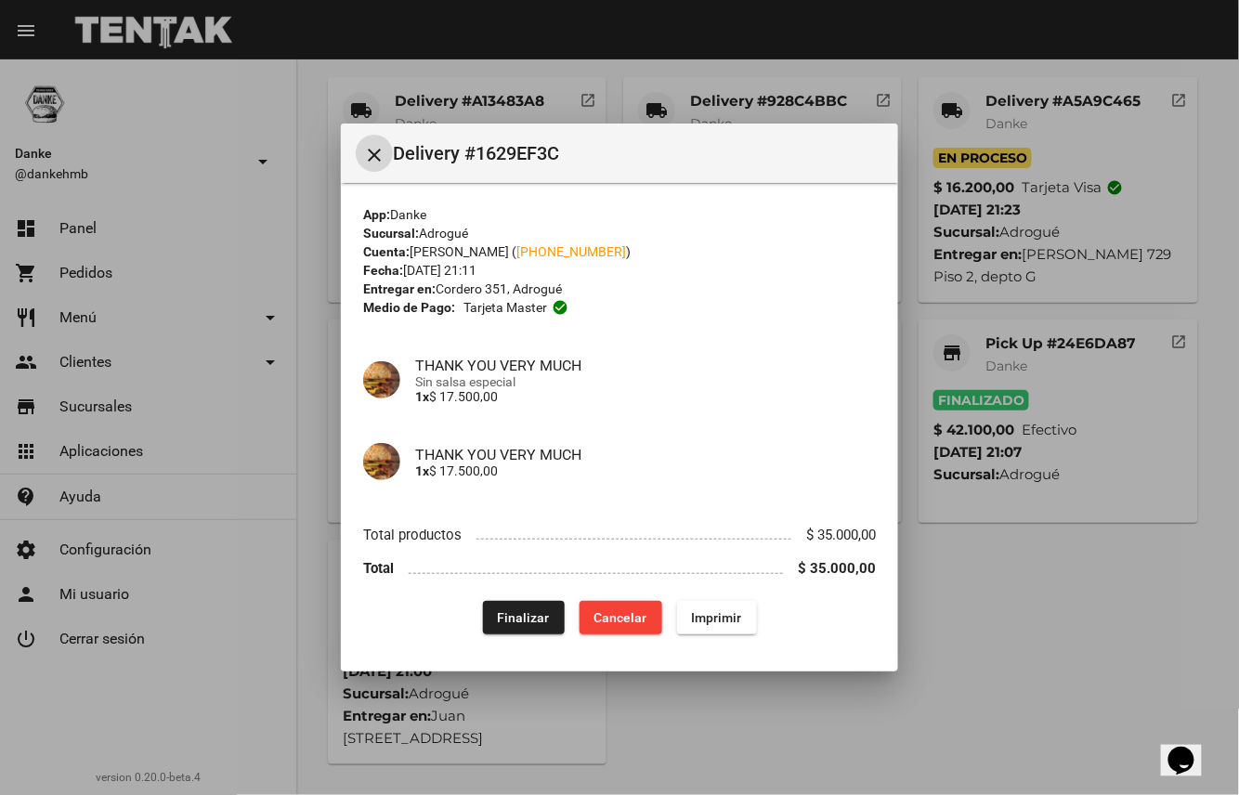
click at [513, 613] on span "Finalizar" at bounding box center [524, 617] width 52 height 15
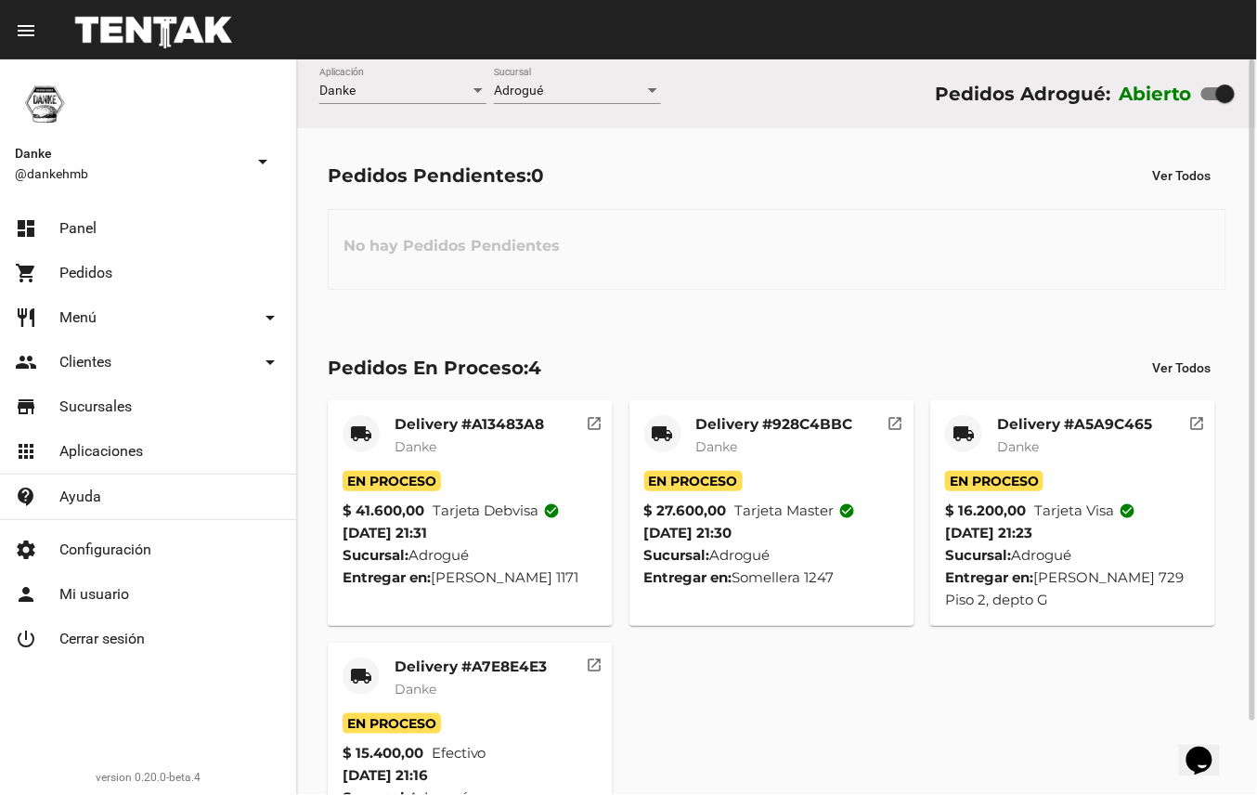
click at [502, 449] on mat-card-subtitle "Danke" at bounding box center [469, 446] width 149 height 19
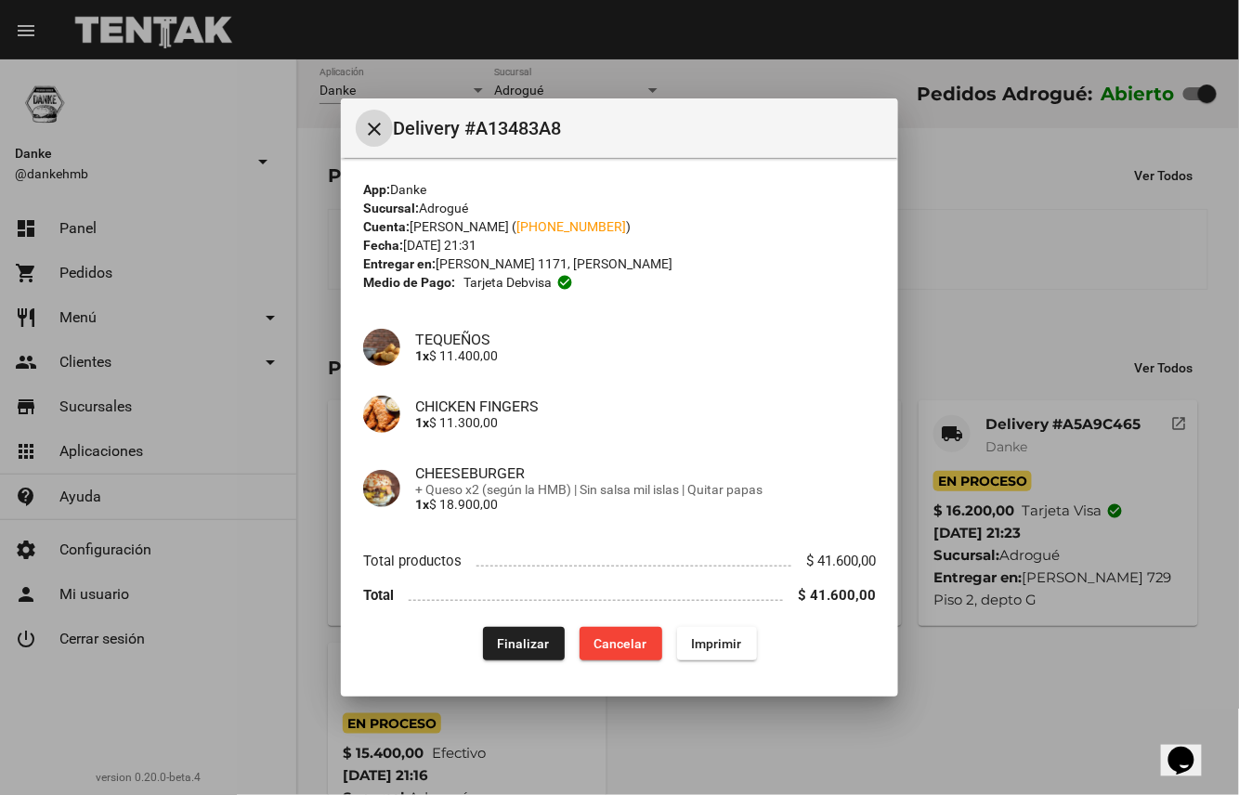
click at [526, 644] on span "Finalizar" at bounding box center [524, 643] width 52 height 15
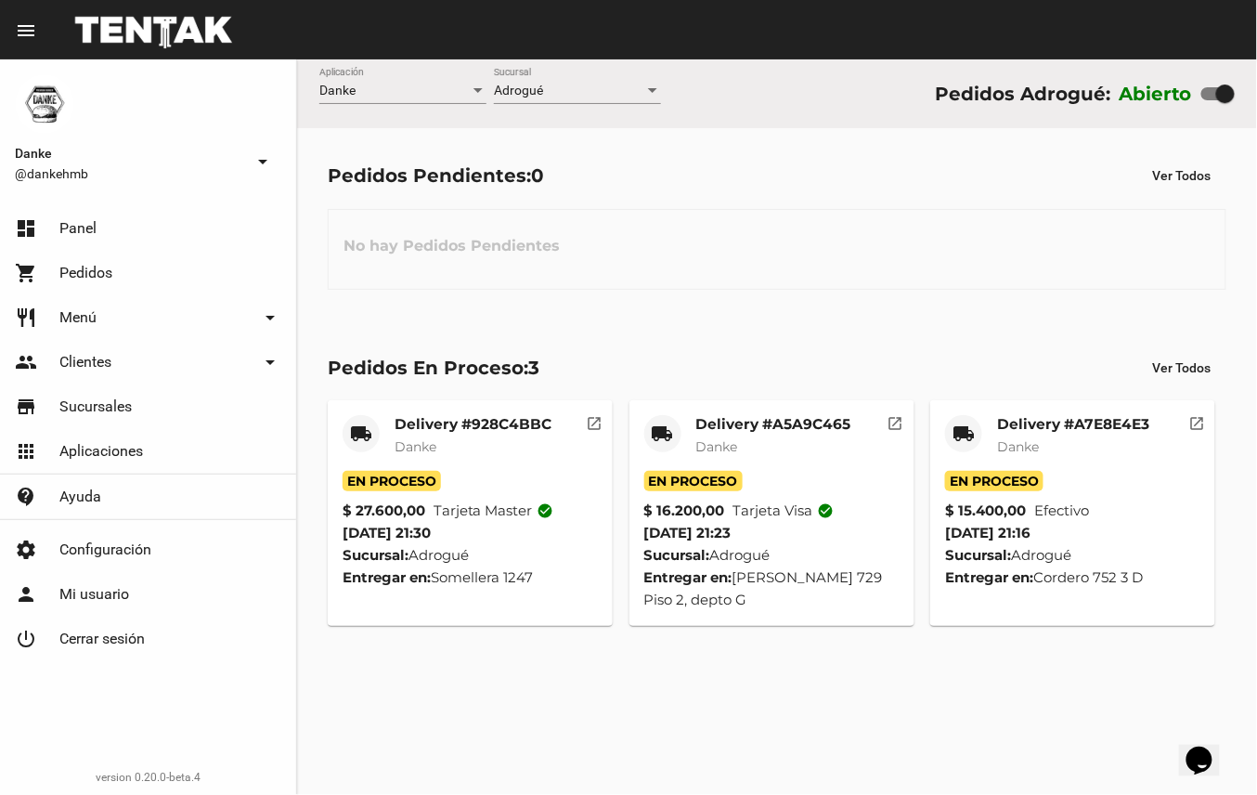
click at [1098, 446] on mat-card-subtitle "Danke" at bounding box center [1073, 446] width 152 height 19
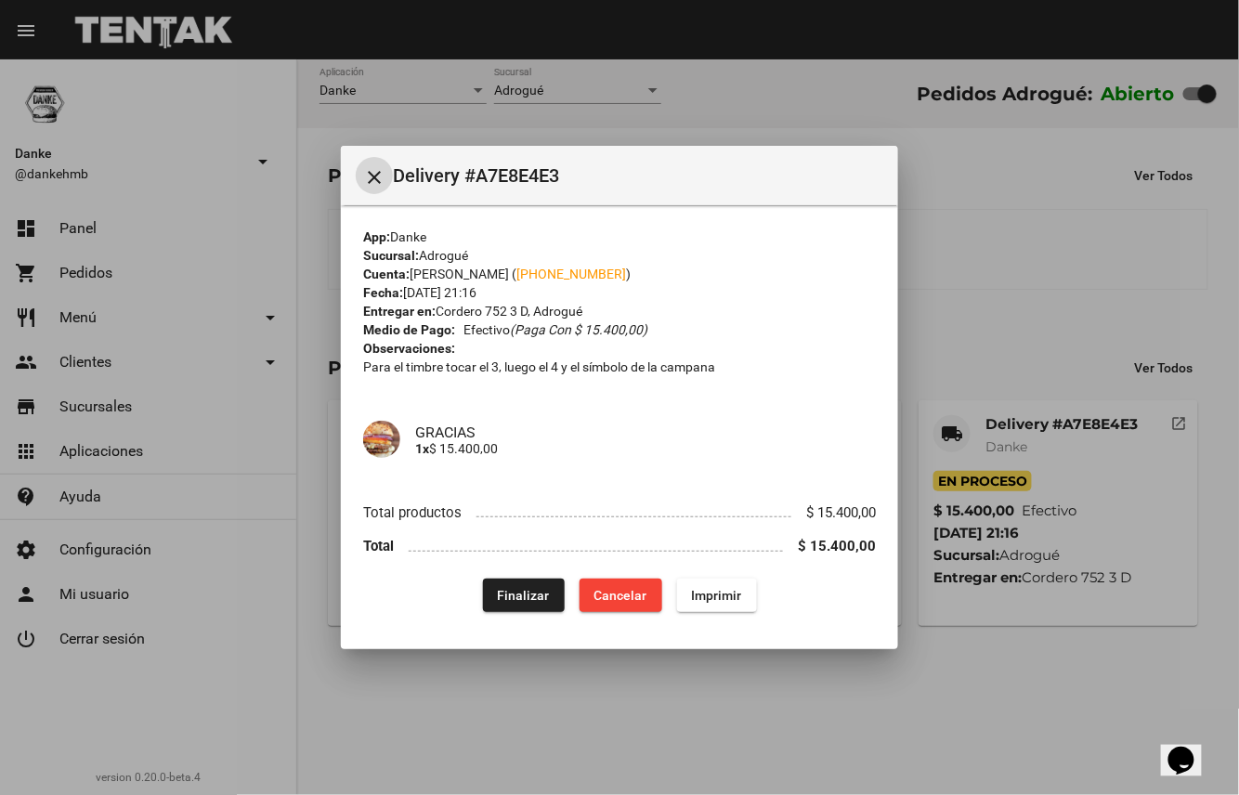
click at [533, 591] on span "Finalizar" at bounding box center [524, 595] width 52 height 15
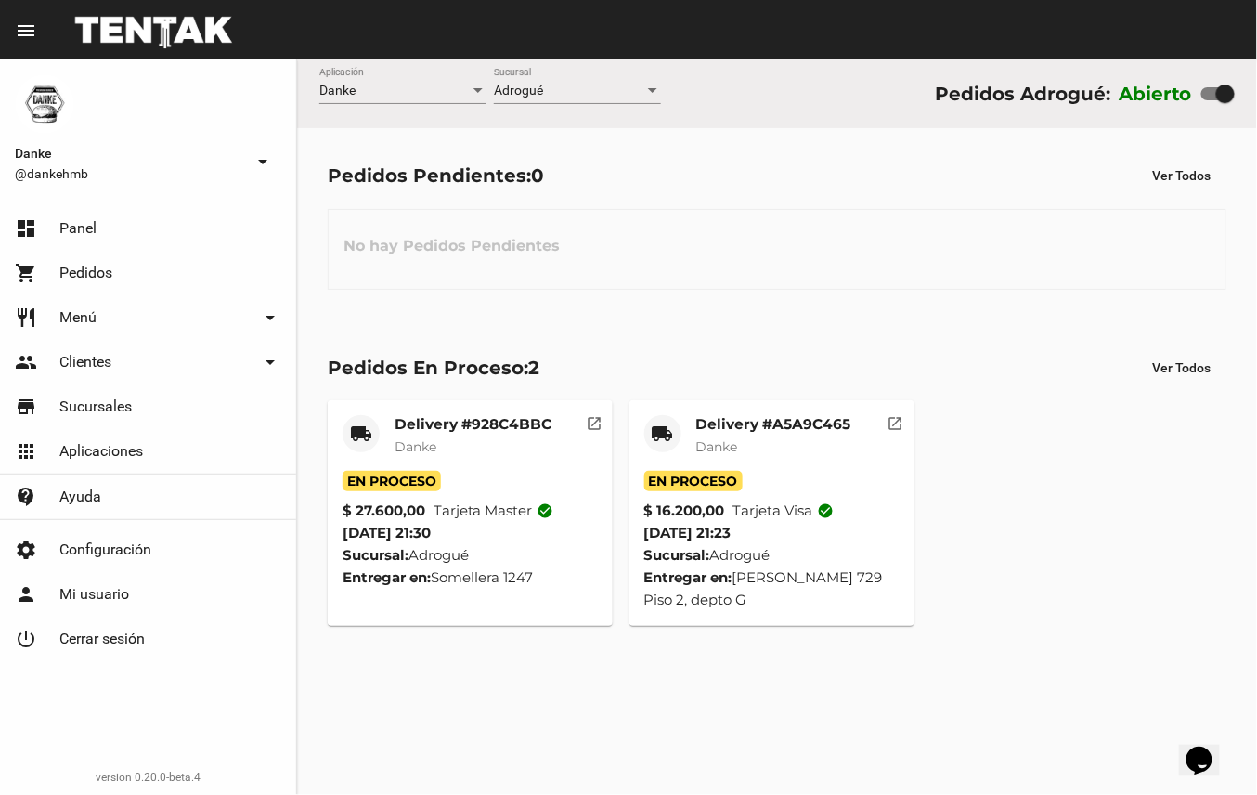
click at [803, 443] on mat-card-subtitle "Danke" at bounding box center [773, 446] width 155 height 19
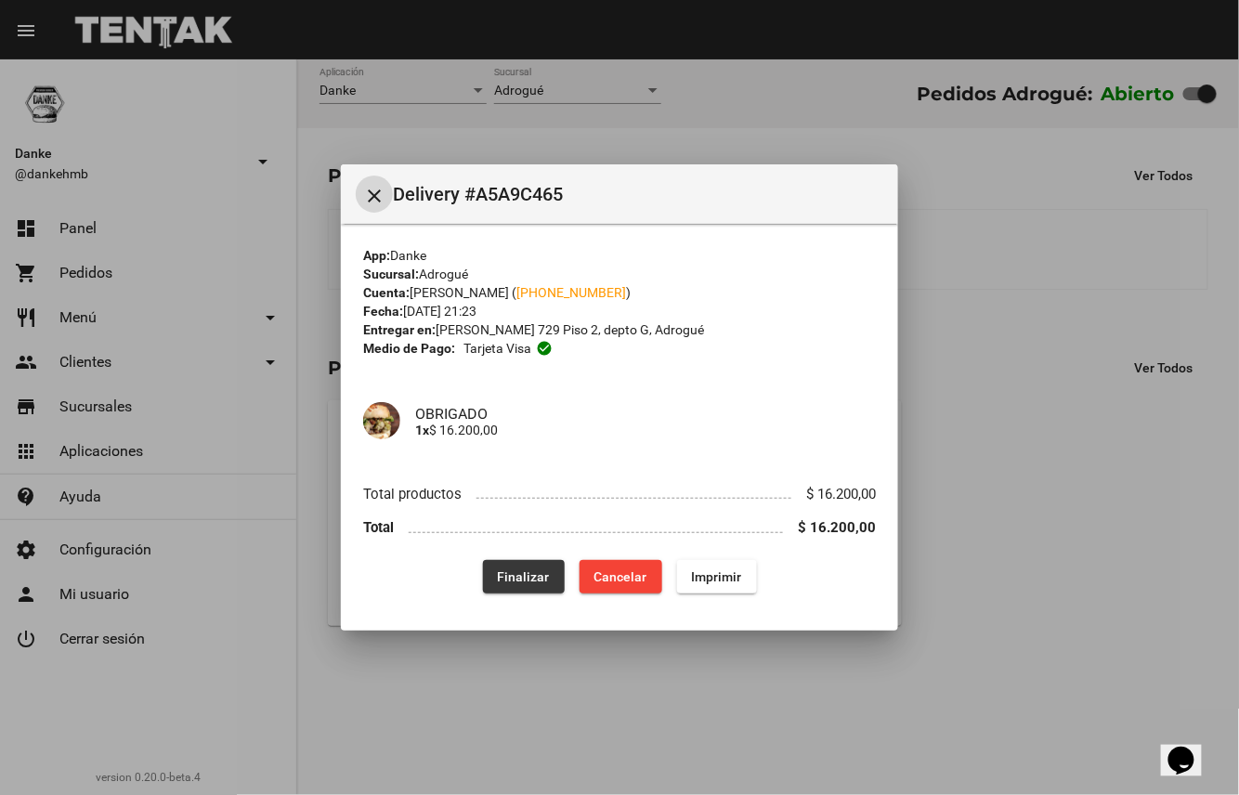
click at [526, 574] on span "Finalizar" at bounding box center [524, 576] width 52 height 15
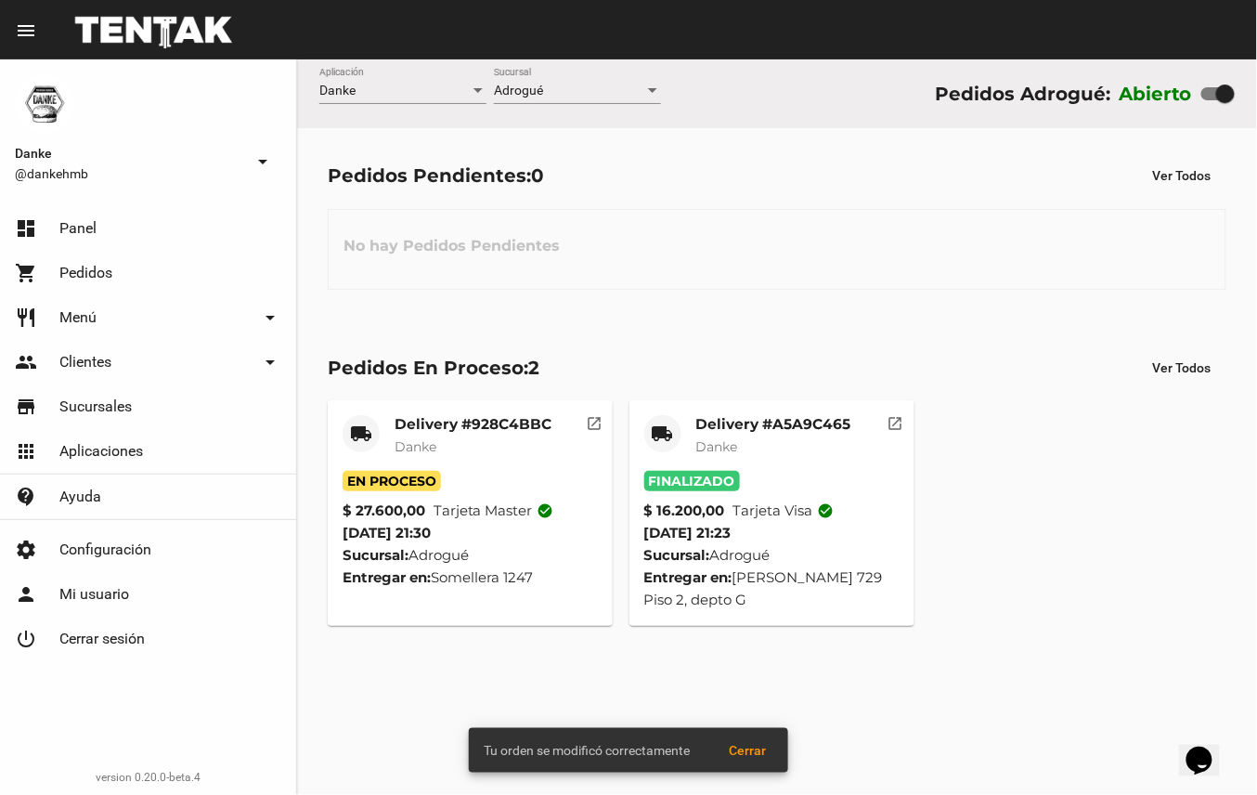
click at [500, 424] on mat-card-title "Delivery #928C4BBC" at bounding box center [473, 424] width 157 height 19
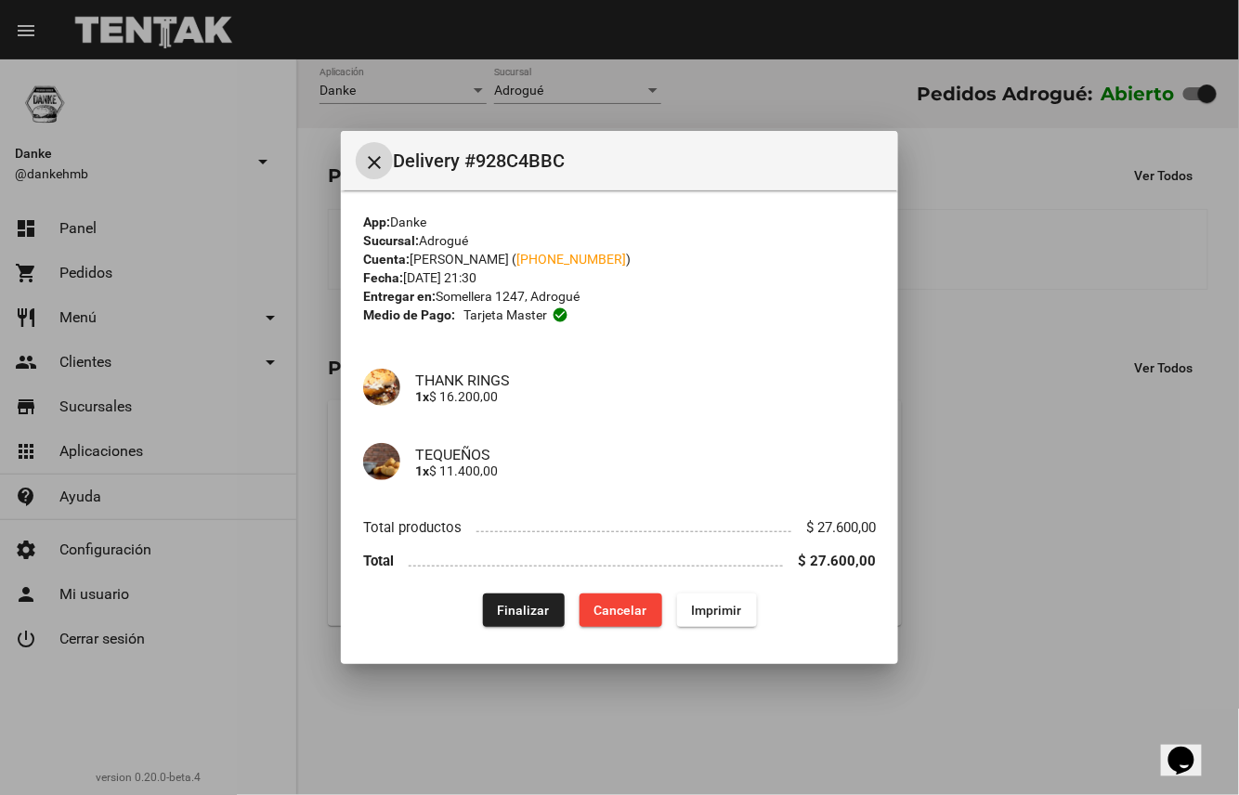
click at [525, 613] on span "Finalizar" at bounding box center [524, 610] width 52 height 15
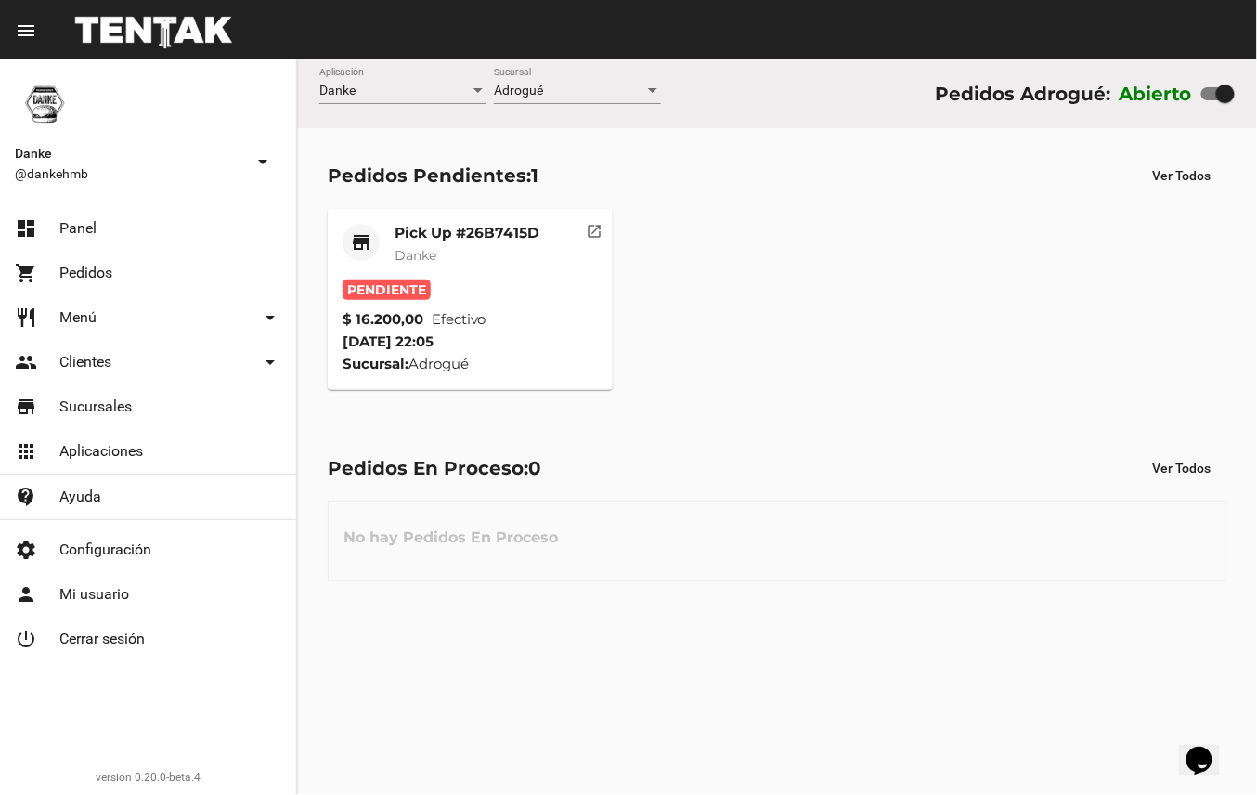
click at [458, 240] on mat-card-title "Pick Up #26B7415D" at bounding box center [467, 233] width 145 height 19
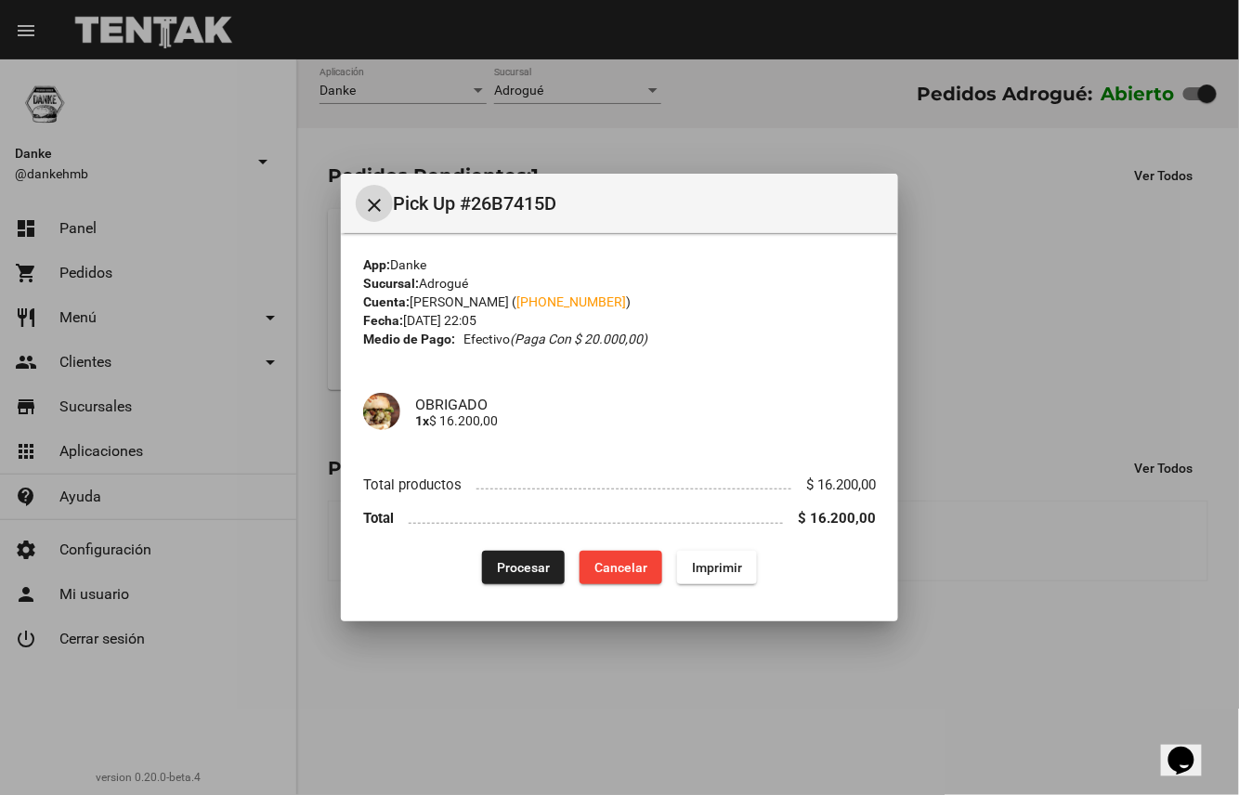
click at [532, 572] on span "Procesar" at bounding box center [523, 567] width 53 height 15
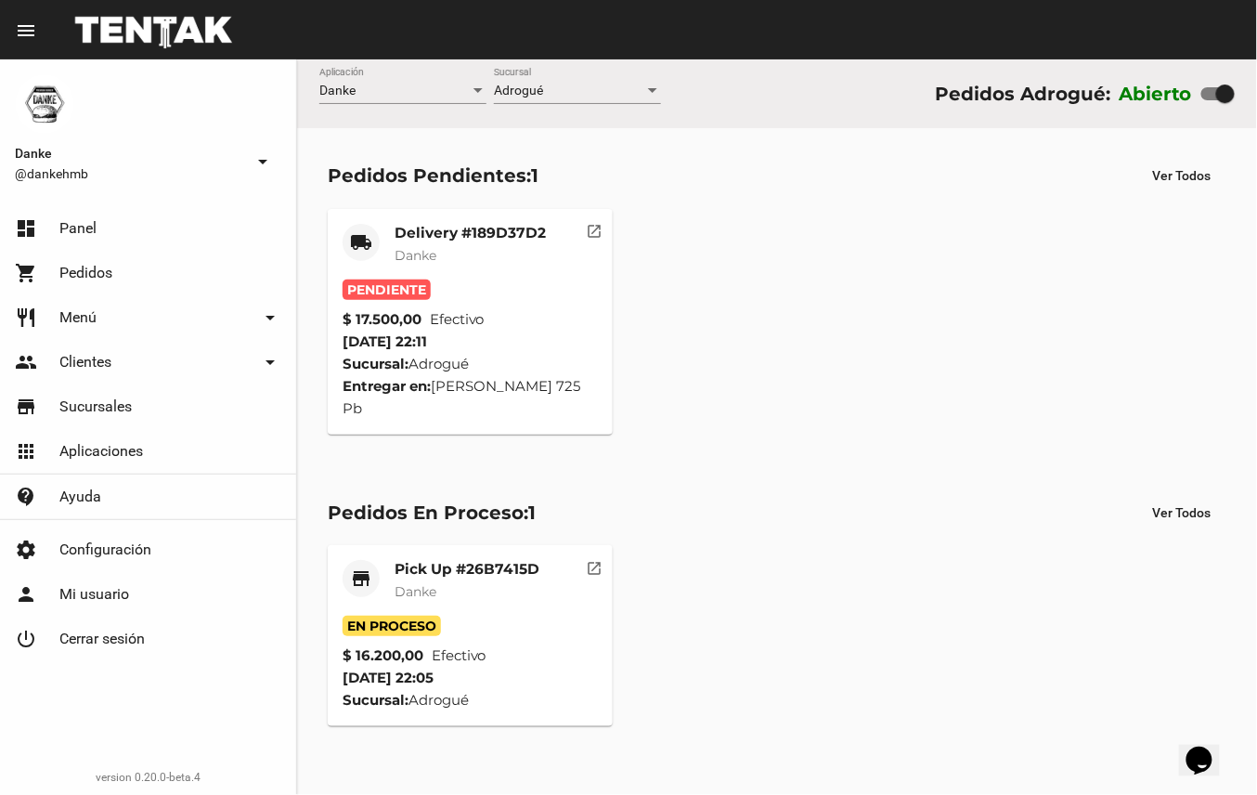
click at [484, 251] on mat-card-subtitle "Danke" at bounding box center [470, 255] width 151 height 19
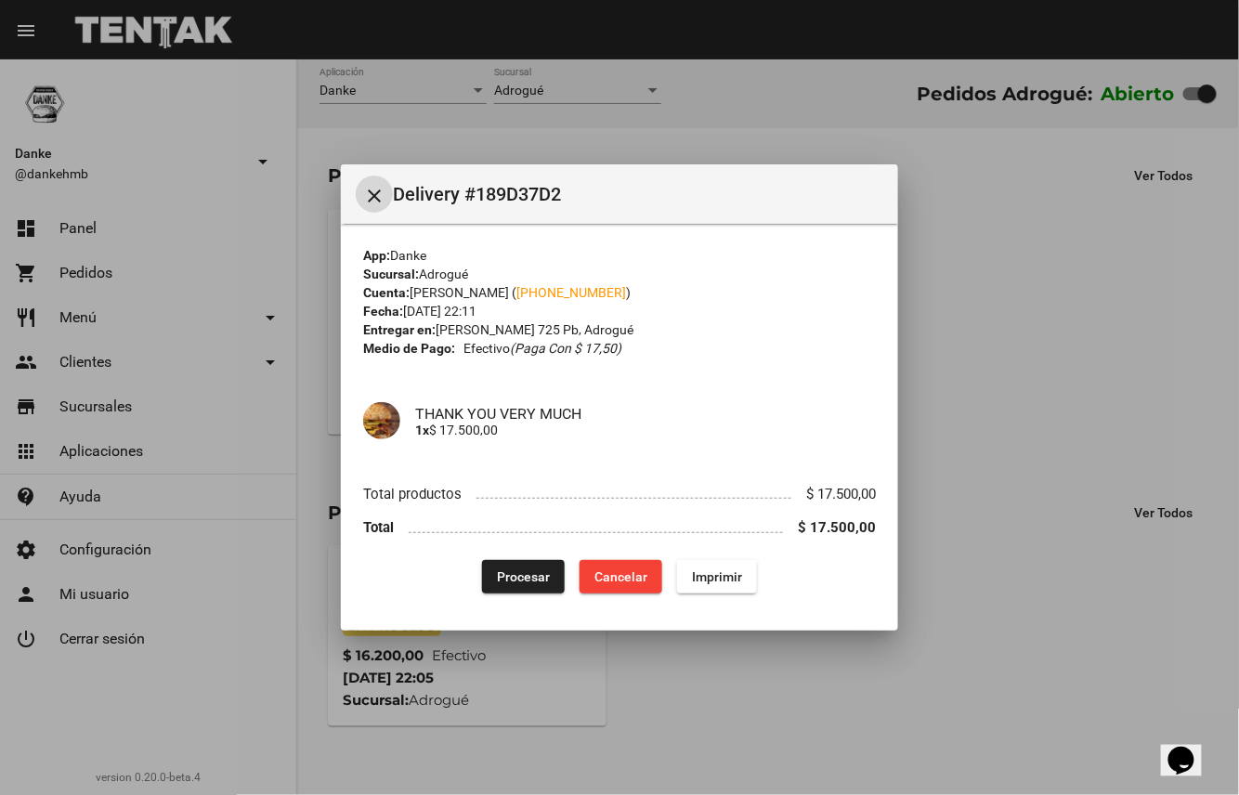
click at [542, 583] on span "Procesar" at bounding box center [523, 576] width 53 height 15
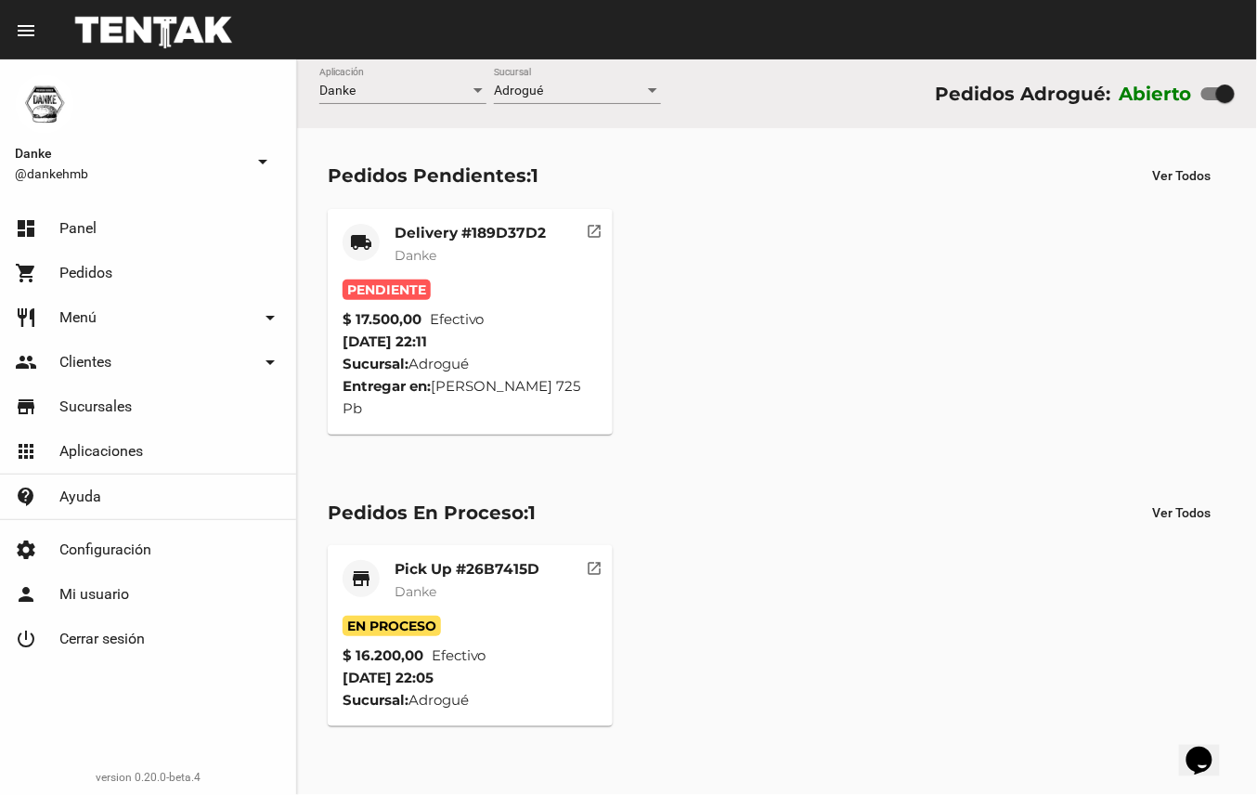
click at [500, 232] on mat-card-title "Delivery #189D37D2" at bounding box center [470, 233] width 151 height 19
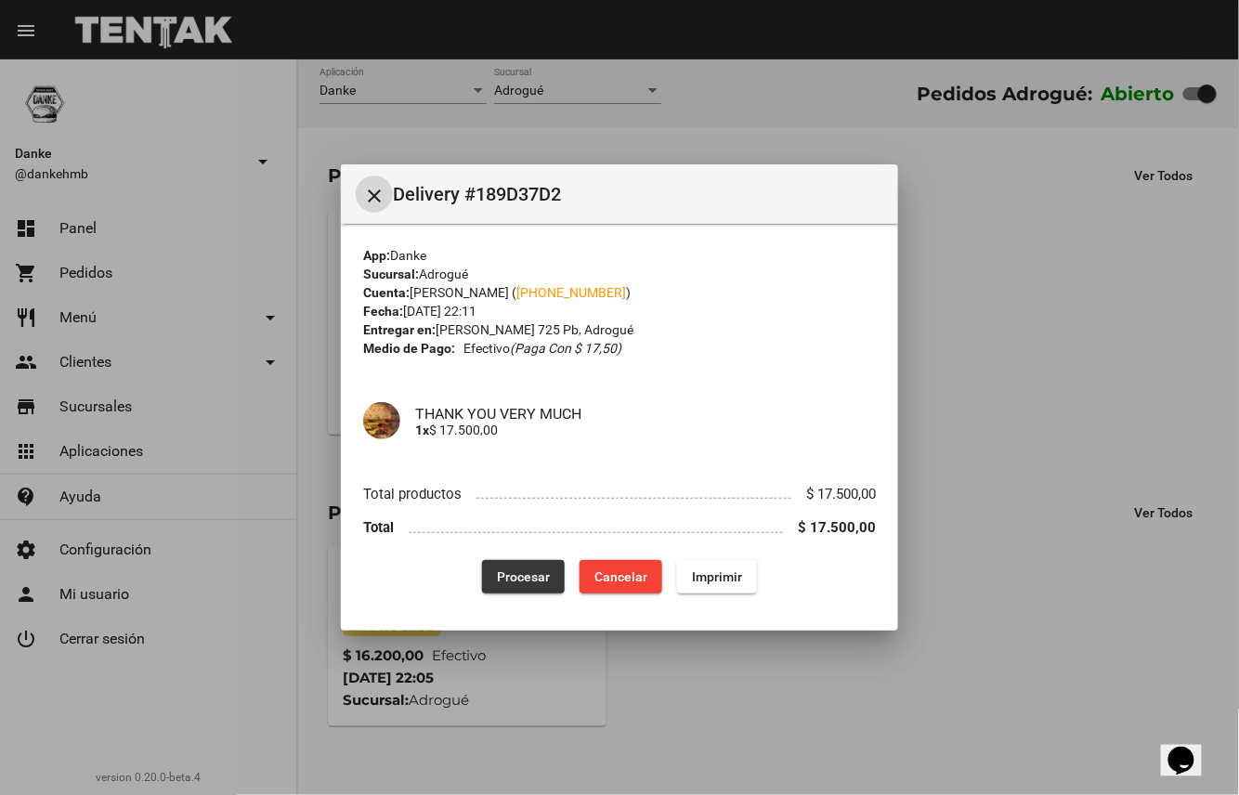
click at [528, 580] on span "Procesar" at bounding box center [523, 576] width 53 height 15
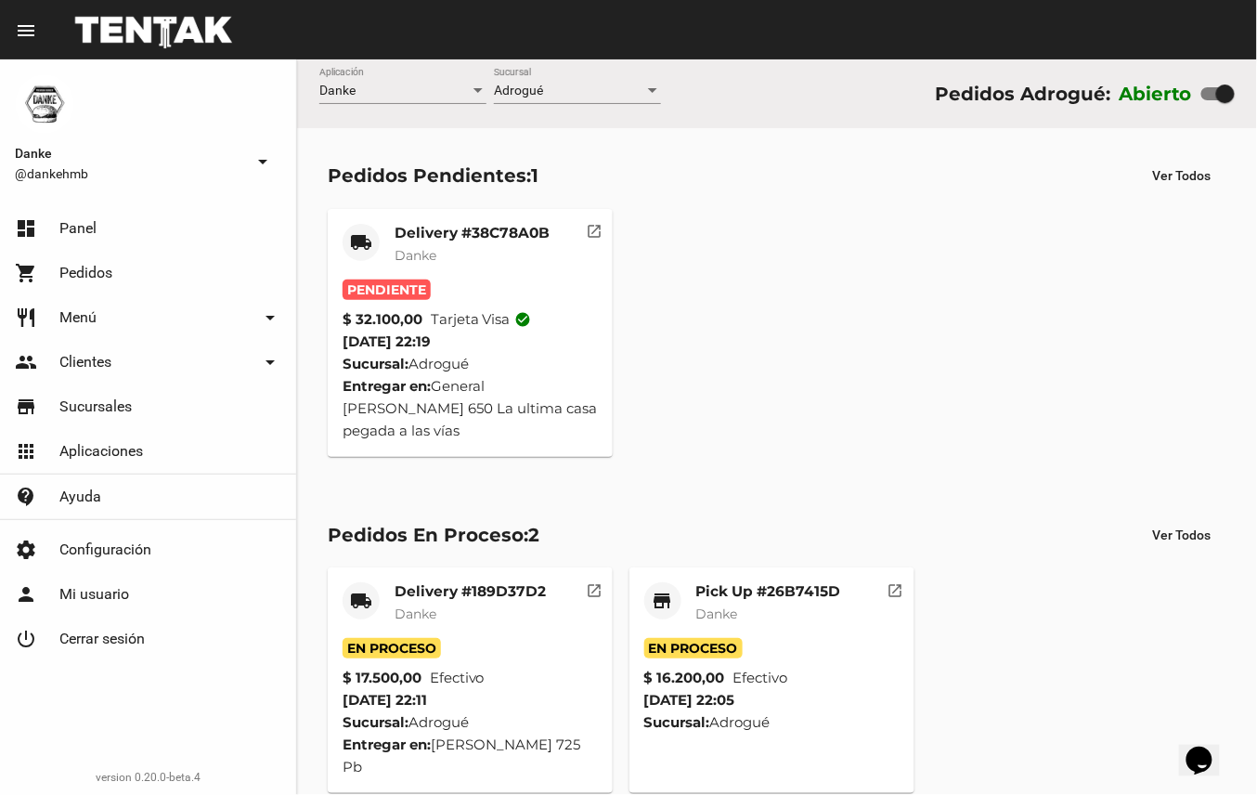
click at [507, 235] on mat-card-title "Delivery #38C78A0B" at bounding box center [472, 233] width 155 height 19
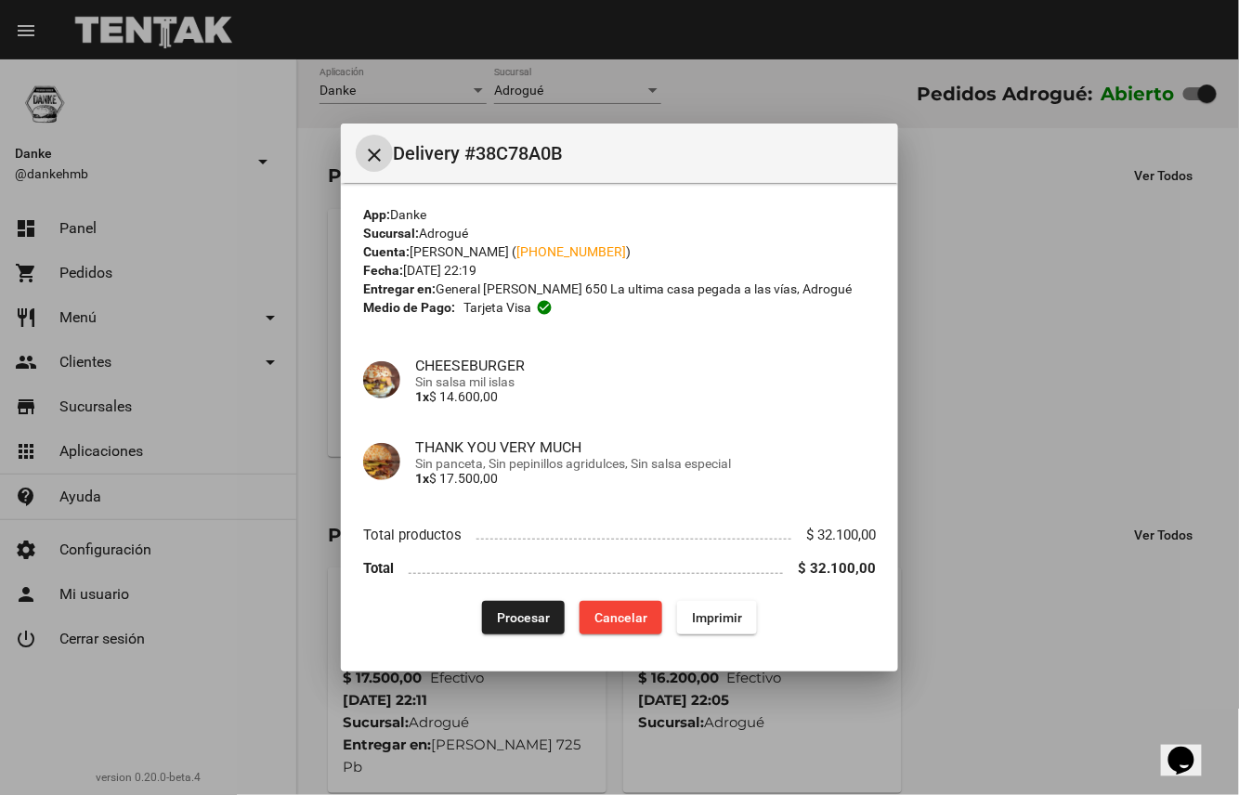
click at [532, 625] on span "Procesar" at bounding box center [523, 617] width 53 height 15
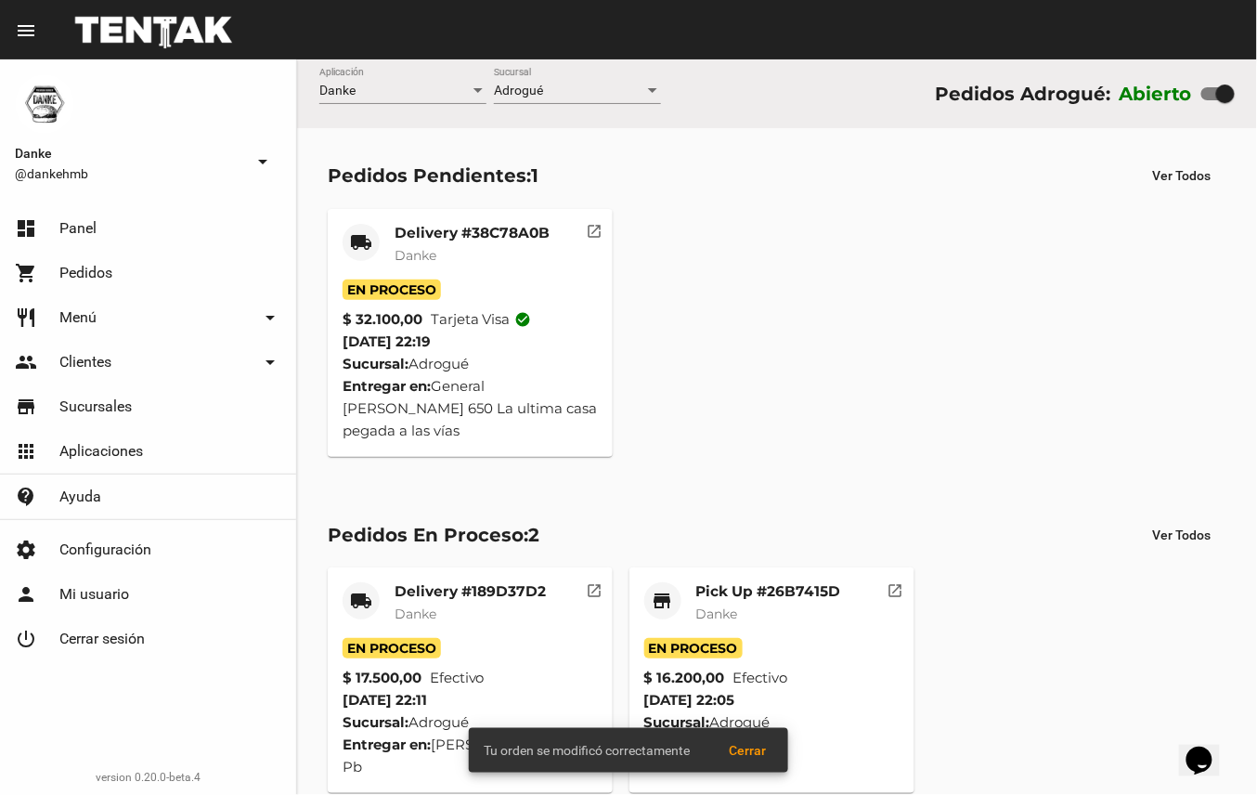
click at [786, 582] on mat-card-title "Pick Up #26B7415D" at bounding box center [768, 591] width 145 height 19
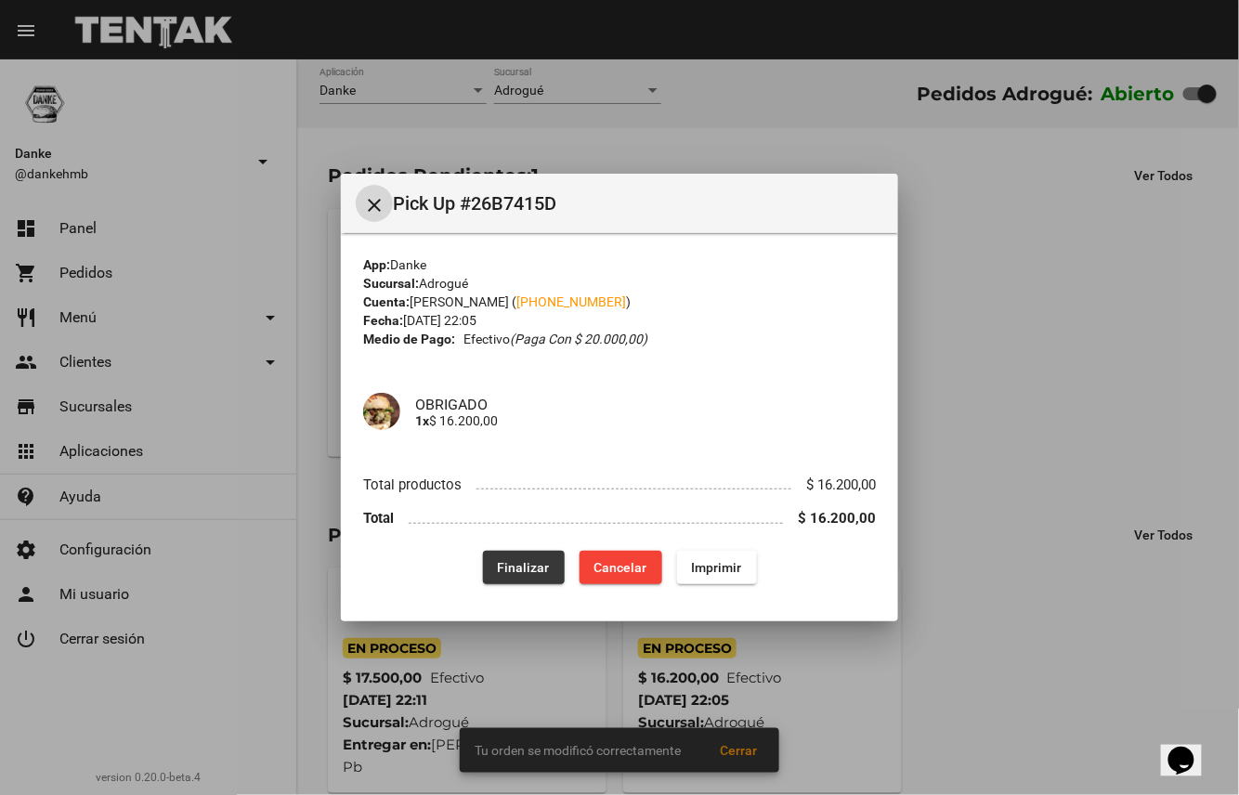
click at [536, 562] on span "Finalizar" at bounding box center [524, 567] width 52 height 15
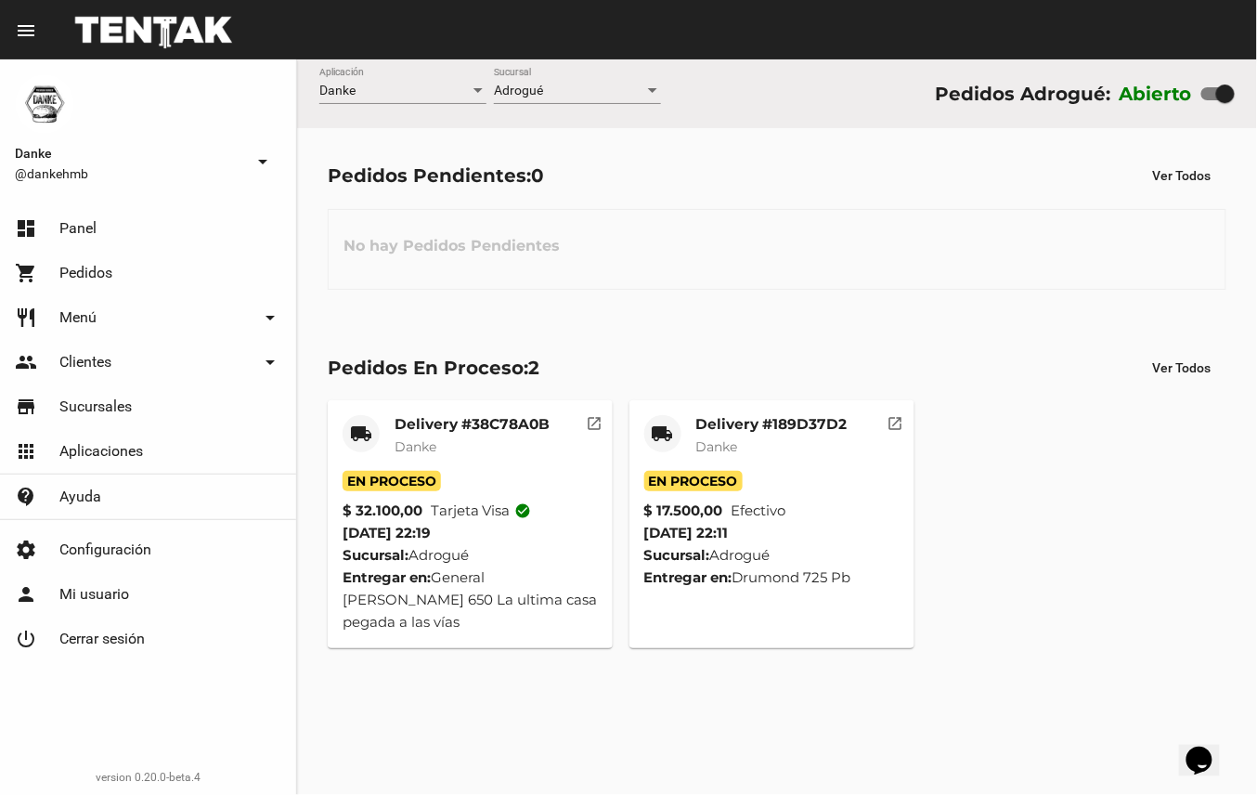
click at [792, 420] on mat-card-title "Delivery #189D37D2" at bounding box center [771, 424] width 151 height 19
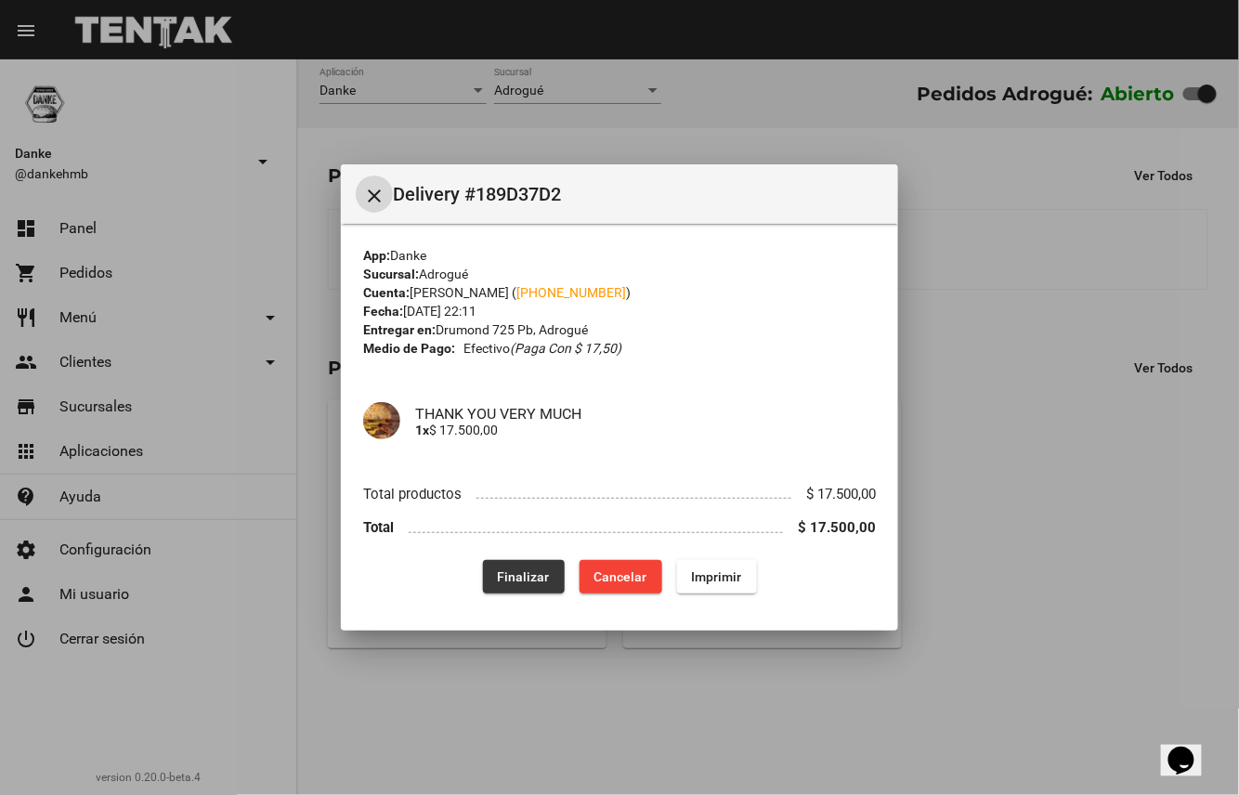
click at [528, 573] on span "Finalizar" at bounding box center [524, 576] width 52 height 15
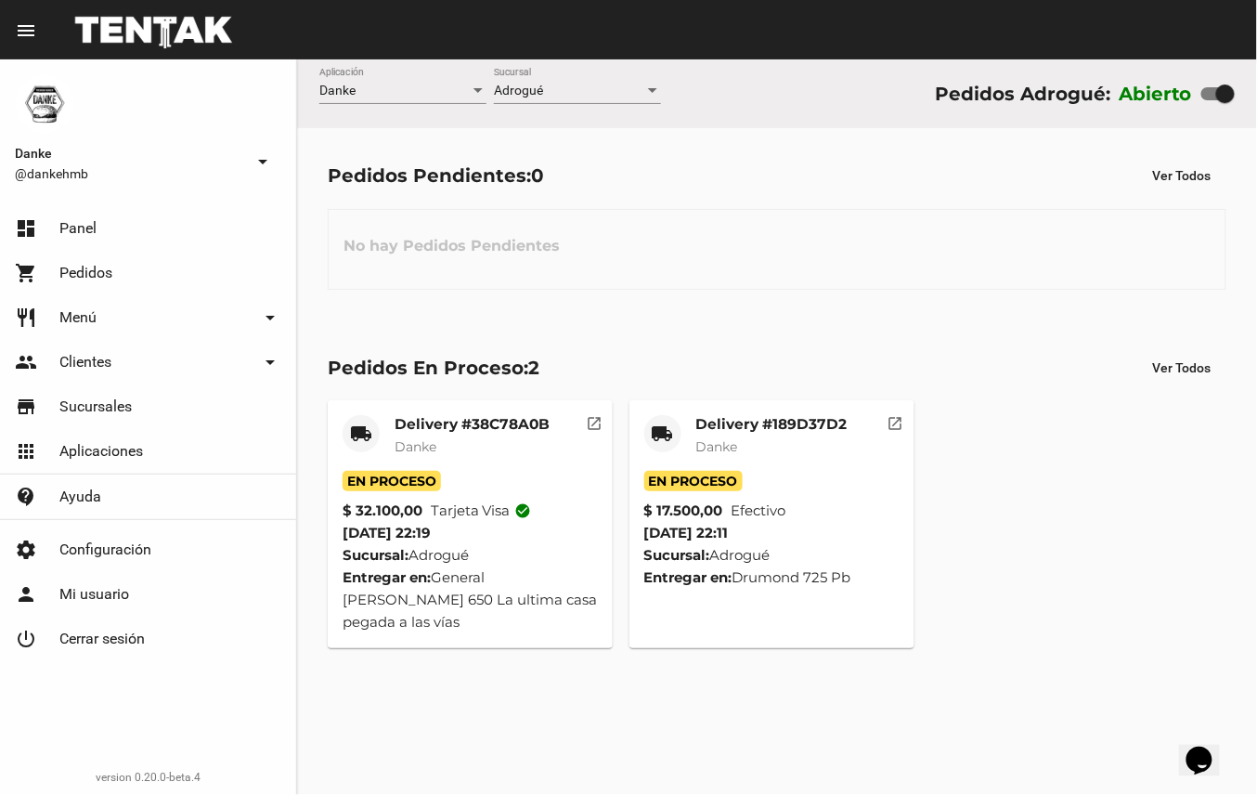
click at [815, 466] on div "Delivery #189D37D2 Danke" at bounding box center [771, 443] width 151 height 56
